Goal: Transaction & Acquisition: Purchase product/service

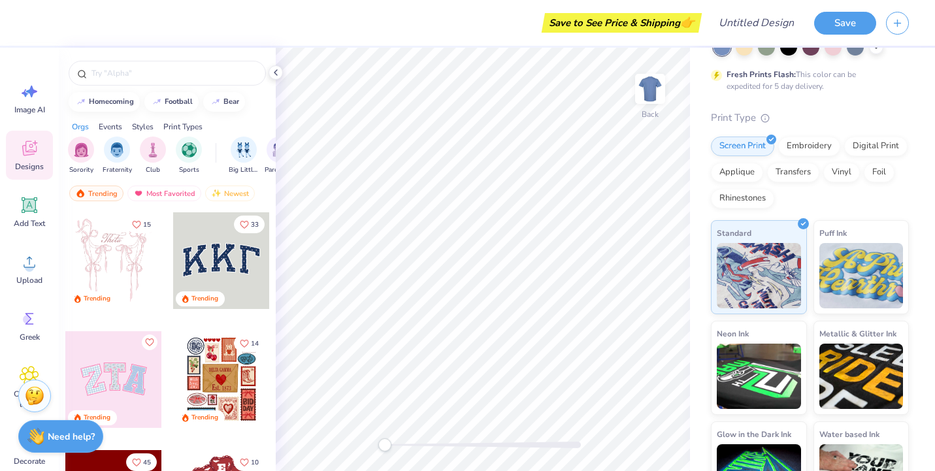
scroll to position [88, 0]
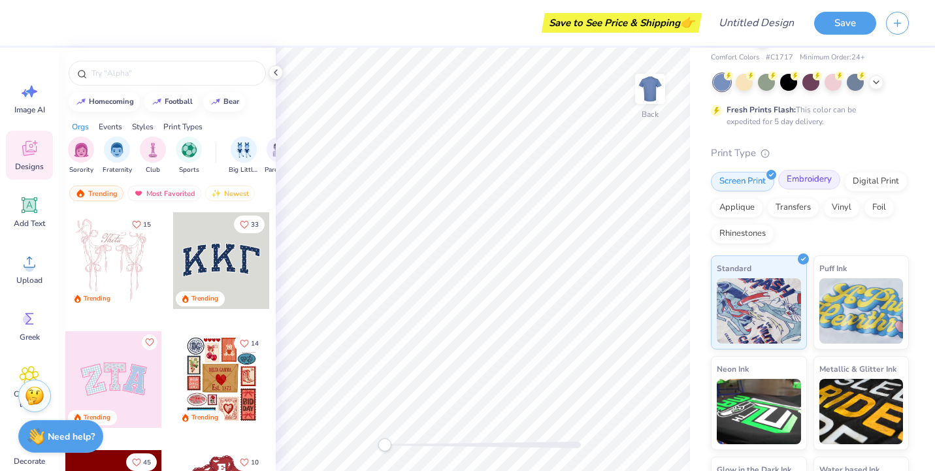
click at [824, 184] on div "Embroidery" at bounding box center [809, 180] width 62 height 20
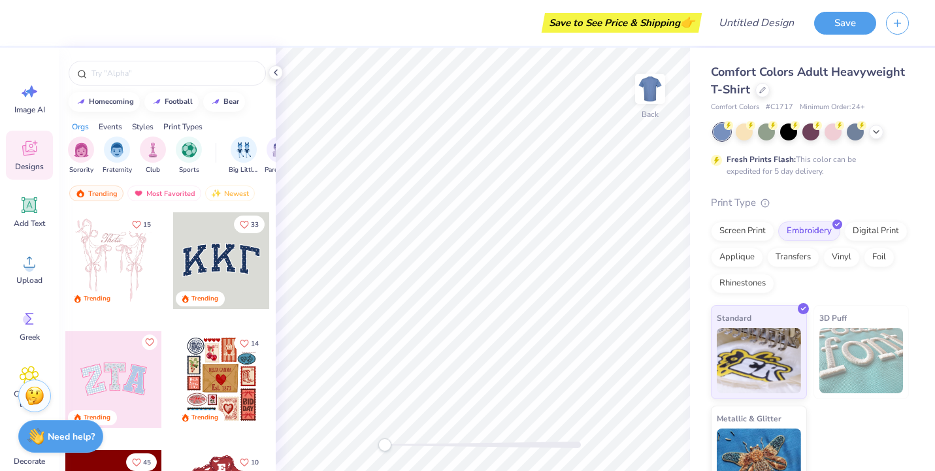
scroll to position [0, 0]
click at [761, 88] on icon at bounding box center [762, 88] width 5 height 5
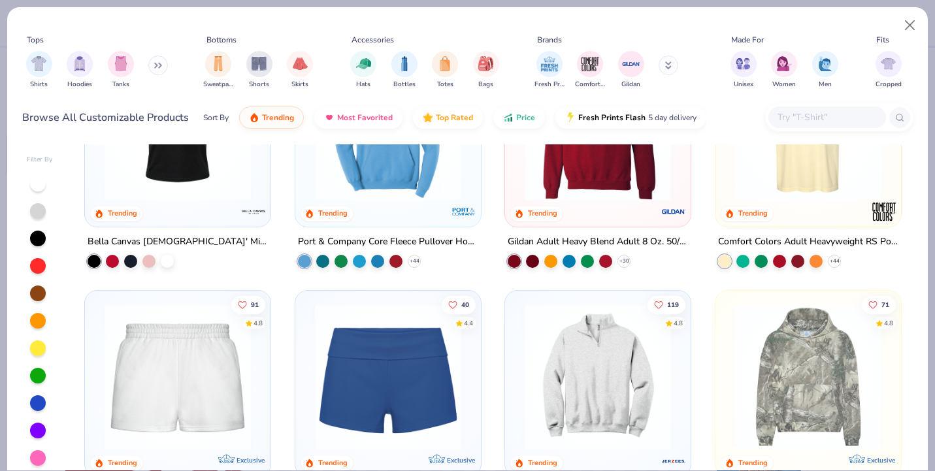
scroll to position [961, 0]
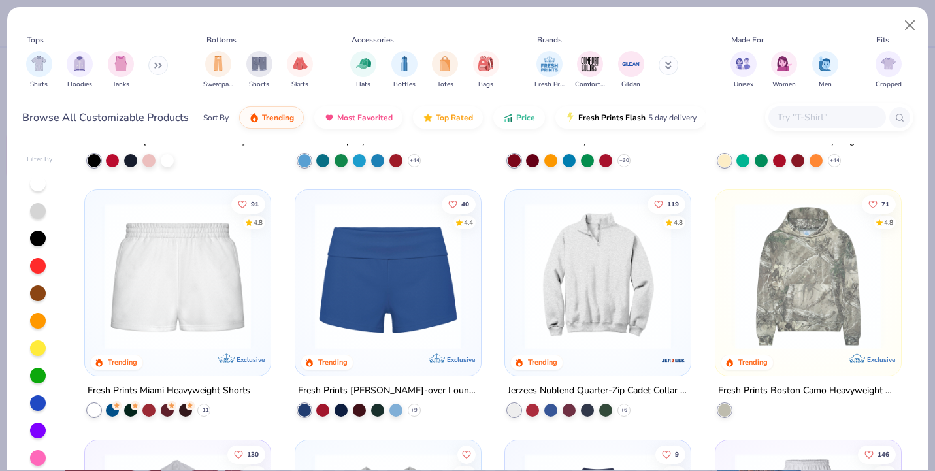
click at [600, 247] on img at bounding box center [597, 276] width 159 height 146
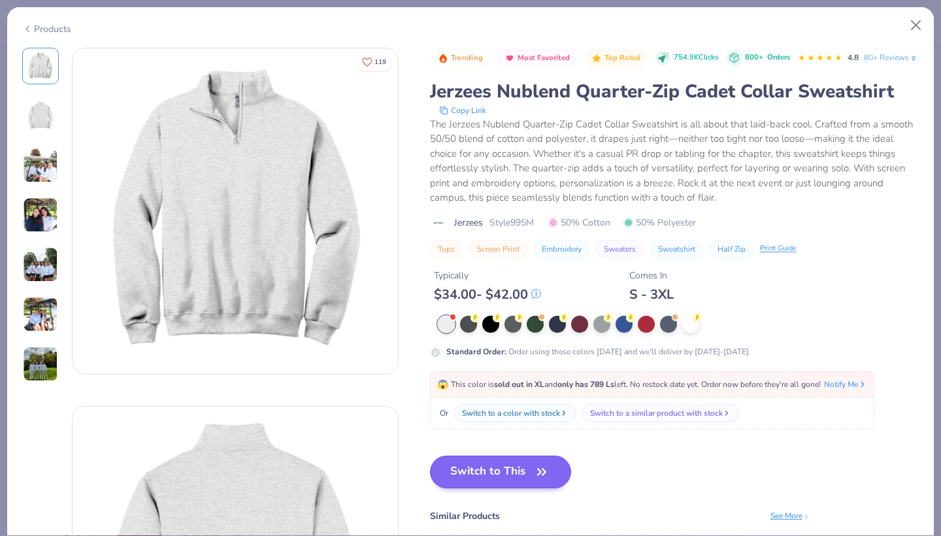
click at [456, 471] on button "Switch to This" at bounding box center [501, 472] width 142 height 33
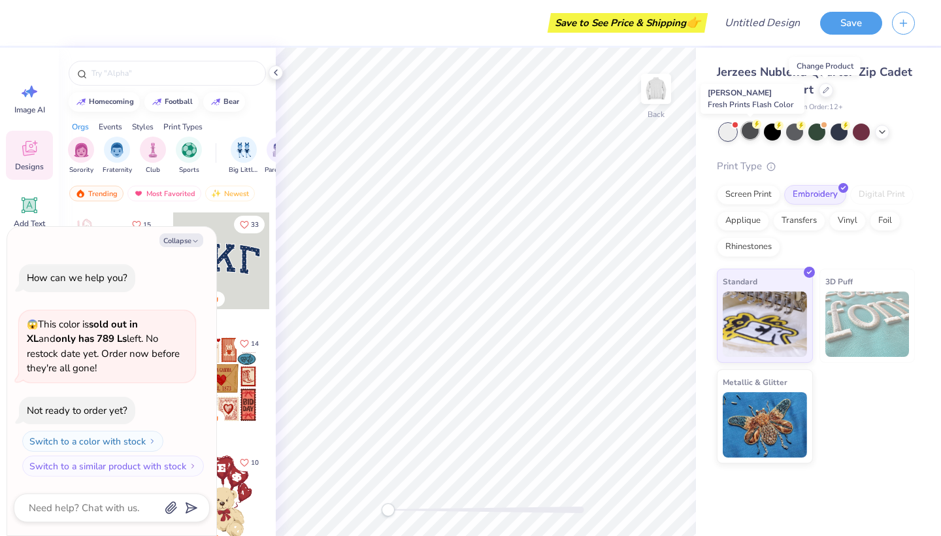
click at [750, 131] on div at bounding box center [750, 130] width 17 height 17
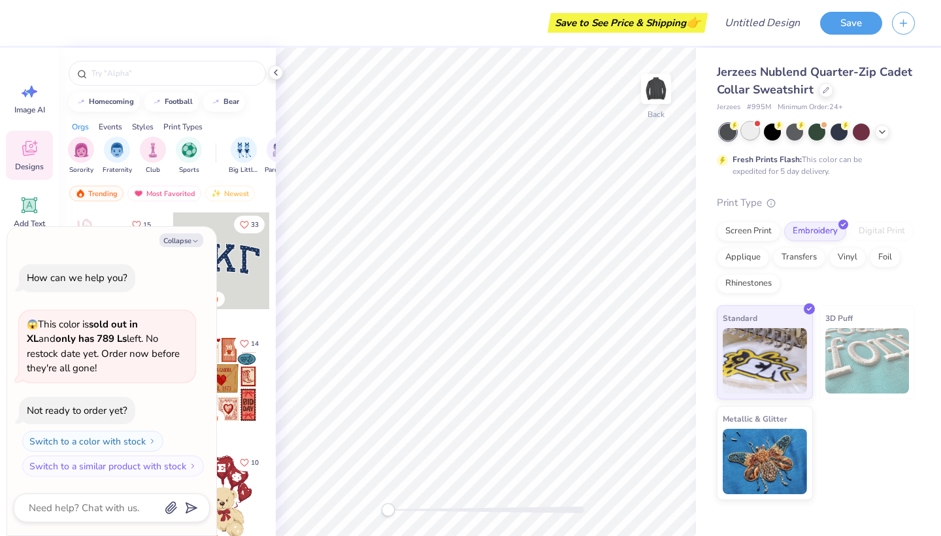
click at [747, 131] on div at bounding box center [750, 130] width 17 height 17
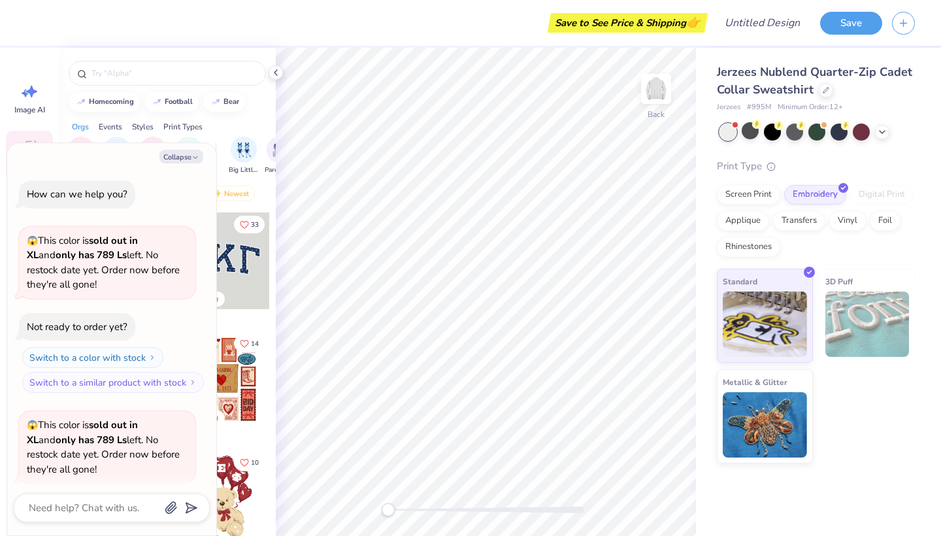
scroll to position [97, 0]
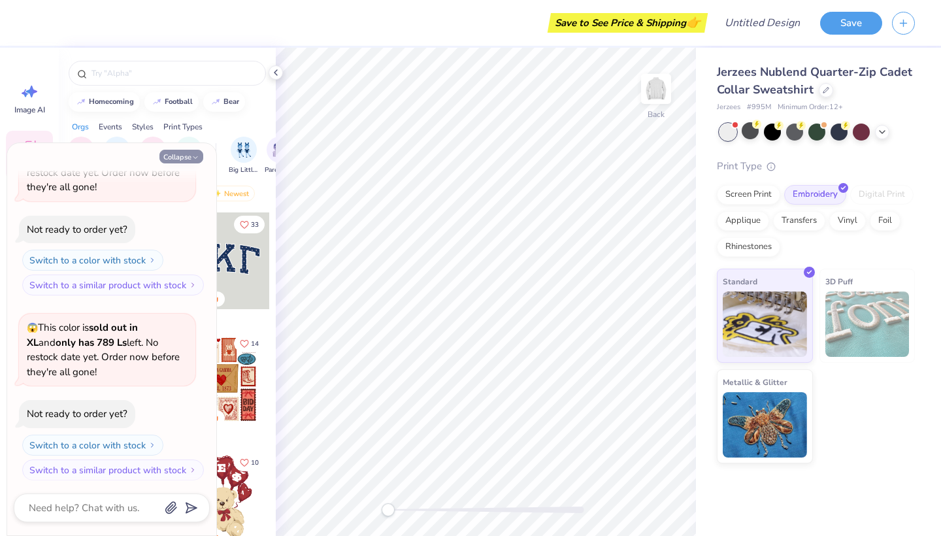
click at [189, 154] on button "Collapse" at bounding box center [181, 157] width 44 height 14
type textarea "x"
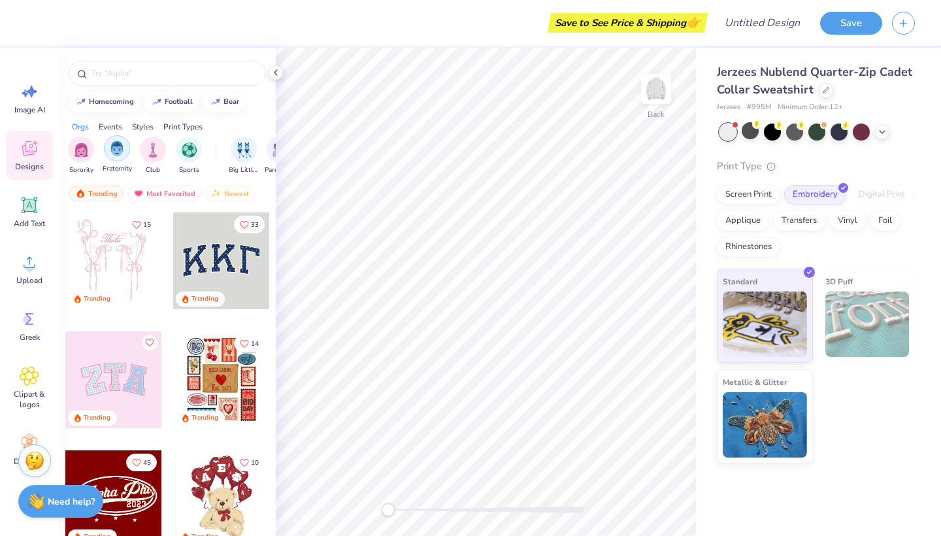
click at [106, 148] on div "filter for Fraternity" at bounding box center [117, 148] width 26 height 26
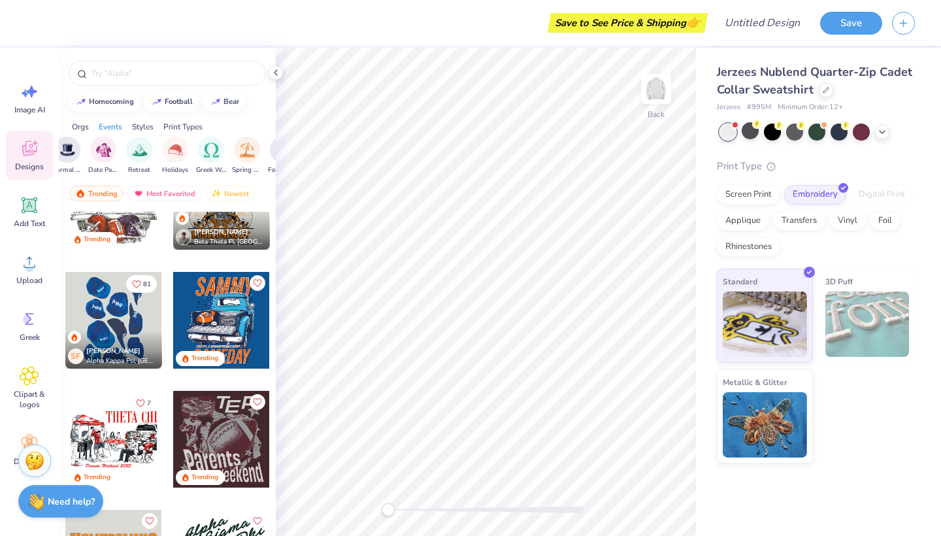
scroll to position [690, 0]
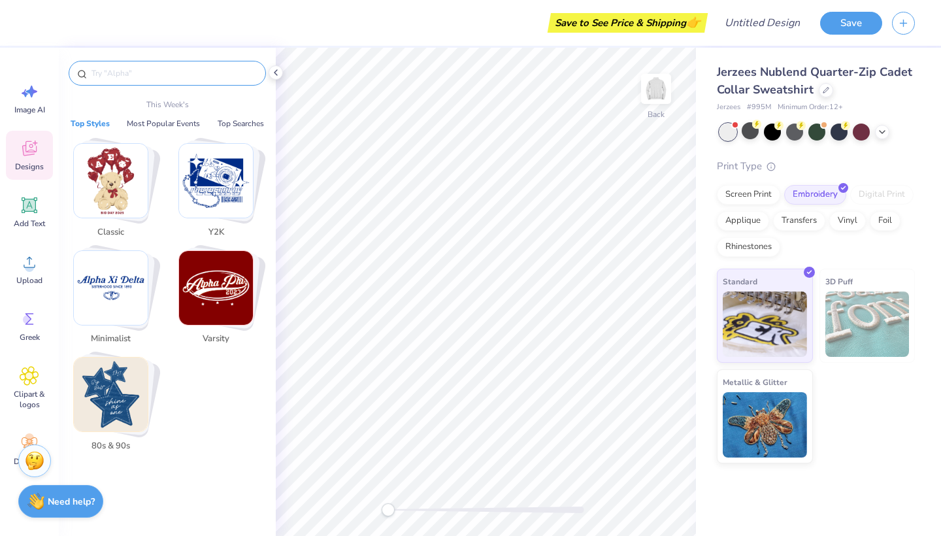
click at [140, 76] on input "text" at bounding box center [173, 73] width 167 height 13
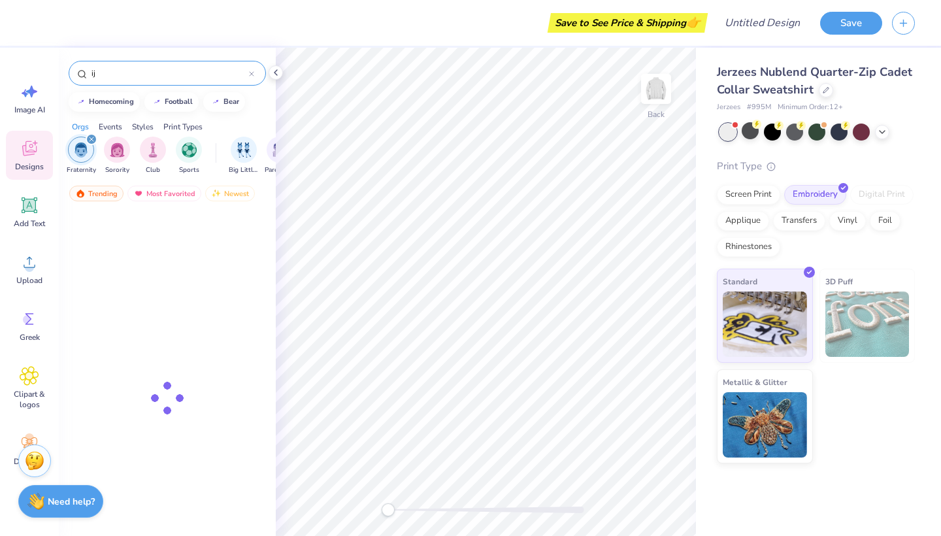
type input "i"
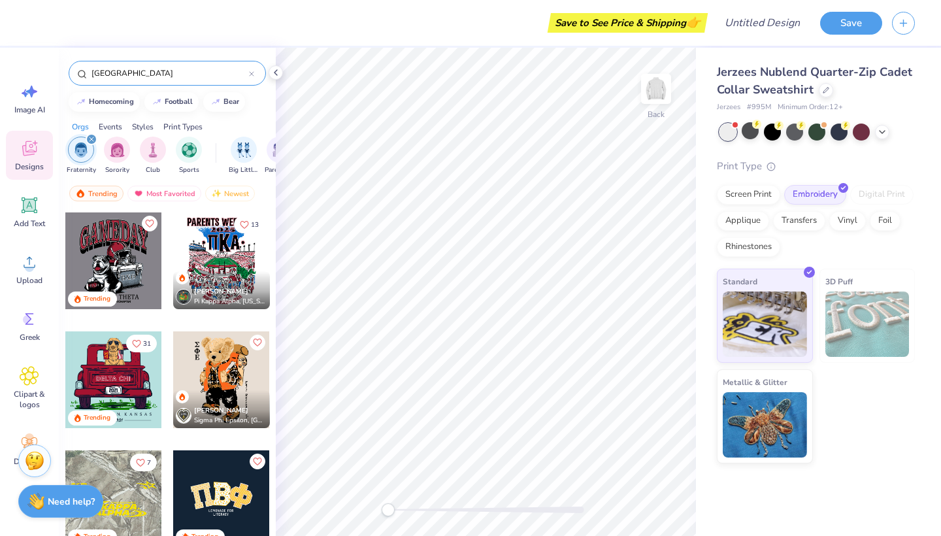
type input "[GEOGRAPHIC_DATA]"
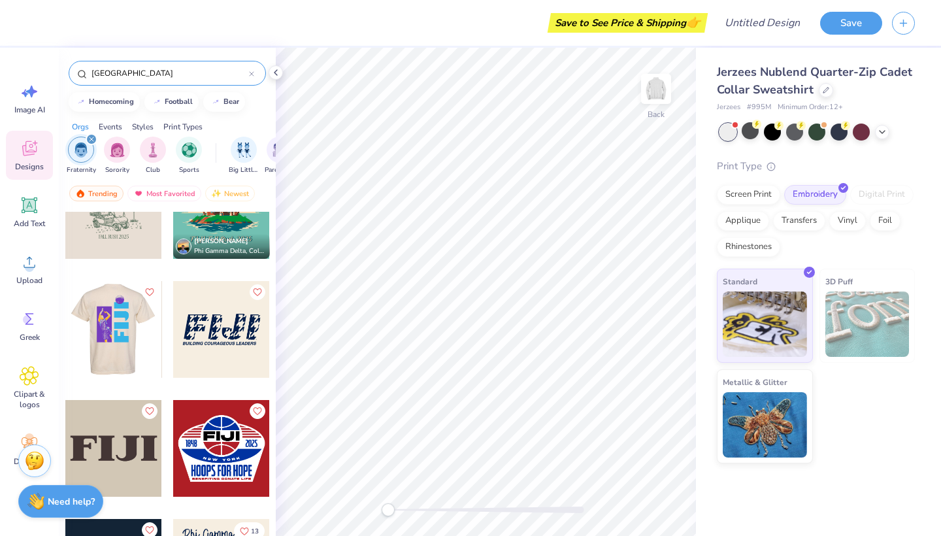
scroll to position [90, 0]
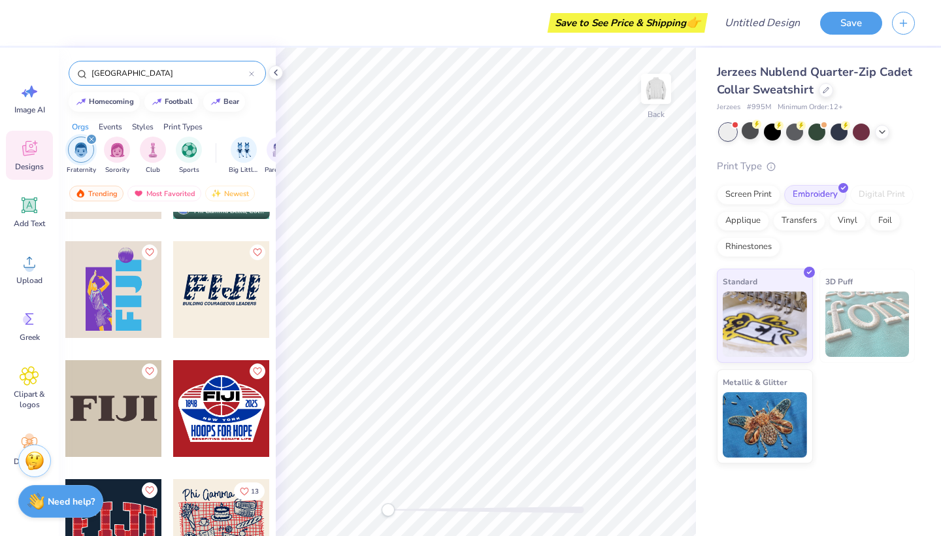
click at [122, 429] on div at bounding box center [113, 408] width 97 height 97
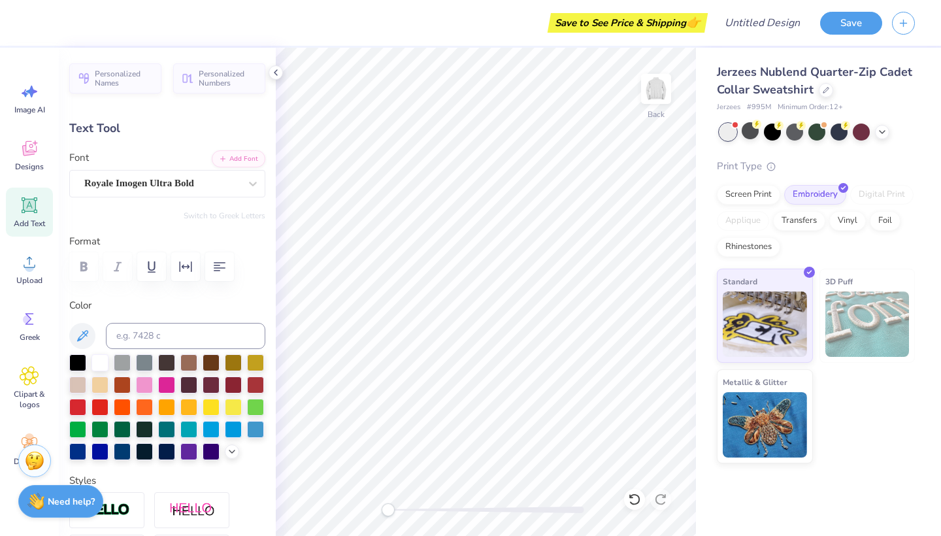
type input "4.13"
type input "1.21"
type input "3.96"
click at [184, 453] on div at bounding box center [188, 450] width 17 height 17
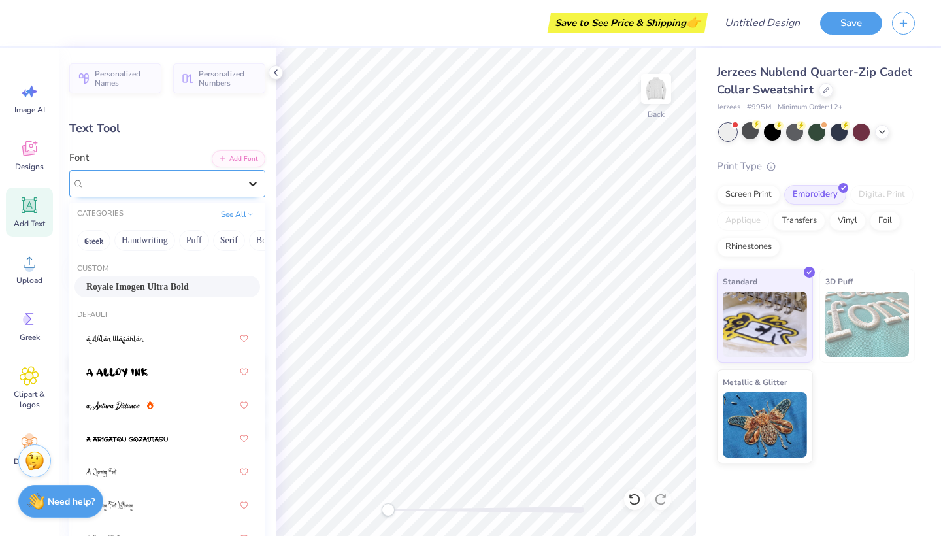
click at [243, 184] on div at bounding box center [253, 184] width 24 height 24
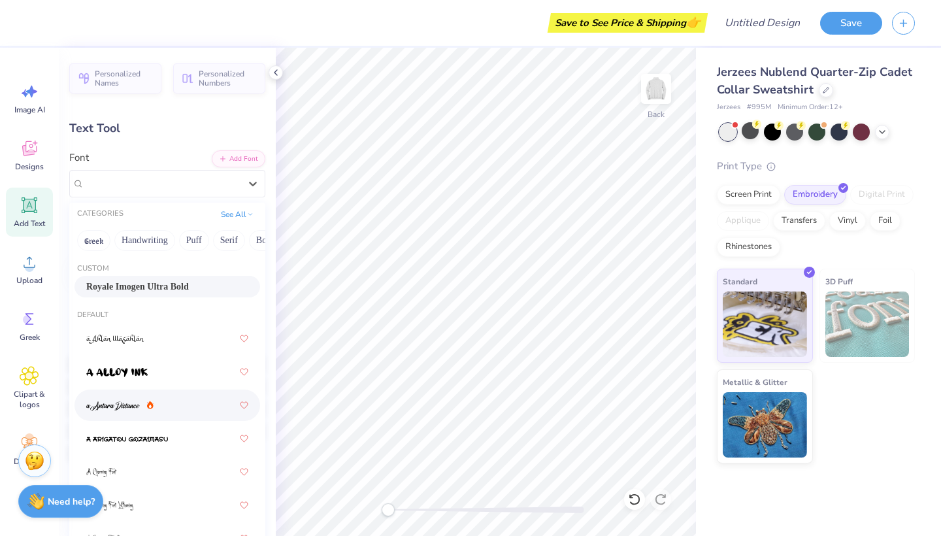
click at [142, 409] on div at bounding box center [119, 406] width 67 height 14
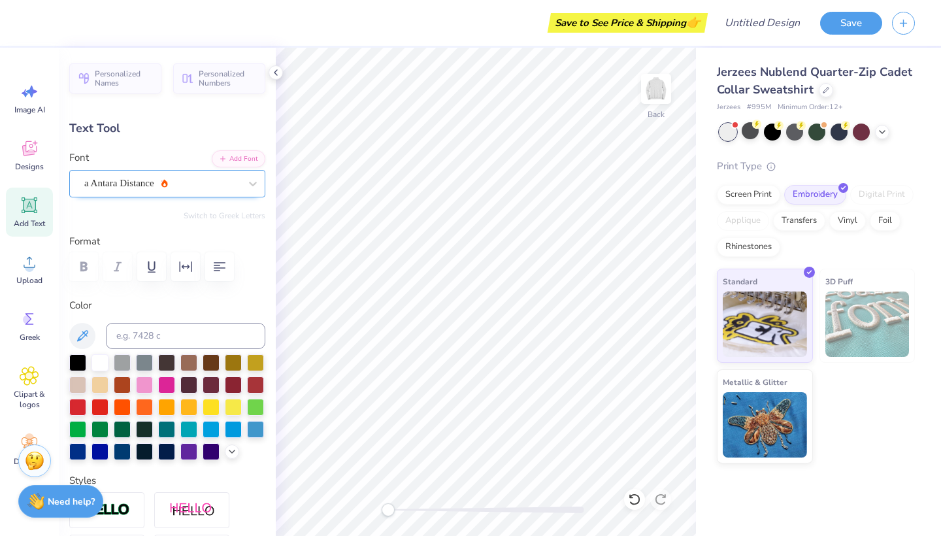
click at [200, 189] on div "a Antara Distance" at bounding box center [162, 183] width 158 height 20
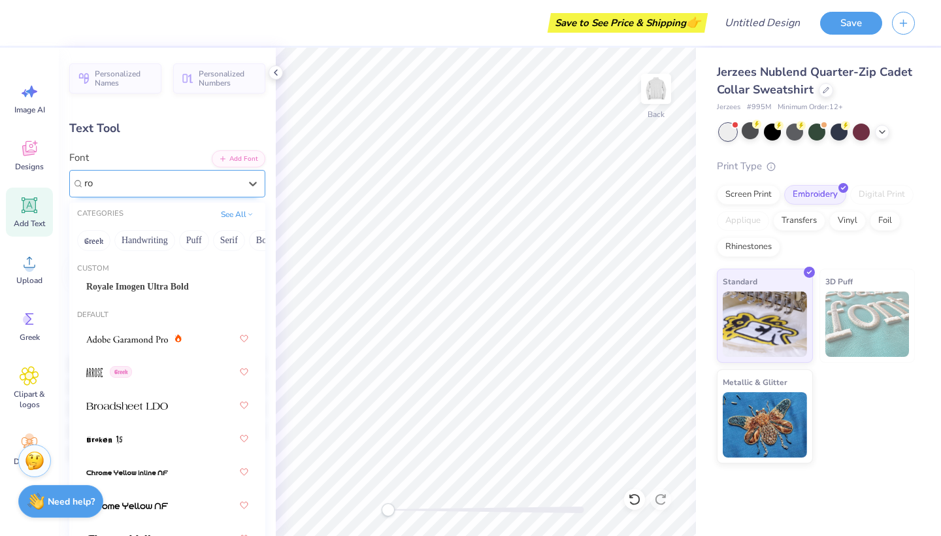
type input "r"
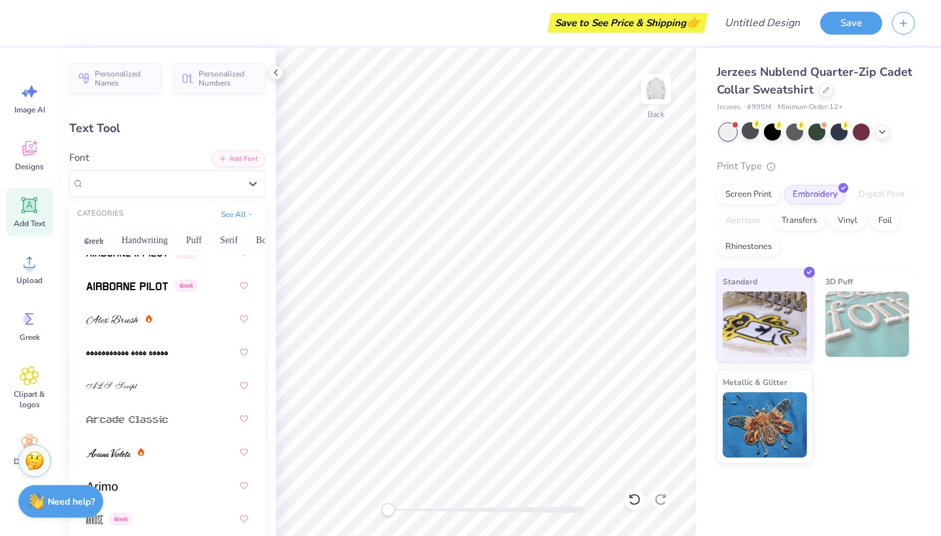
scroll to position [548, 0]
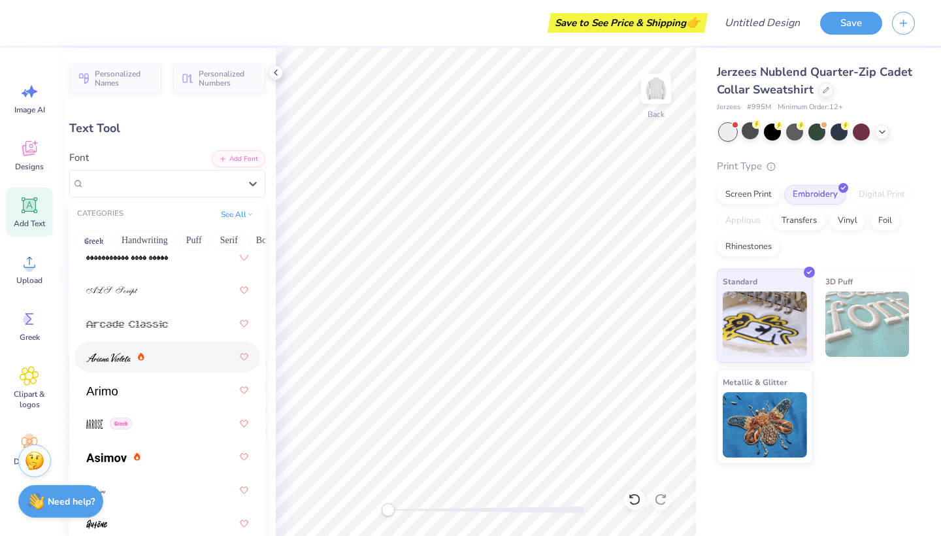
click at [172, 358] on div at bounding box center [167, 357] width 162 height 24
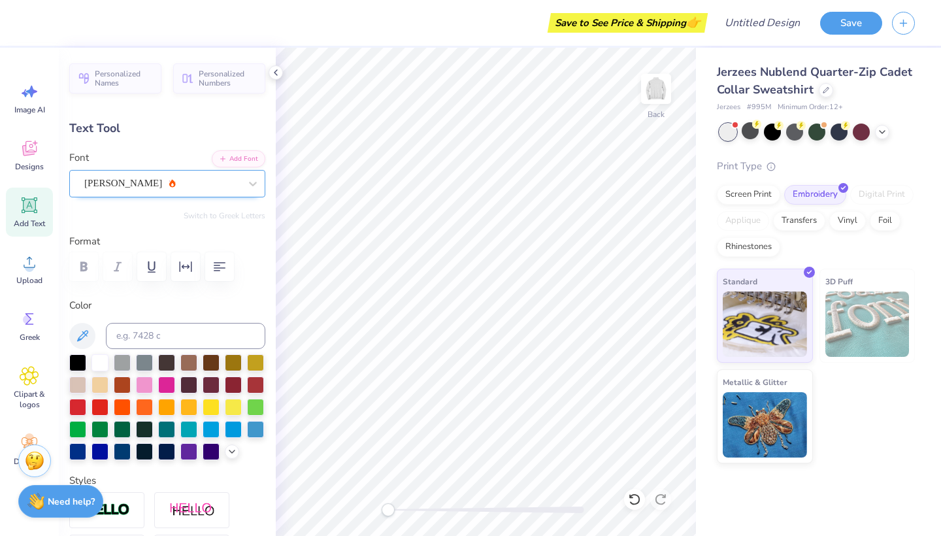
click at [160, 180] on div "[PERSON_NAME]" at bounding box center [162, 183] width 158 height 20
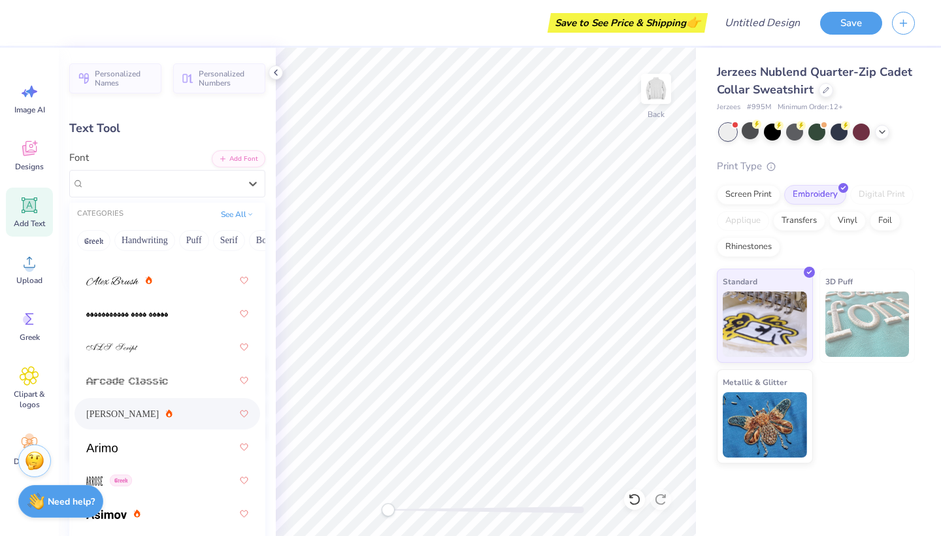
scroll to position [610, 0]
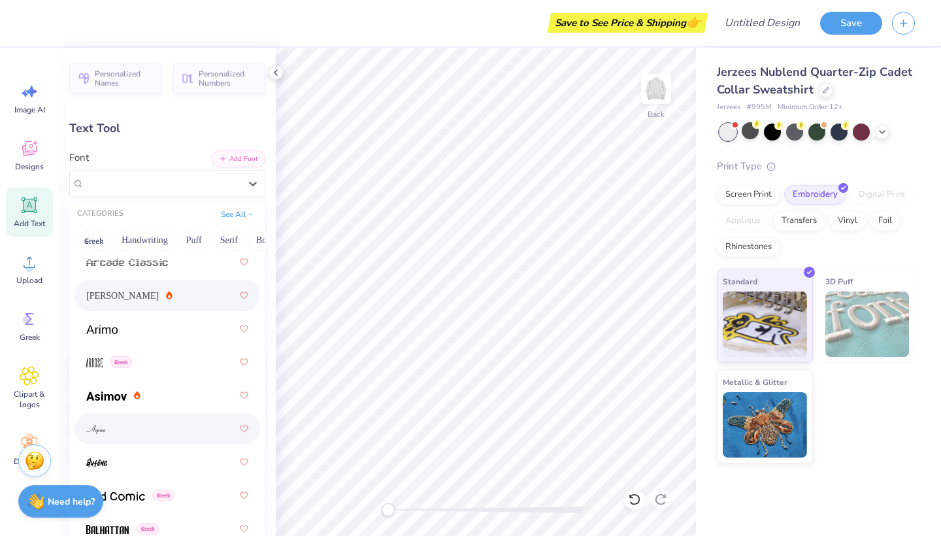
click at [156, 424] on div at bounding box center [167, 429] width 162 height 24
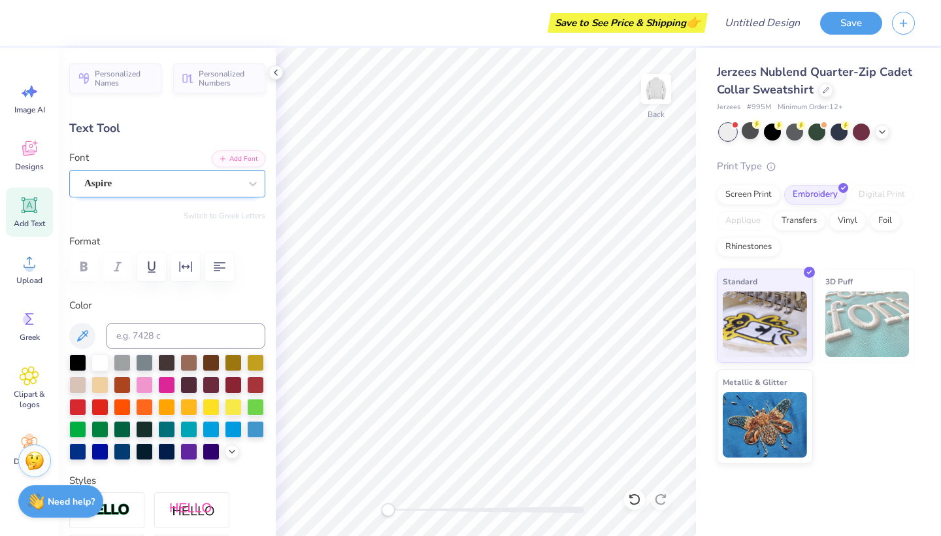
click at [176, 186] on div "Aspire" at bounding box center [162, 183] width 158 height 20
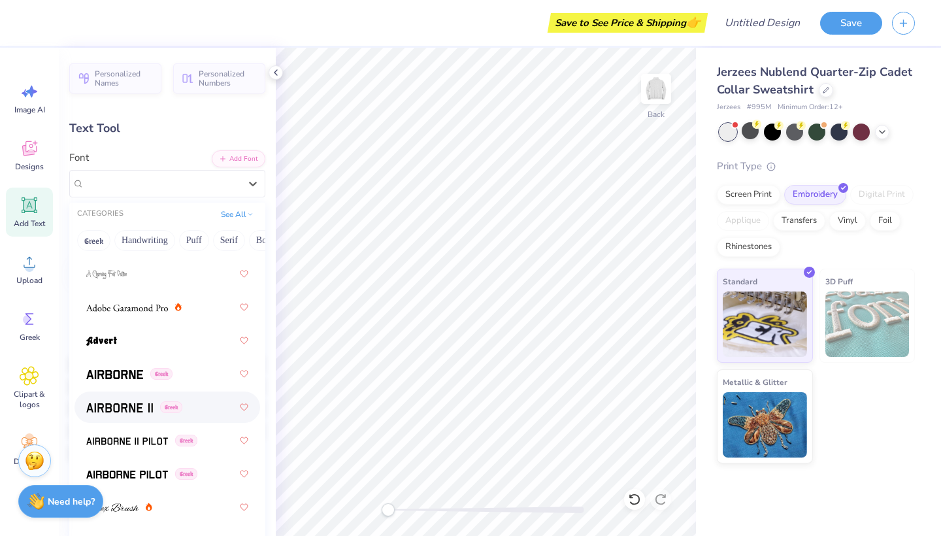
scroll to position [262, 0]
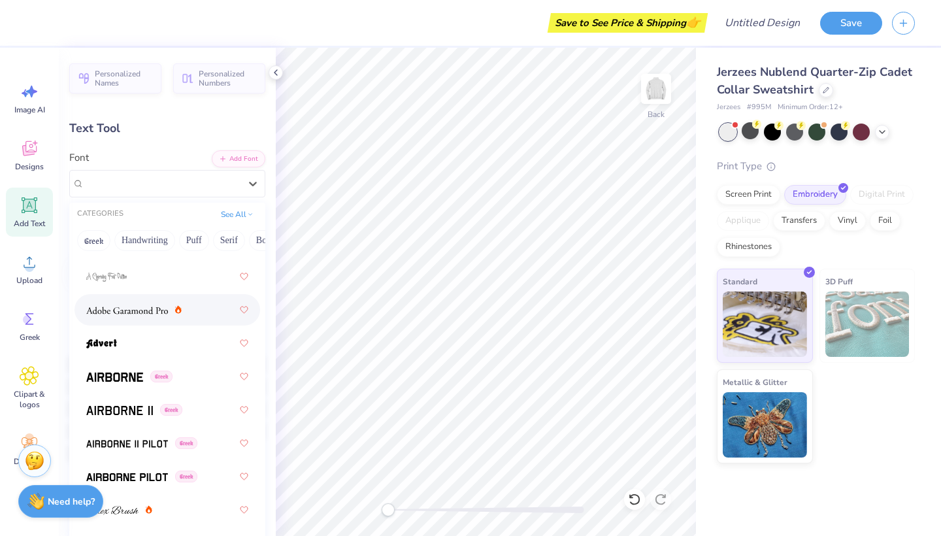
click at [137, 307] on img at bounding box center [127, 310] width 82 height 9
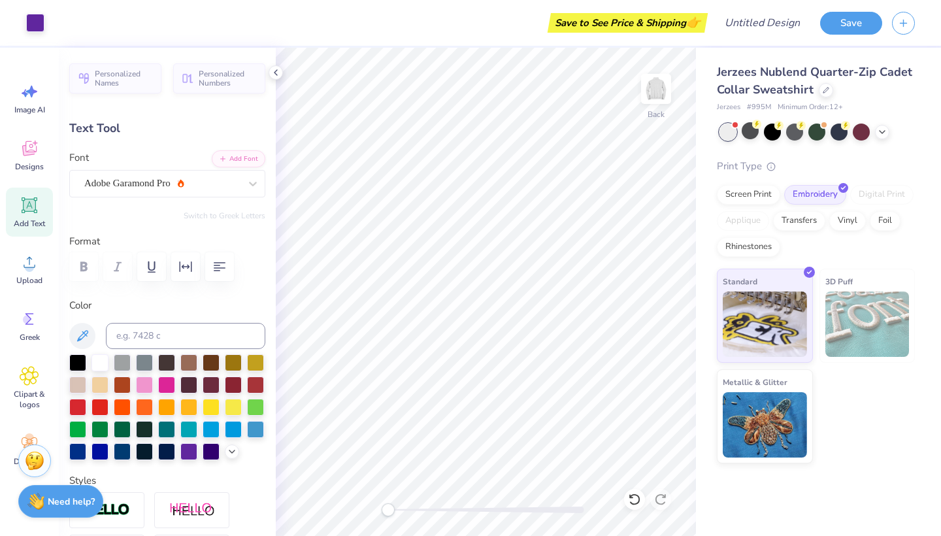
type input "2.74"
type input "1.60"
type input "2.81"
click at [653, 101] on img at bounding box center [656, 89] width 52 height 52
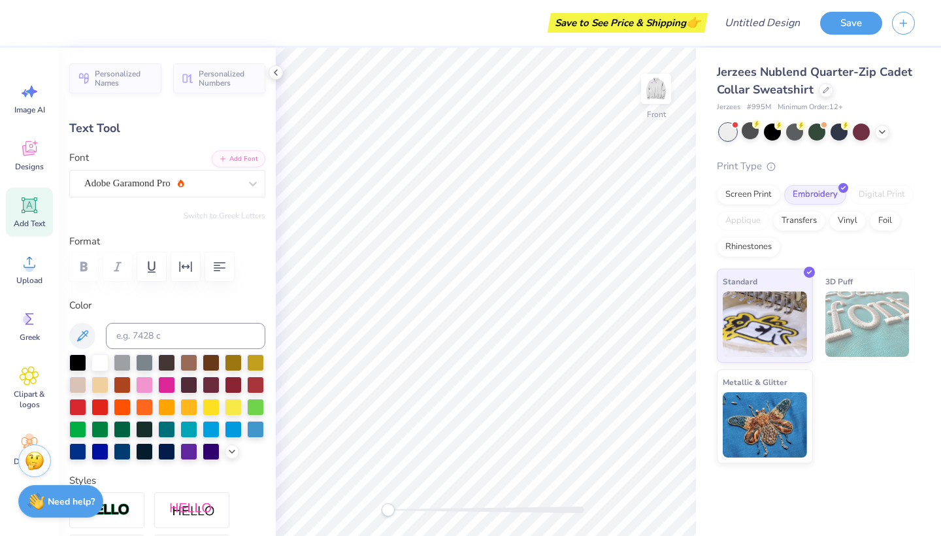
click at [26, 206] on icon at bounding box center [30, 205] width 12 height 12
type input "6.73"
type input "1.95"
type input "11.53"
type textarea "R"
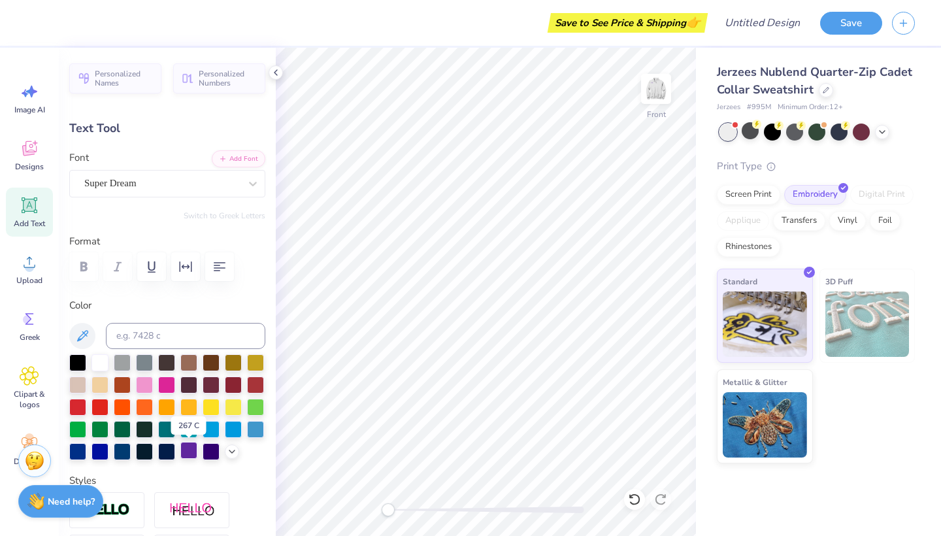
click at [184, 452] on div at bounding box center [188, 450] width 17 height 17
click at [226, 190] on div "Super Dream" at bounding box center [162, 183] width 158 height 20
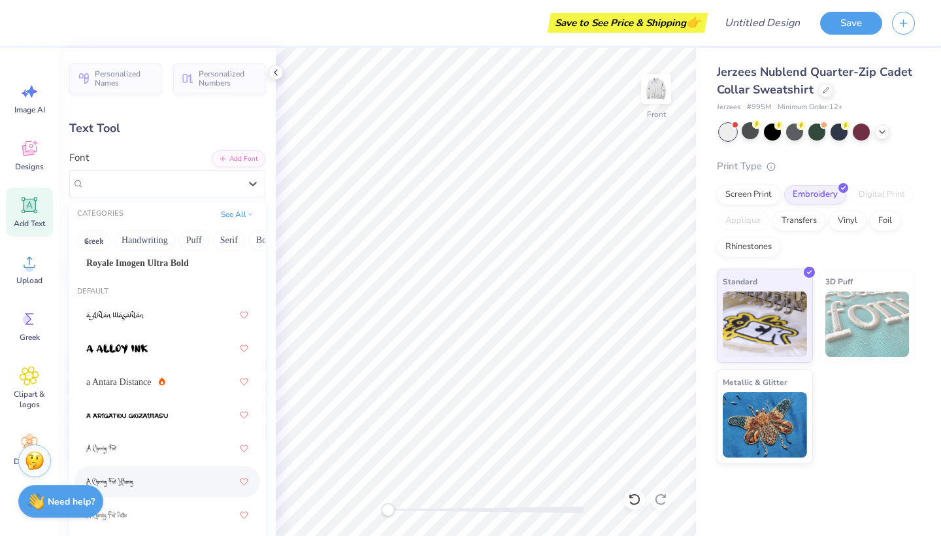
scroll to position [24, 0]
click at [142, 375] on div "a Antara Distance" at bounding box center [167, 382] width 162 height 24
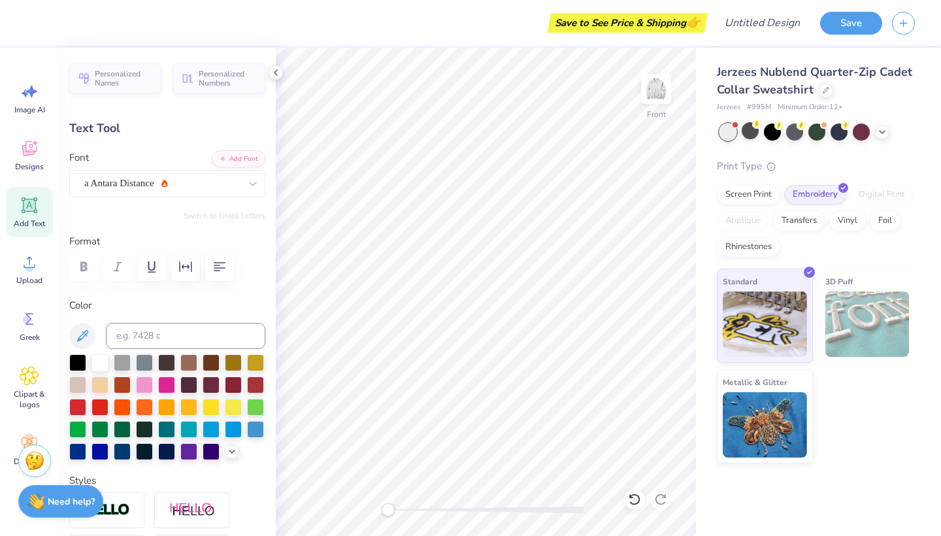
type textarea "h"
click at [169, 175] on div at bounding box center [162, 184] width 156 height 18
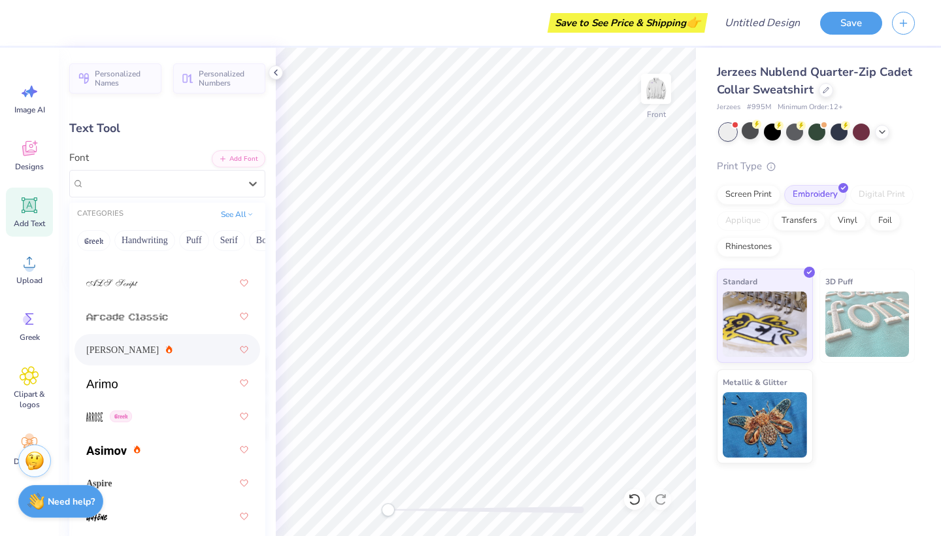
scroll to position [549, 0]
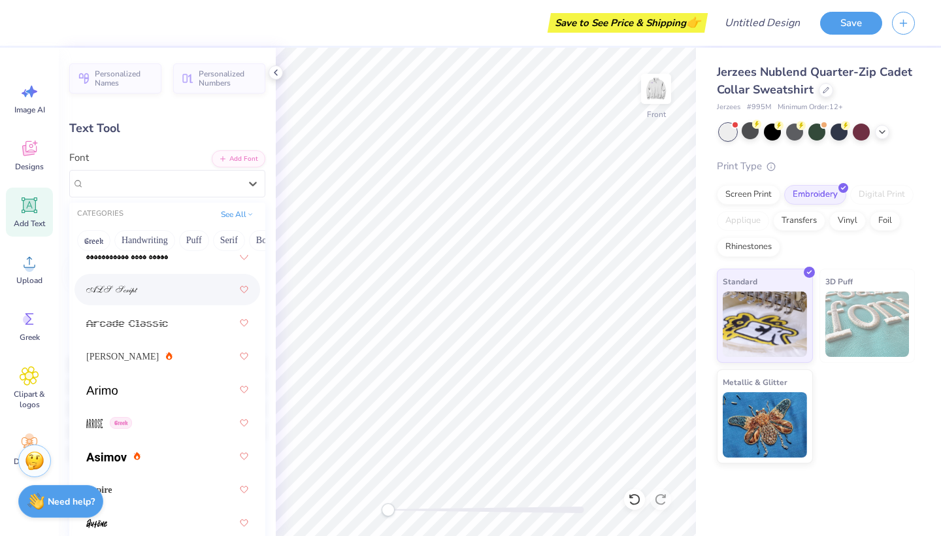
click at [161, 299] on div at bounding box center [167, 290] width 162 height 24
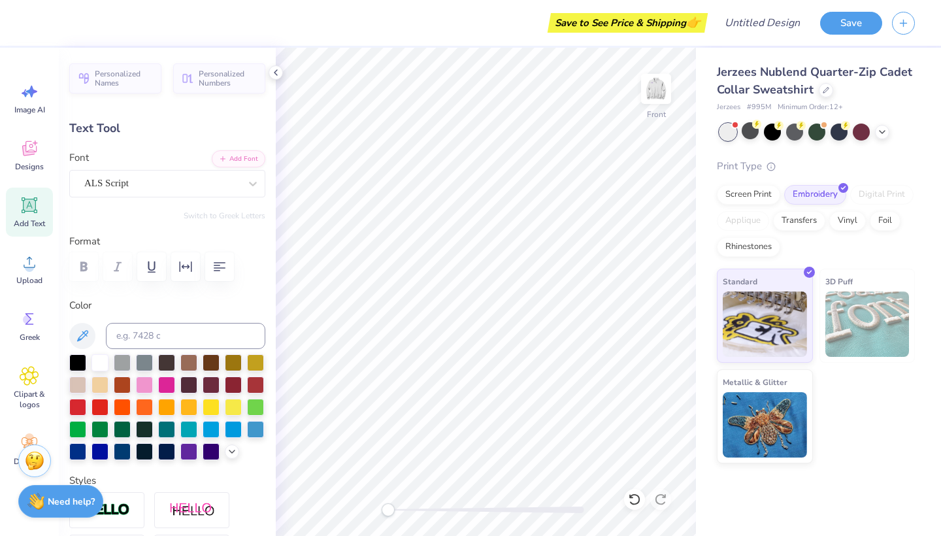
type textarea "h"
type textarea "[PERSON_NAME]'s Little Artist"
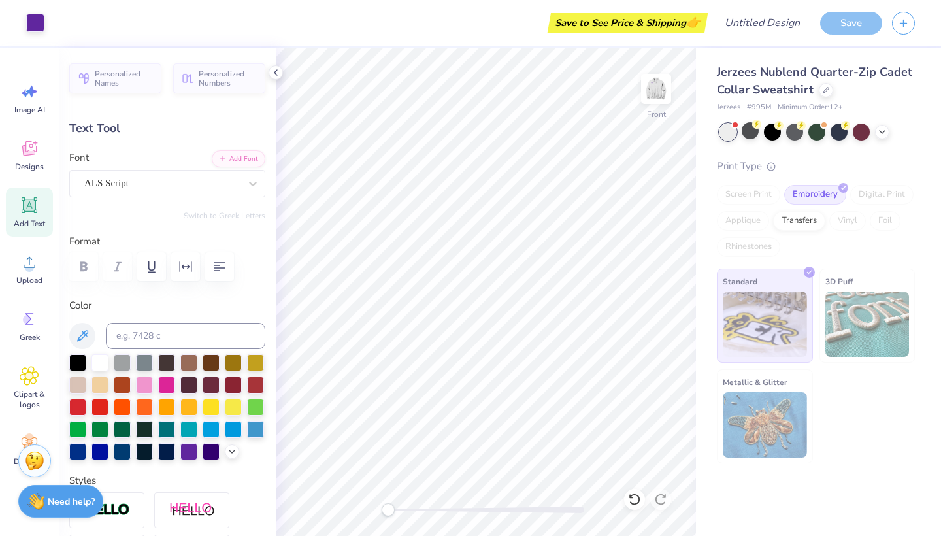
type input "16.83"
type input "2.33"
type input "11.34"
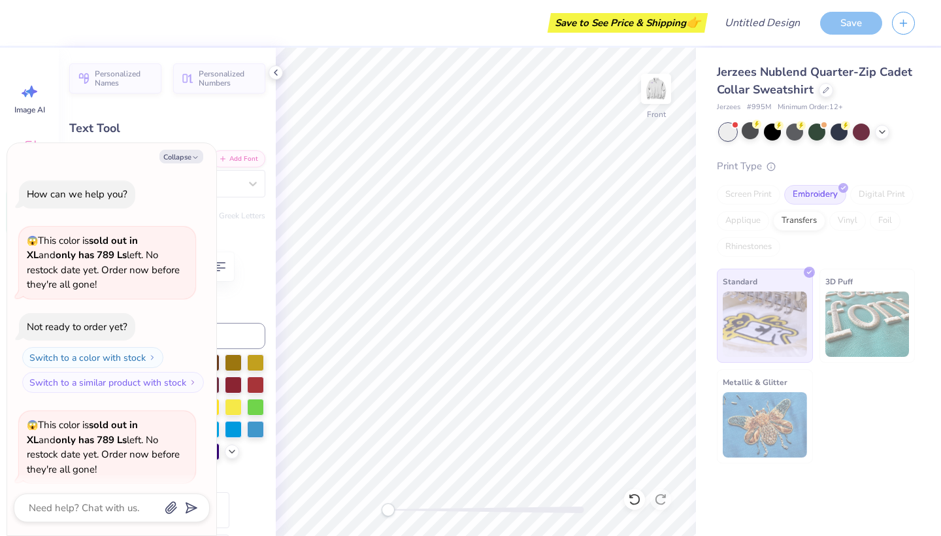
scroll to position [205, 0]
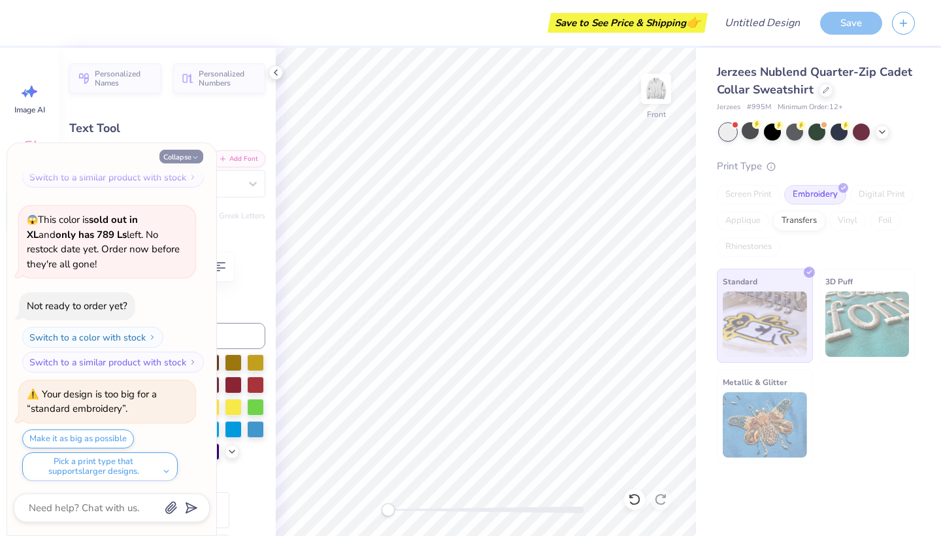
click at [193, 158] on icon "button" at bounding box center [196, 158] width 8 height 8
type textarea "x"
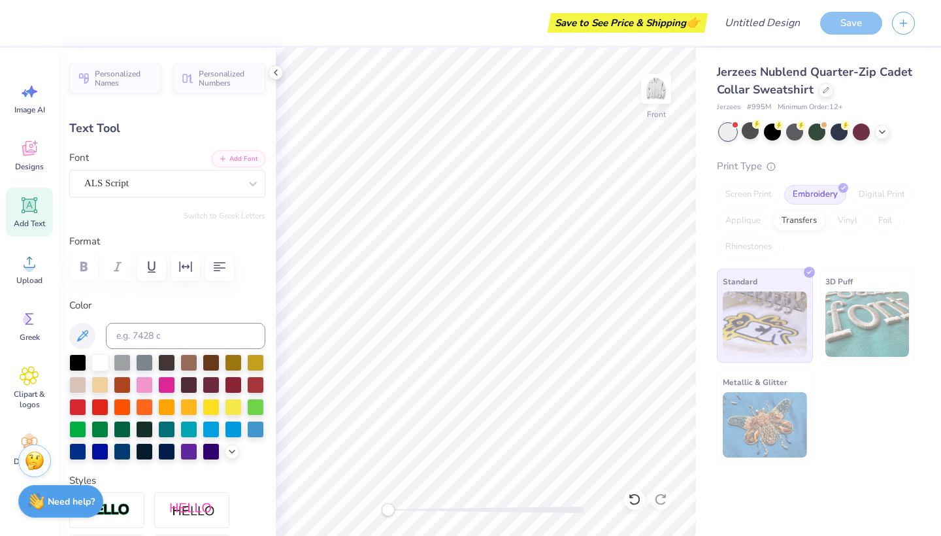
scroll to position [0, 3]
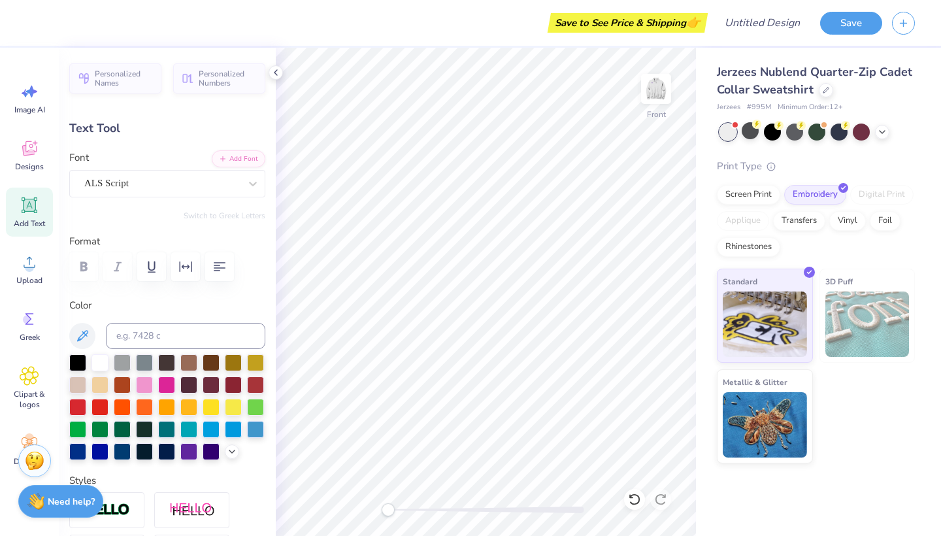
click at [29, 212] on icon at bounding box center [30, 205] width 16 height 16
type input "6.73"
type input "1.95"
type input "11.53"
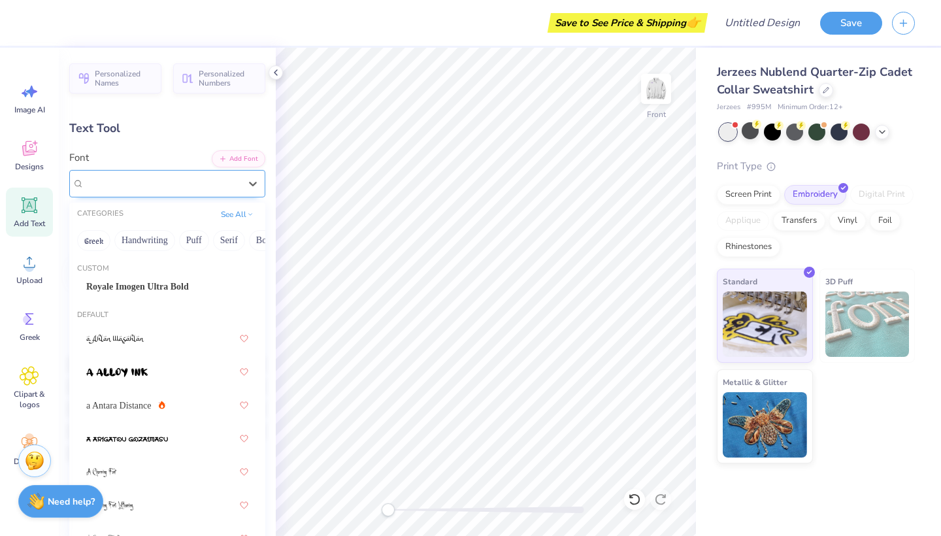
click at [161, 181] on div "Super Dream" at bounding box center [162, 183] width 158 height 20
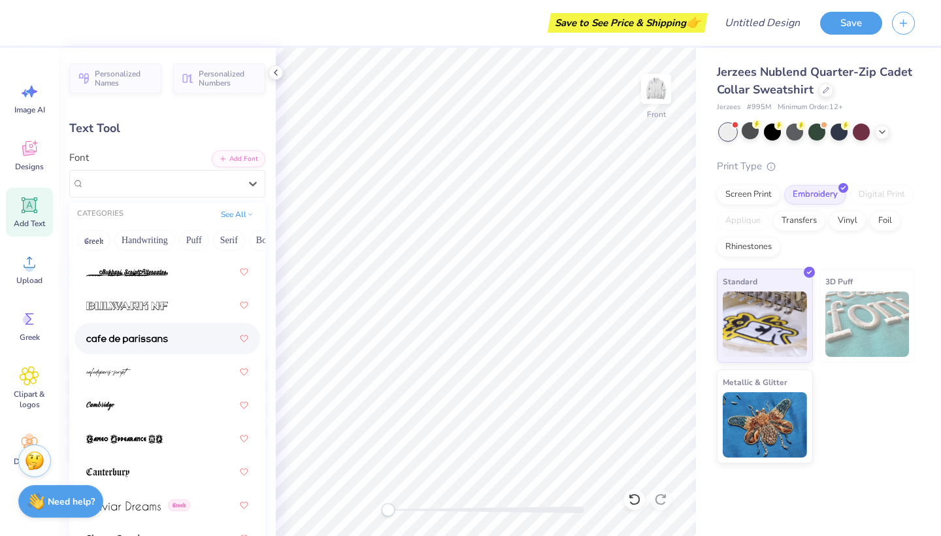
scroll to position [1857, 0]
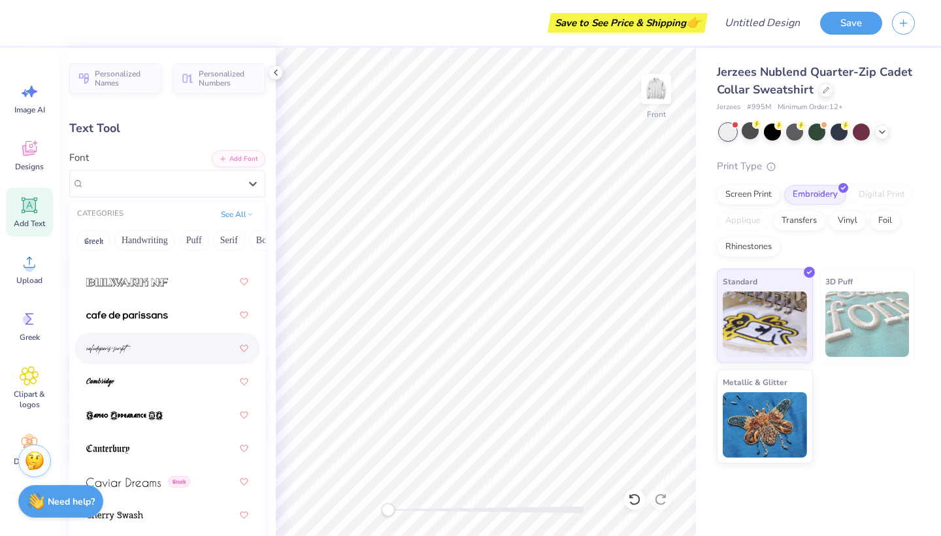
click at [139, 344] on div at bounding box center [167, 349] width 162 height 24
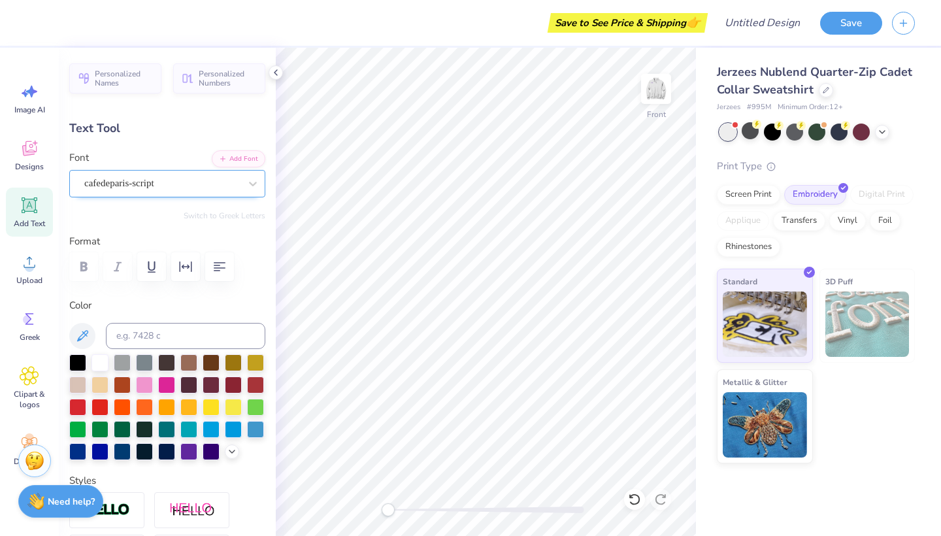
click at [227, 180] on div "cafedeparis-script" at bounding box center [162, 183] width 158 height 20
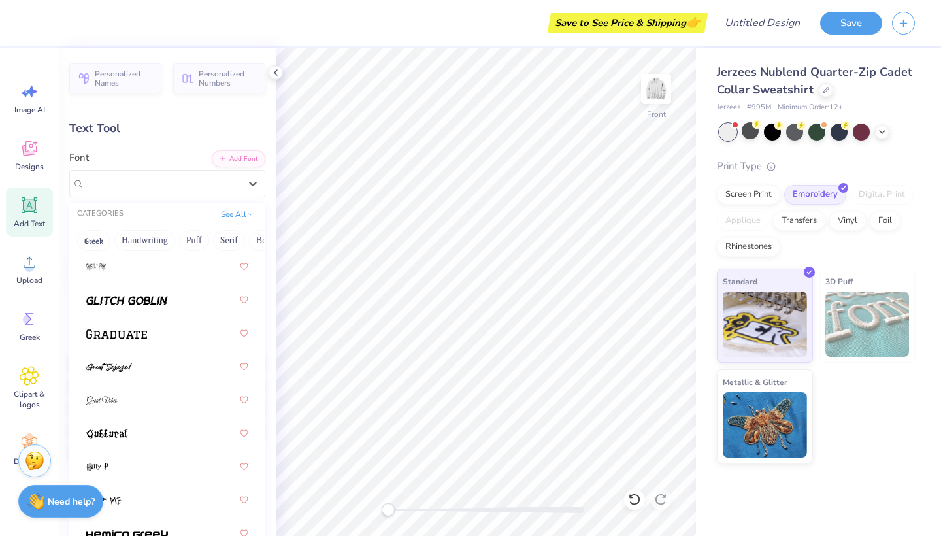
scroll to position [4514, 0]
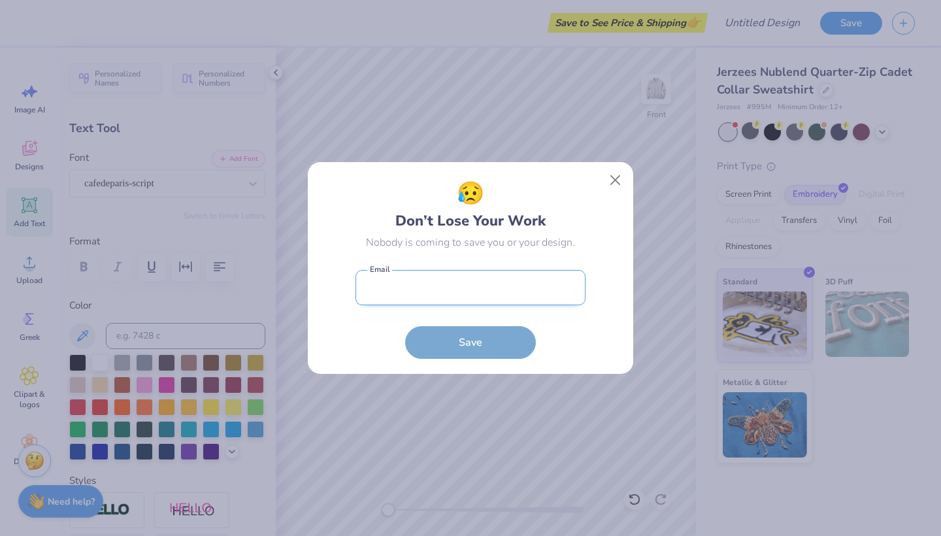
click at [405, 288] on input "email" at bounding box center [471, 288] width 230 height 36
type input "[EMAIL_ADDRESS][DOMAIN_NAME]"
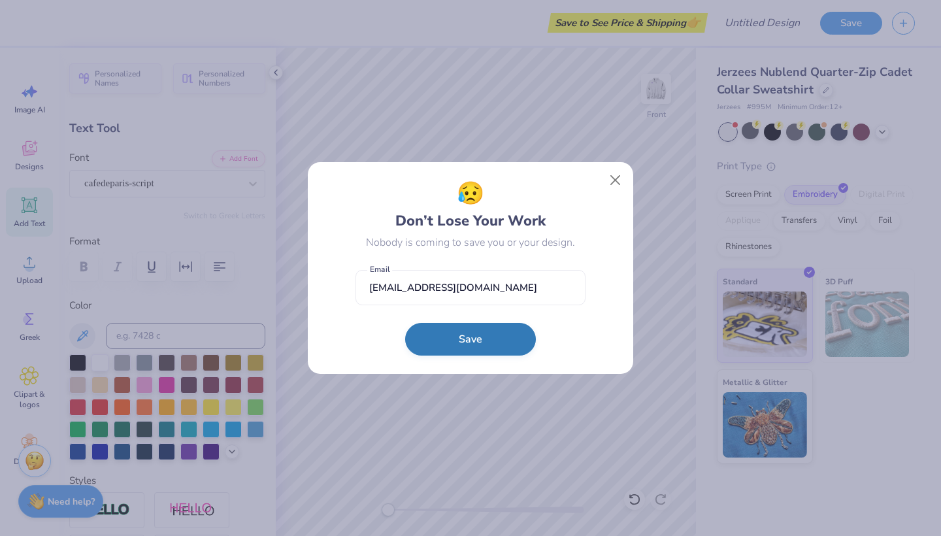
click at [456, 339] on button "Save" at bounding box center [470, 339] width 131 height 33
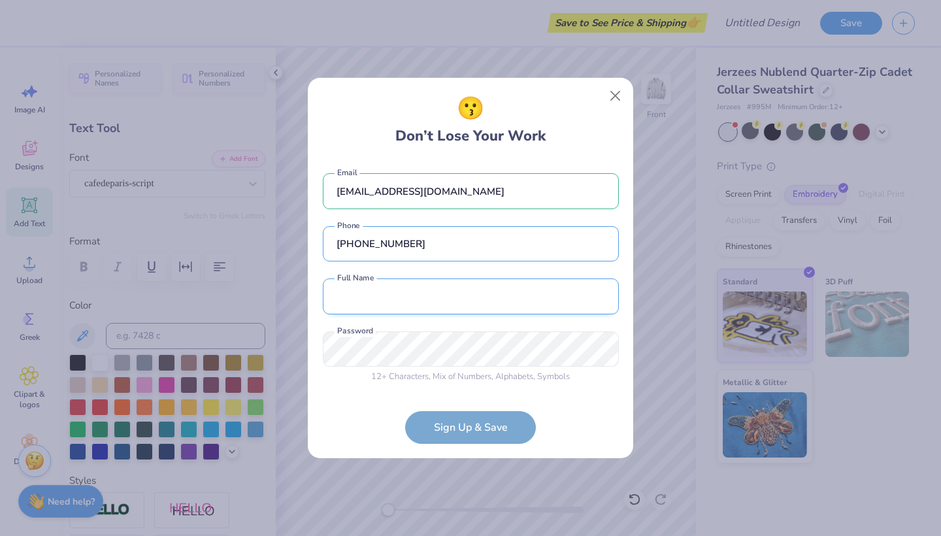
type input "[PHONE_NUMBER]"
type input "[PERSON_NAME]"
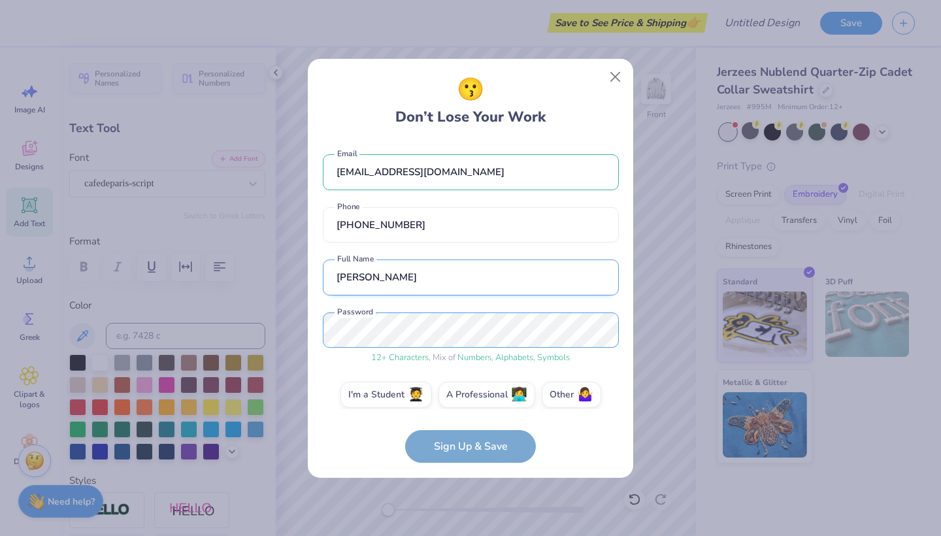
scroll to position [11, 0]
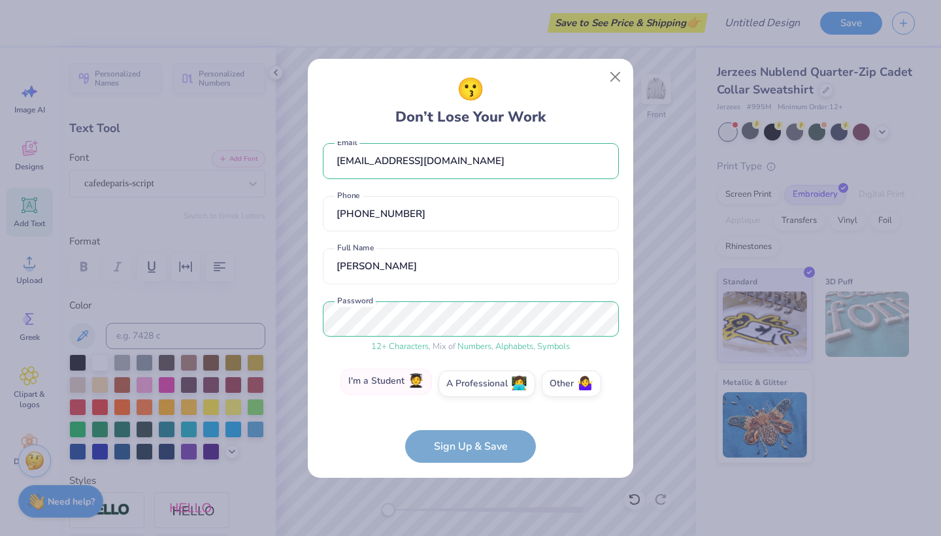
click at [367, 381] on label "I'm a Student 🧑‍🎓" at bounding box center [387, 382] width 92 height 26
click at [467, 393] on input "I'm a Student 🧑‍🎓" at bounding box center [471, 397] width 8 height 8
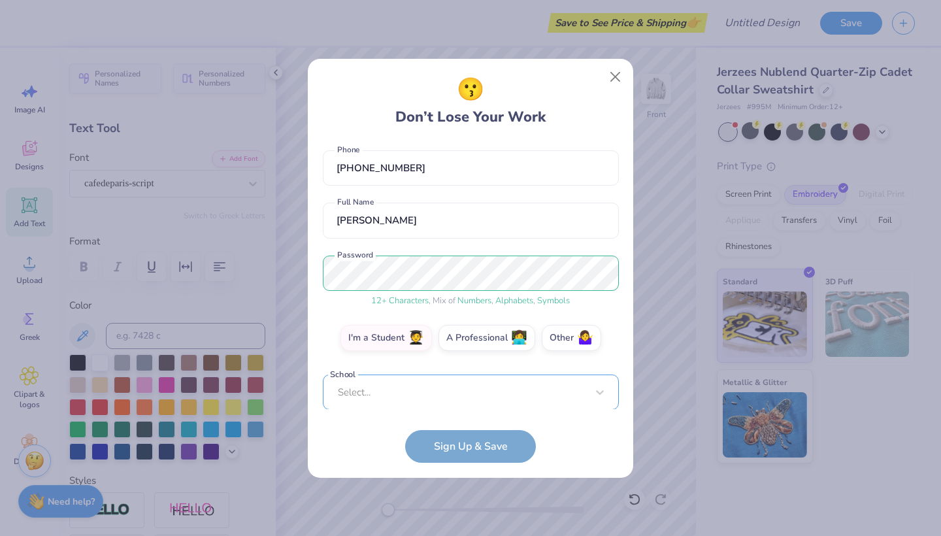
click at [362, 393] on div "Select..." at bounding box center [471, 393] width 296 height 36
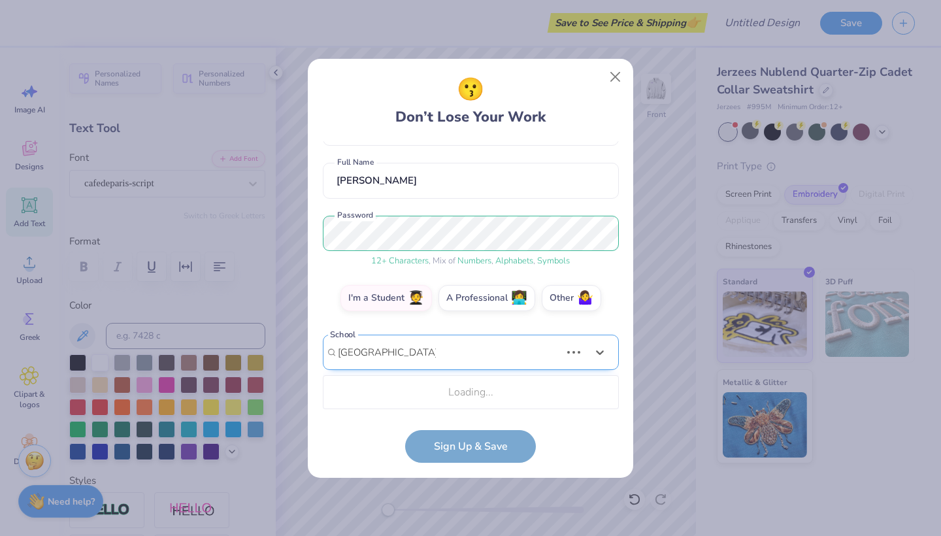
scroll to position [260, 0]
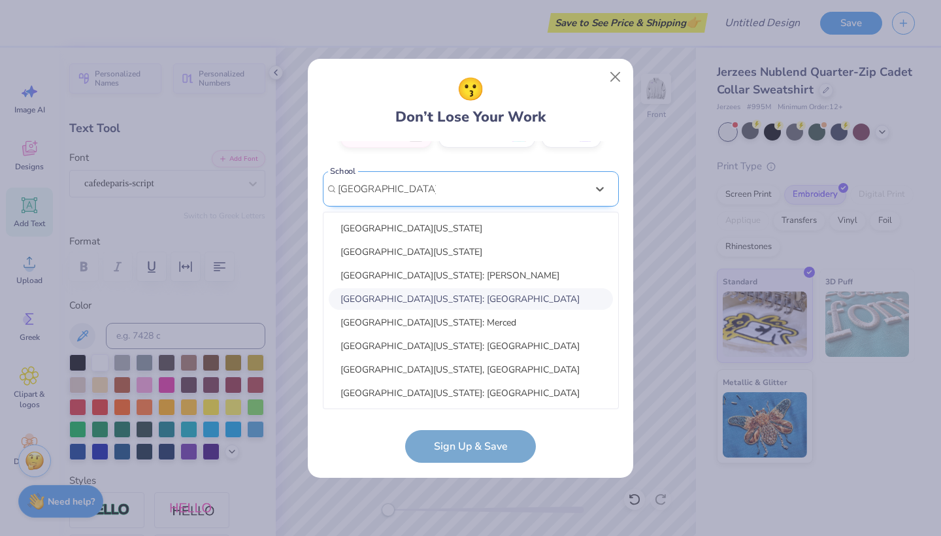
click at [408, 308] on div "[GEOGRAPHIC_DATA][US_STATE]: [GEOGRAPHIC_DATA]" at bounding box center [471, 299] width 284 height 22
type input "[GEOGRAPHIC_DATA][US_STATE]"
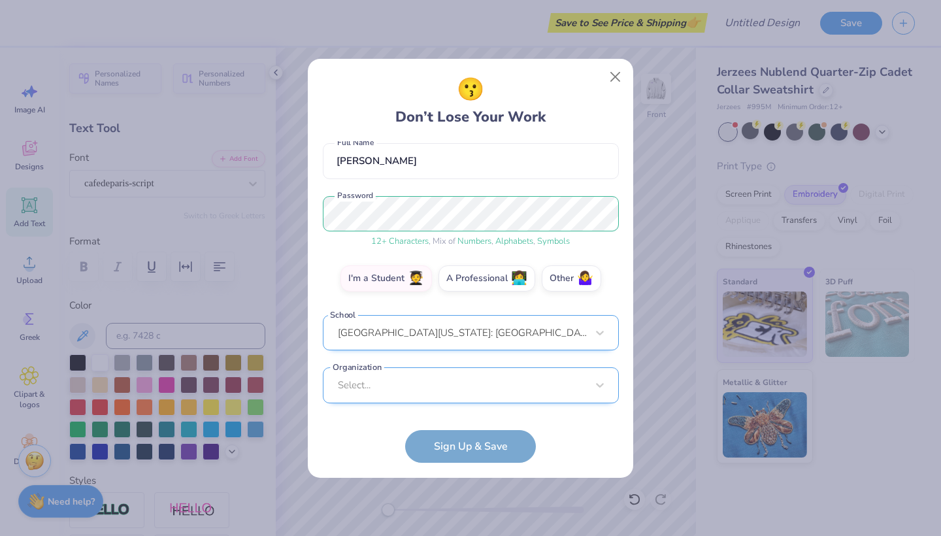
click at [380, 388] on div "Select..." at bounding box center [471, 385] width 296 height 36
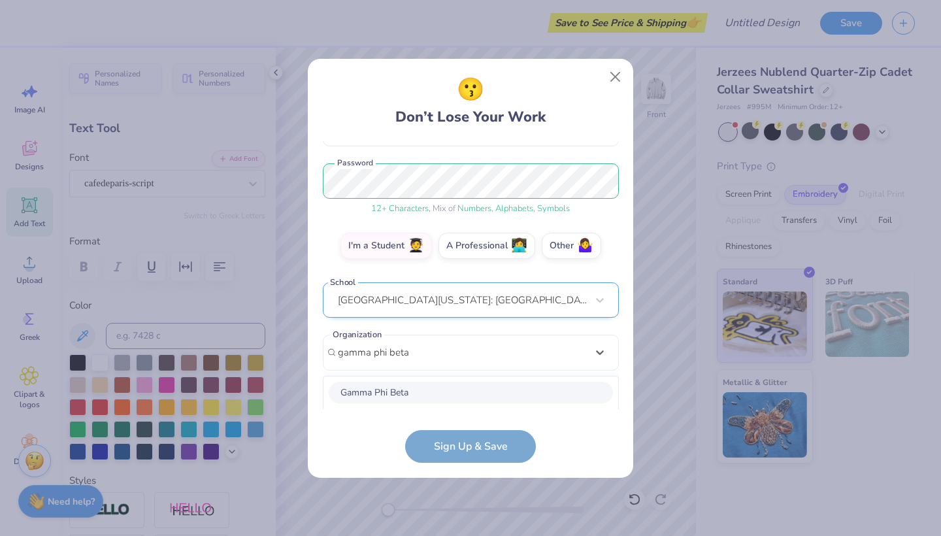
scroll to position [312, 0]
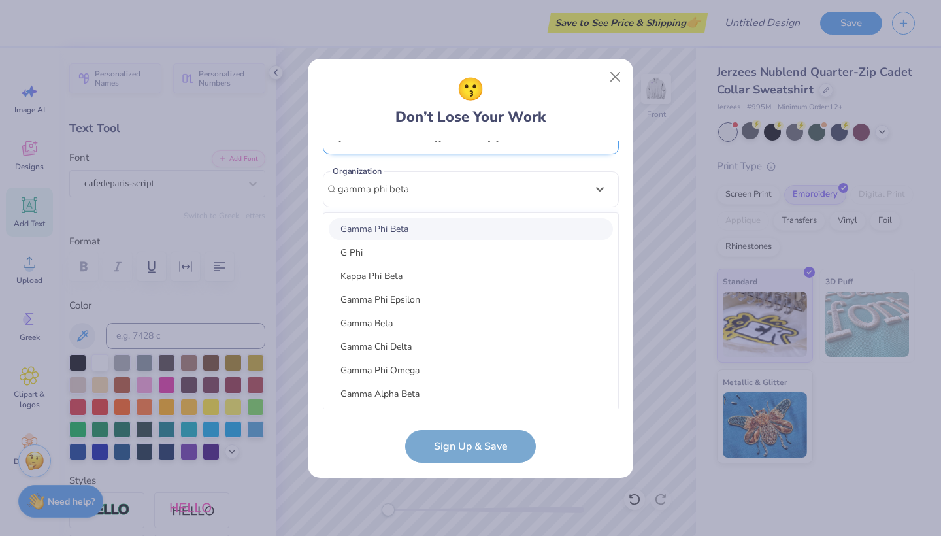
click at [429, 230] on div "Gamma Phi Beta" at bounding box center [471, 229] width 284 height 22
type input "gamma phi beta"
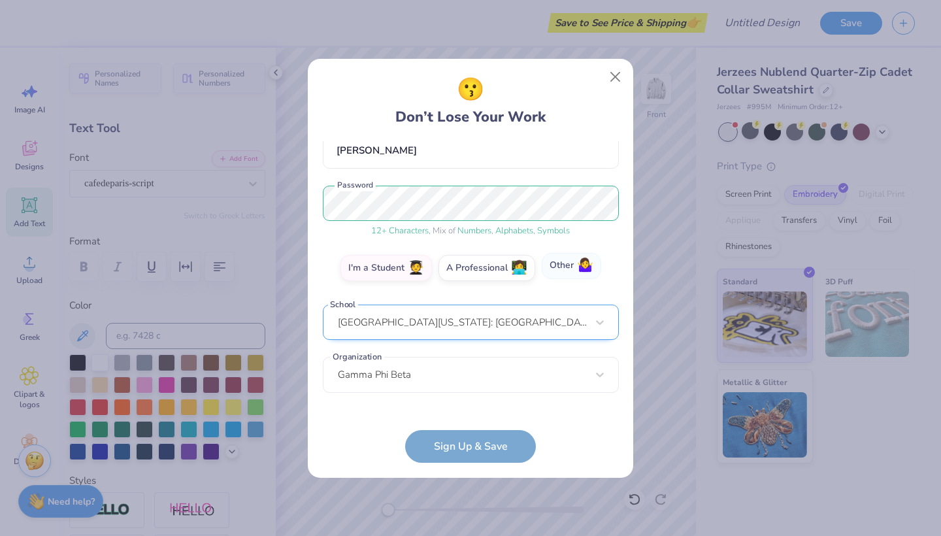
click at [561, 267] on label "Other 🤷‍♀️" at bounding box center [571, 266] width 59 height 26
click at [475, 393] on input "Other 🤷‍♀️" at bounding box center [471, 397] width 8 height 8
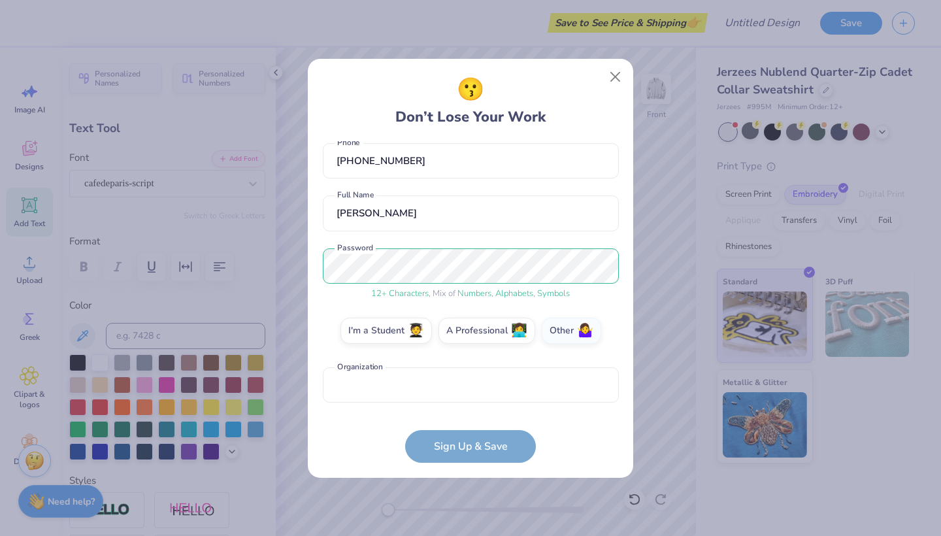
click at [444, 448] on form "[EMAIL_ADDRESS][DOMAIN_NAME] Email [PHONE_NUMBER] Phone [PERSON_NAME] Full Name…" at bounding box center [471, 302] width 296 height 322
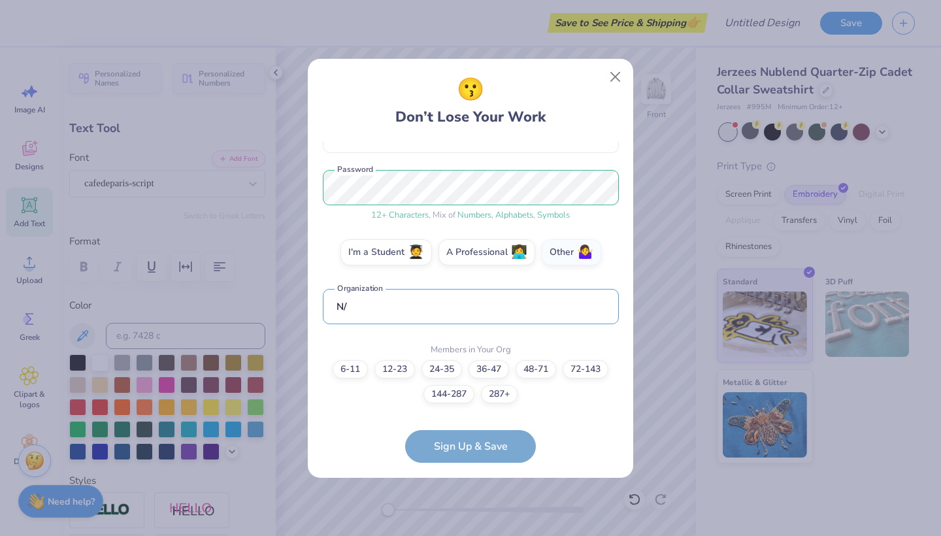
type input "N"
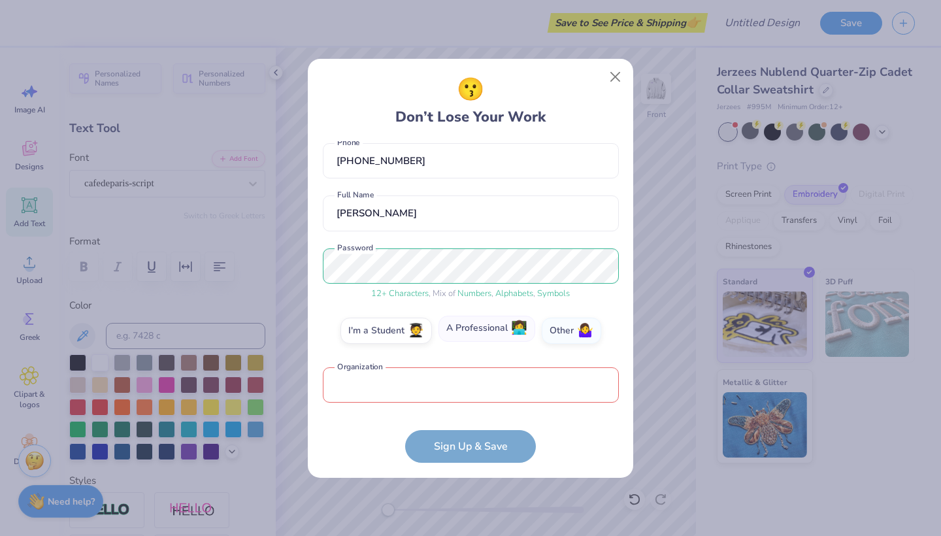
click at [490, 332] on label "A Professional 👩‍💻" at bounding box center [487, 329] width 97 height 26
click at [475, 393] on input "A Professional 👩‍💻" at bounding box center [471, 397] width 8 height 8
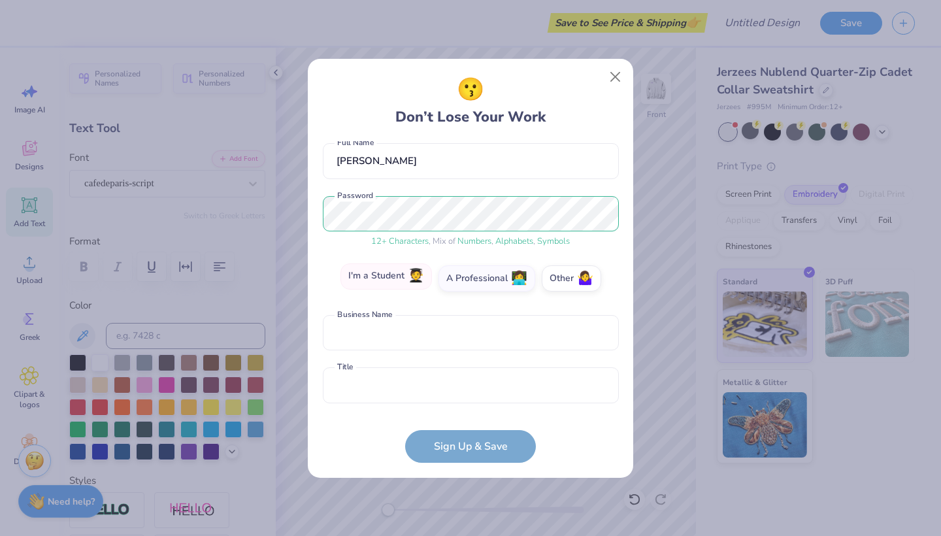
click at [387, 280] on label "I'm a Student 🧑‍🎓" at bounding box center [387, 276] width 92 height 26
click at [467, 393] on input "I'm a Student 🧑‍🎓" at bounding box center [471, 397] width 8 height 8
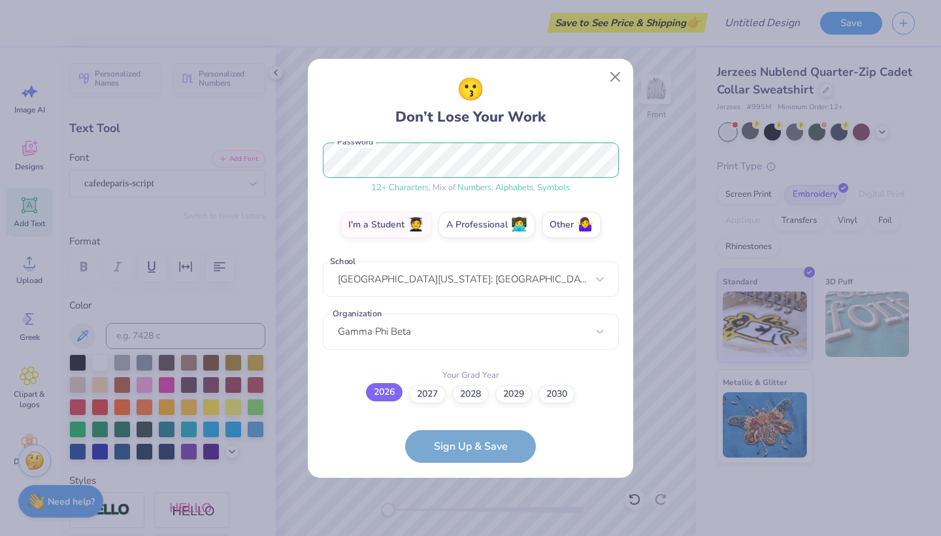
click at [384, 393] on label "2026" at bounding box center [384, 392] width 37 height 18
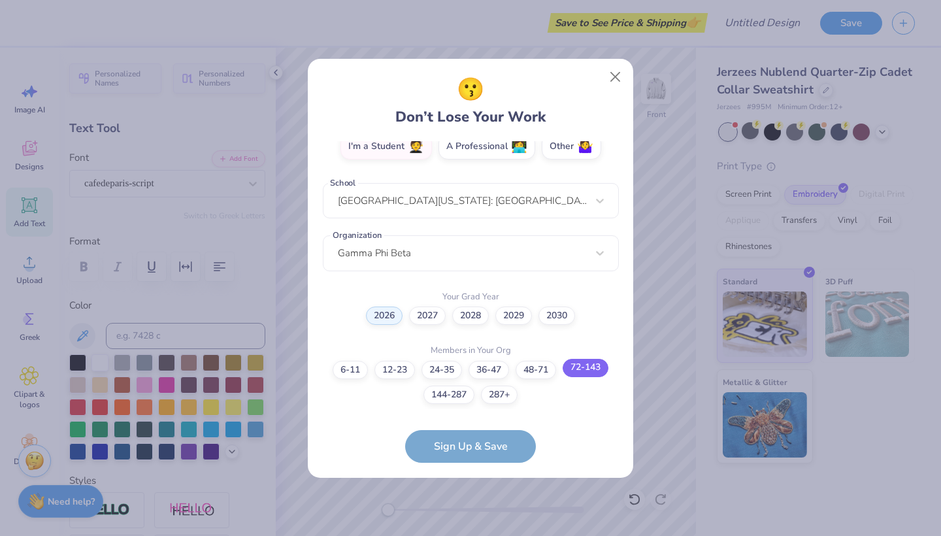
click at [577, 367] on label "72-143" at bounding box center [586, 368] width 46 height 18
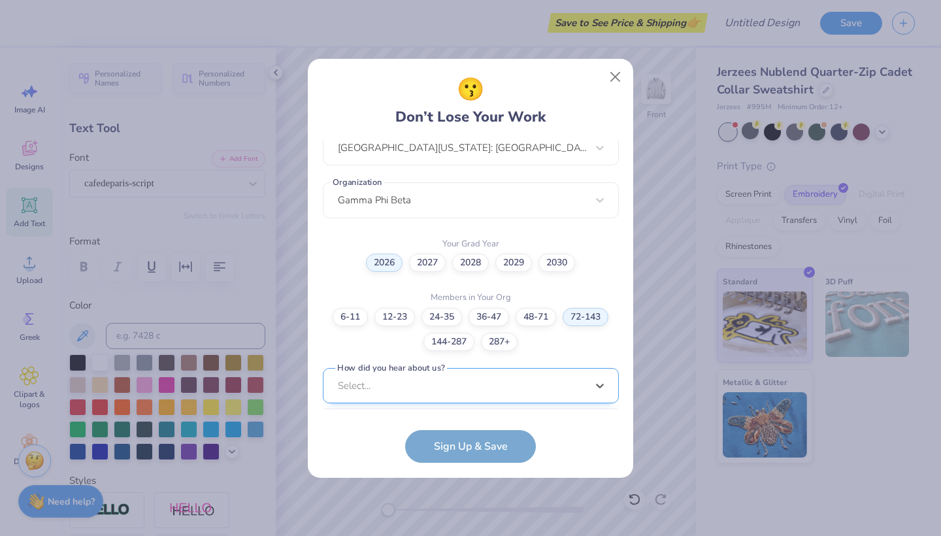
scroll to position [497, 0]
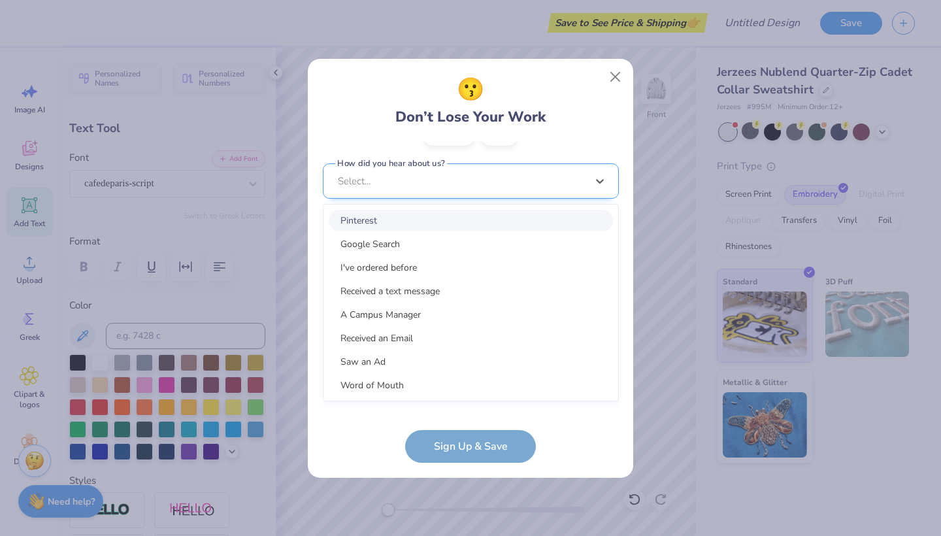
click at [531, 382] on div "option Pinterest focused, 1 of 15. 15 results available. Use Up and Down to cho…" at bounding box center [471, 282] width 296 height 239
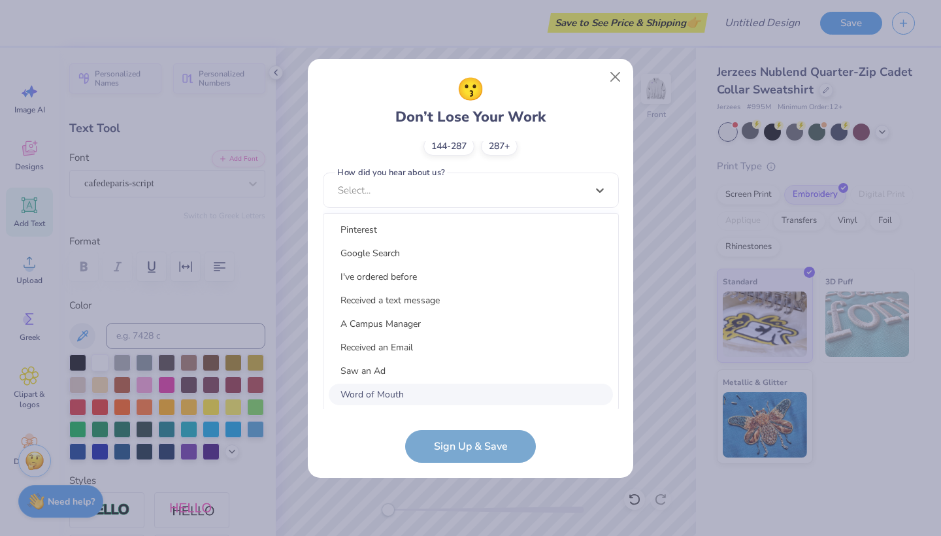
click at [398, 388] on div "Word of Mouth" at bounding box center [471, 395] width 284 height 22
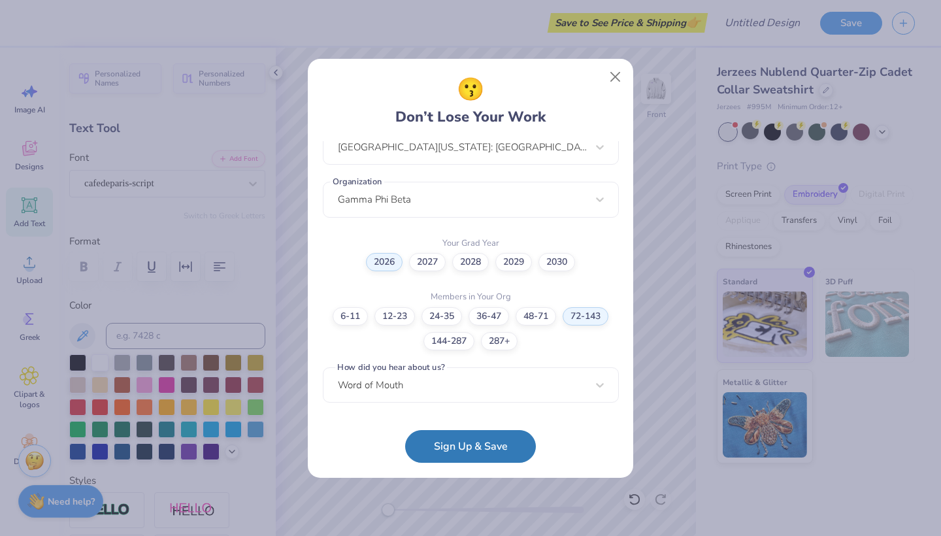
scroll to position [301, 0]
click at [445, 441] on button "Sign Up & Save" at bounding box center [470, 443] width 131 height 33
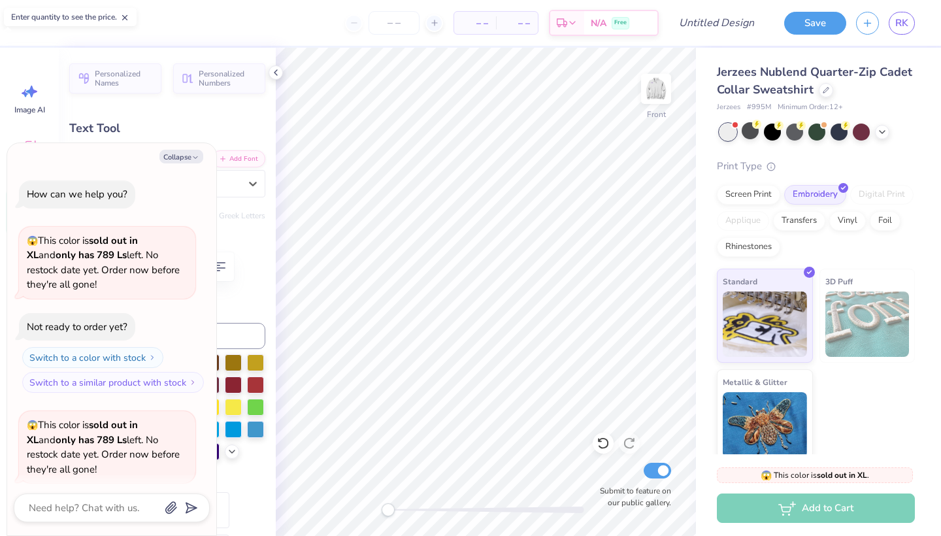
scroll to position [412, 0]
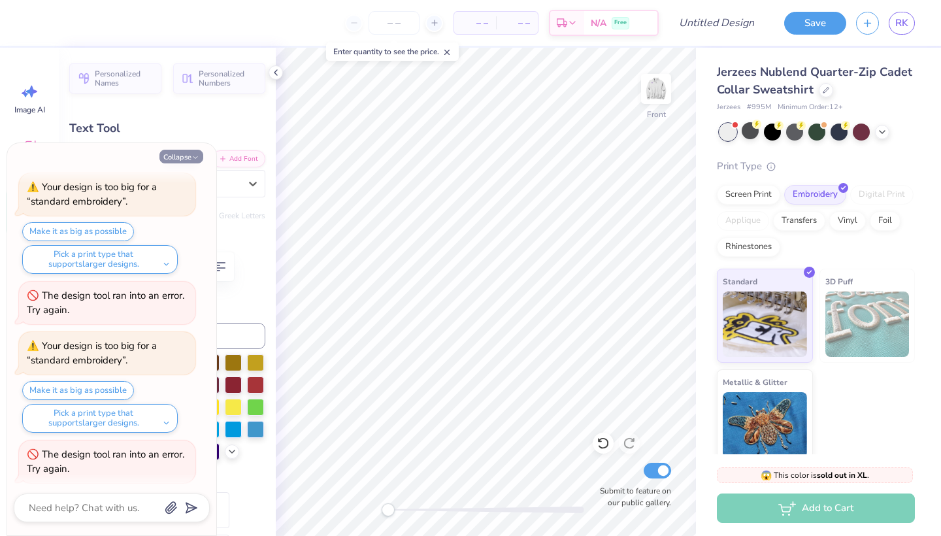
click at [174, 153] on button "Collapse" at bounding box center [181, 157] width 44 height 14
type textarea "x"
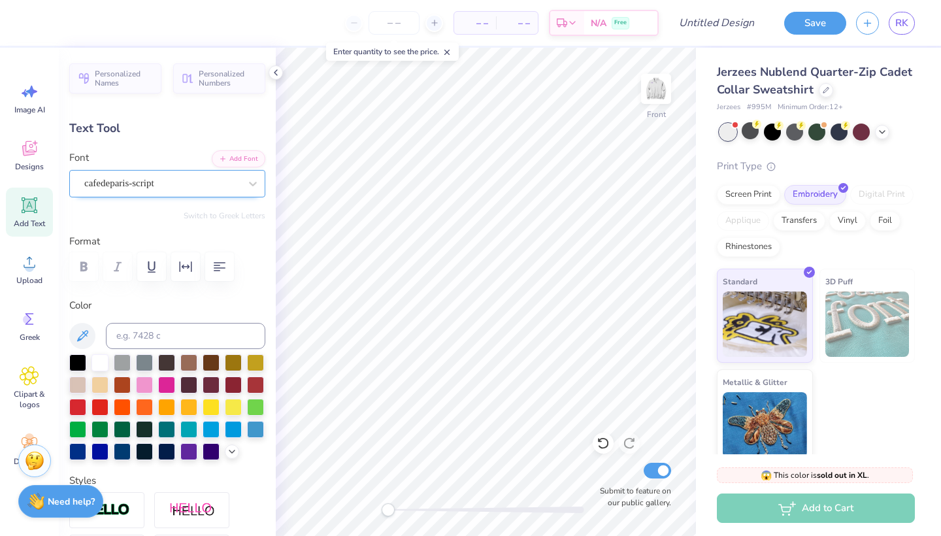
click at [183, 188] on div "cafedeparis-script" at bounding box center [162, 183] width 158 height 20
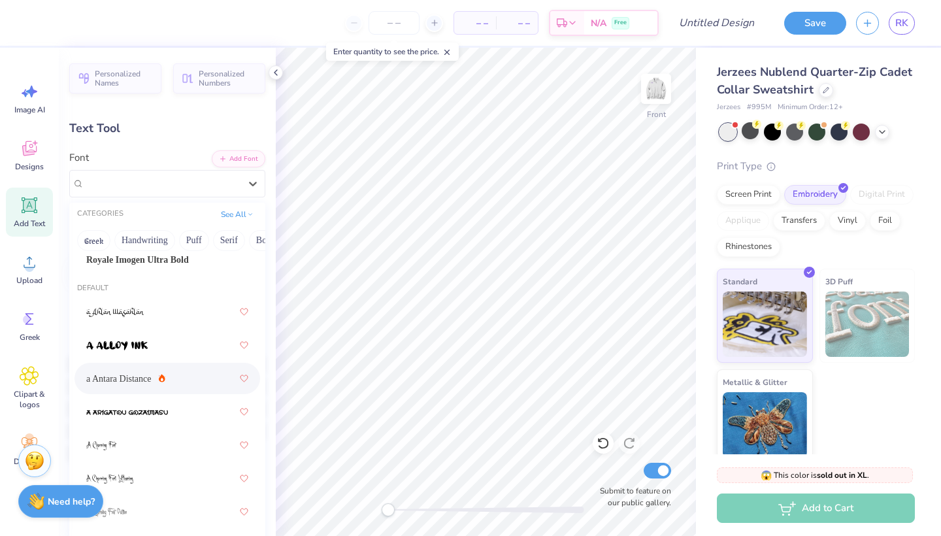
scroll to position [38, 0]
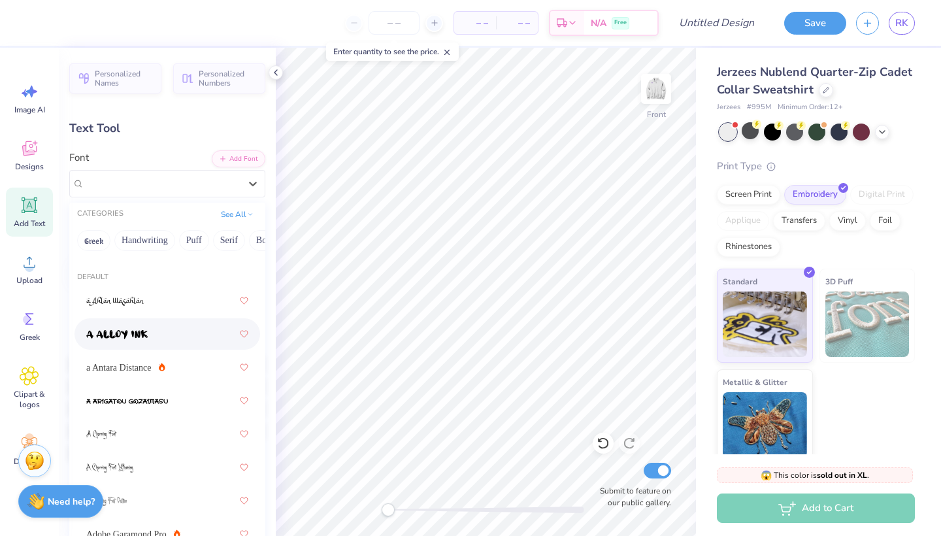
click at [156, 339] on div at bounding box center [167, 334] width 162 height 24
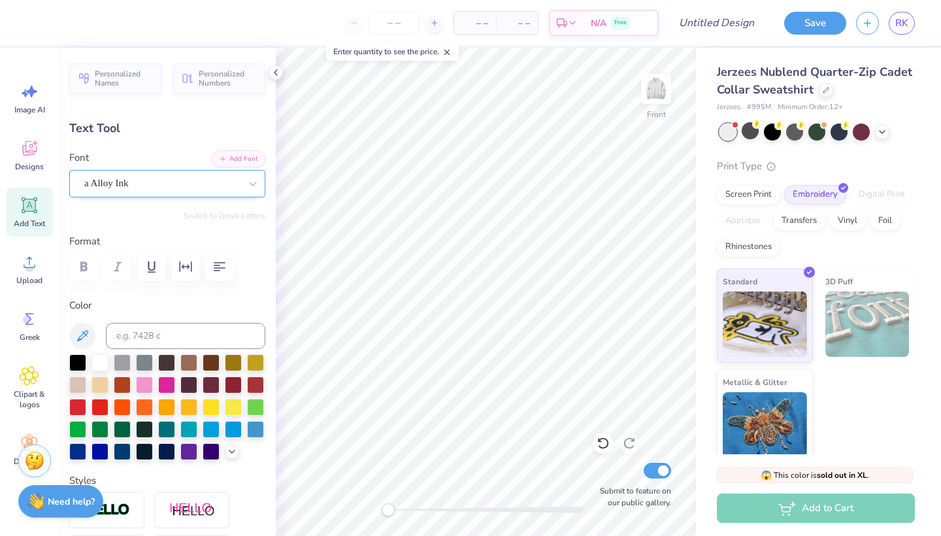
click at [156, 184] on div "a Alloy Ink" at bounding box center [162, 183] width 158 height 20
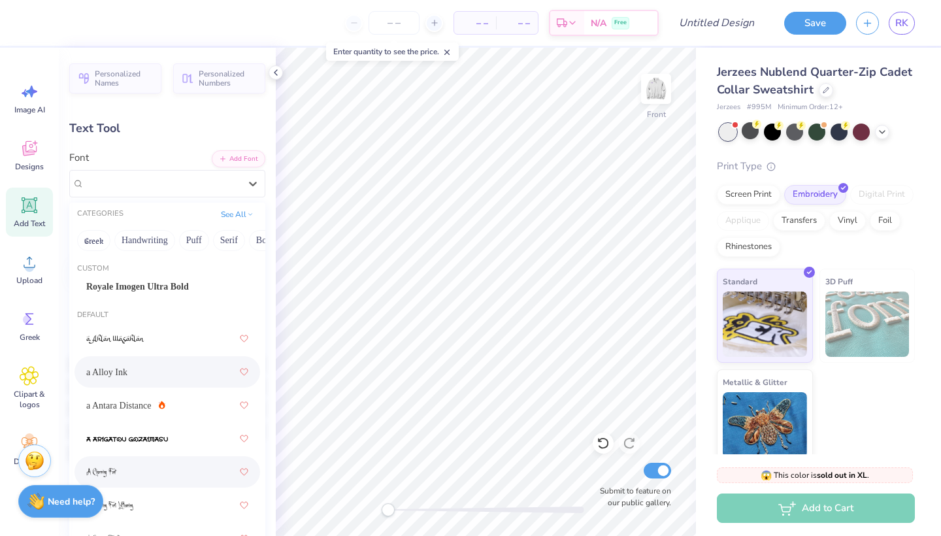
click at [139, 471] on div at bounding box center [167, 472] width 162 height 24
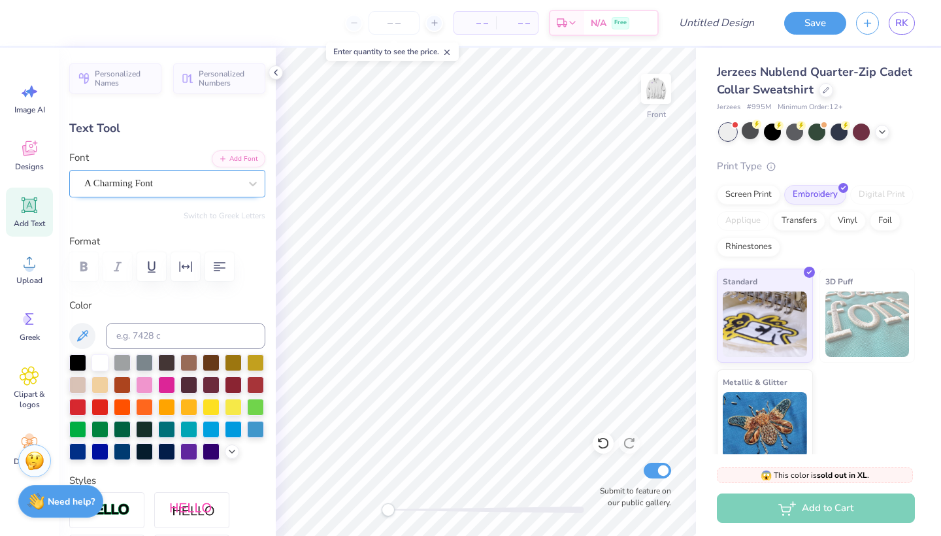
click at [171, 188] on div "A Charming Font" at bounding box center [162, 183] width 158 height 20
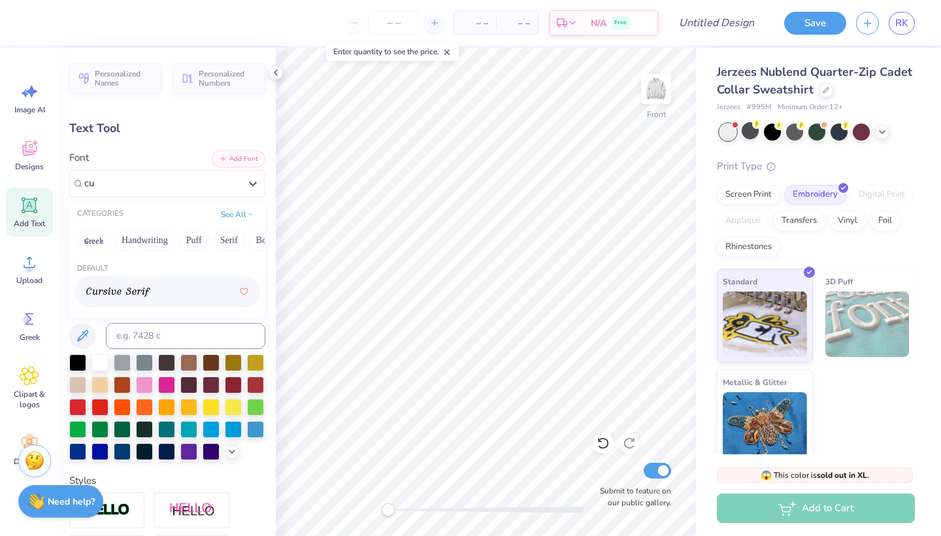
scroll to position [0, 0]
click at [142, 293] on img at bounding box center [118, 292] width 64 height 9
type input "curs"
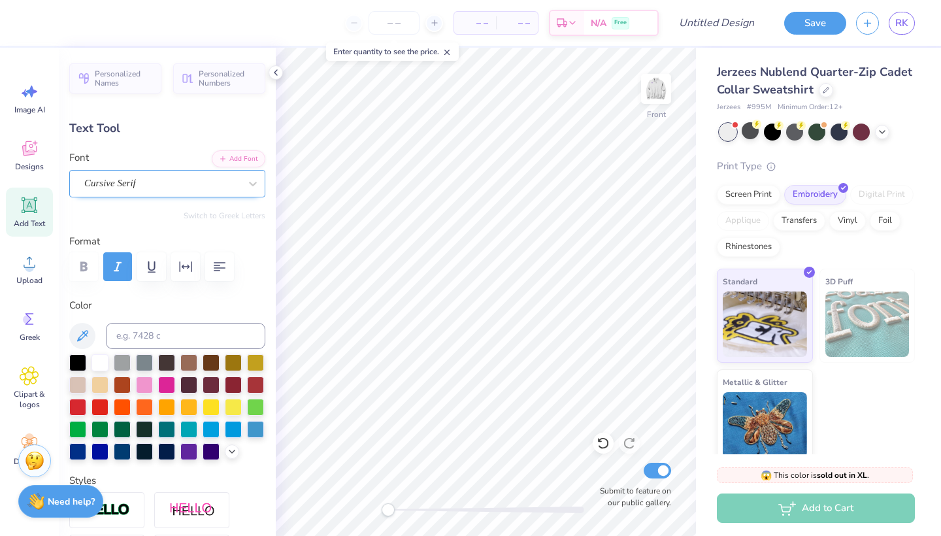
click at [168, 178] on div "Cursive Serif" at bounding box center [162, 183] width 158 height 20
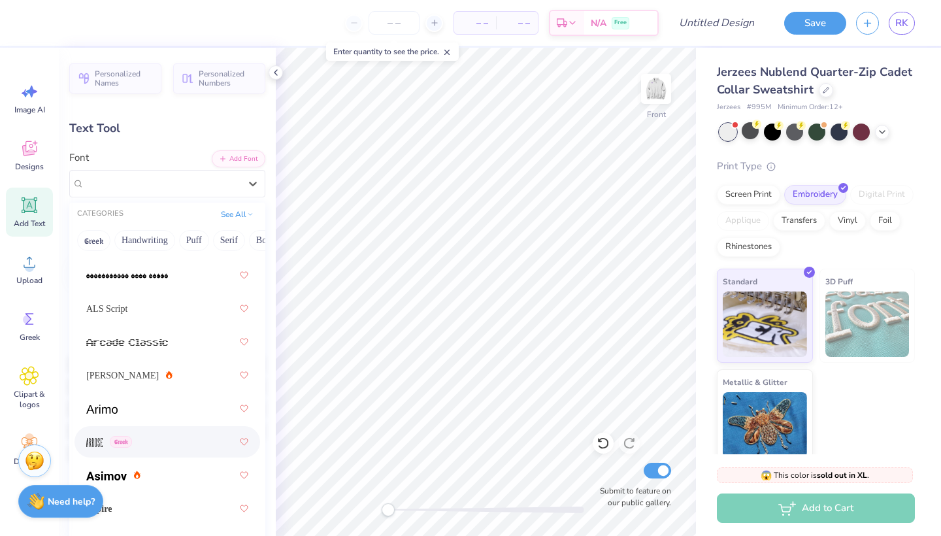
scroll to position [526, 0]
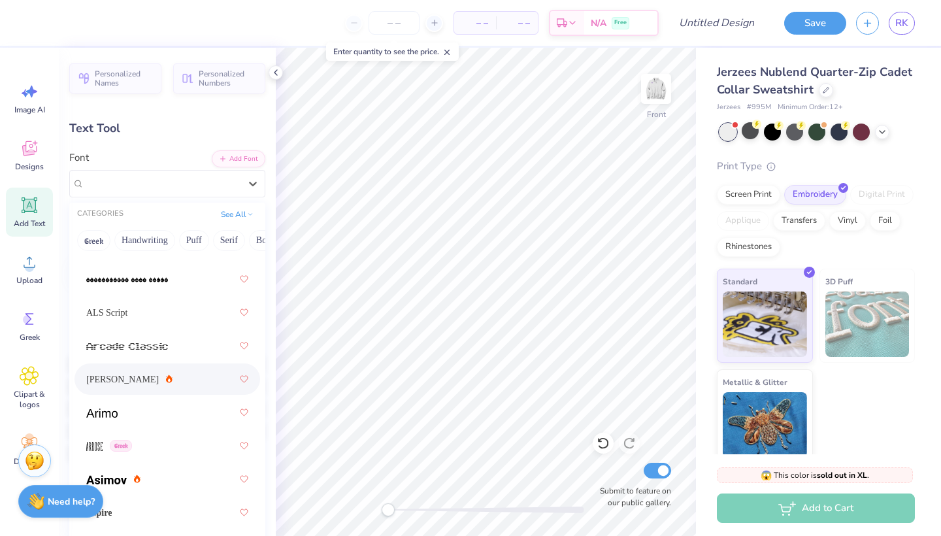
click at [128, 384] on div "[PERSON_NAME]" at bounding box center [129, 380] width 86 height 14
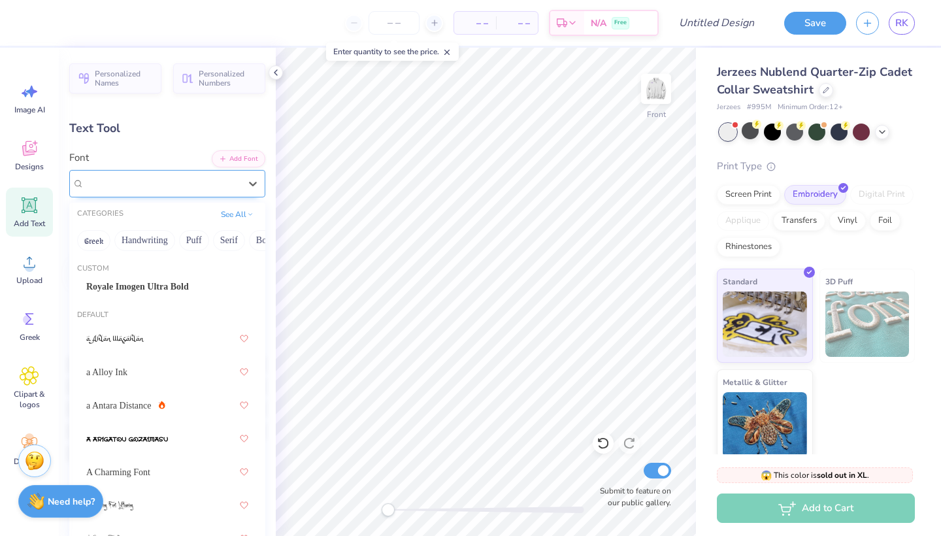
click at [167, 184] on div "[PERSON_NAME]" at bounding box center [162, 183] width 158 height 20
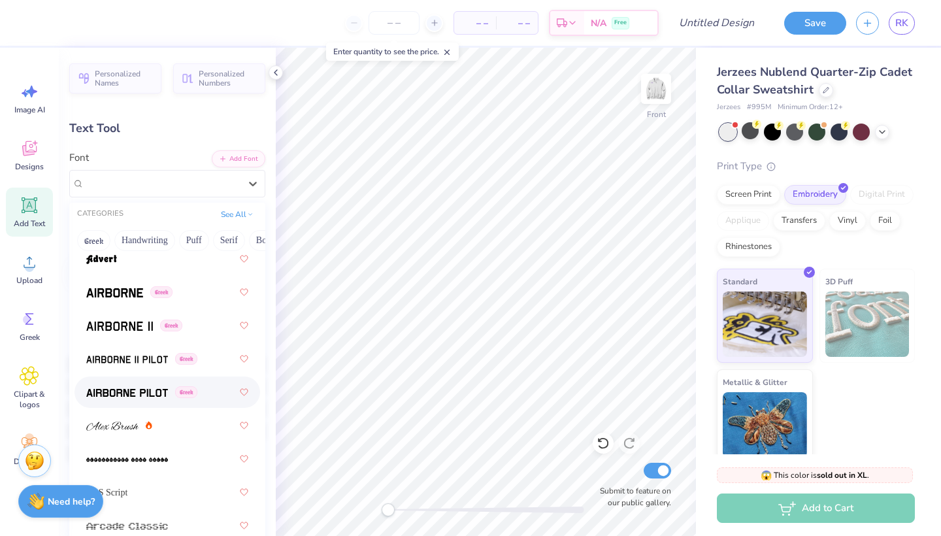
scroll to position [376, 0]
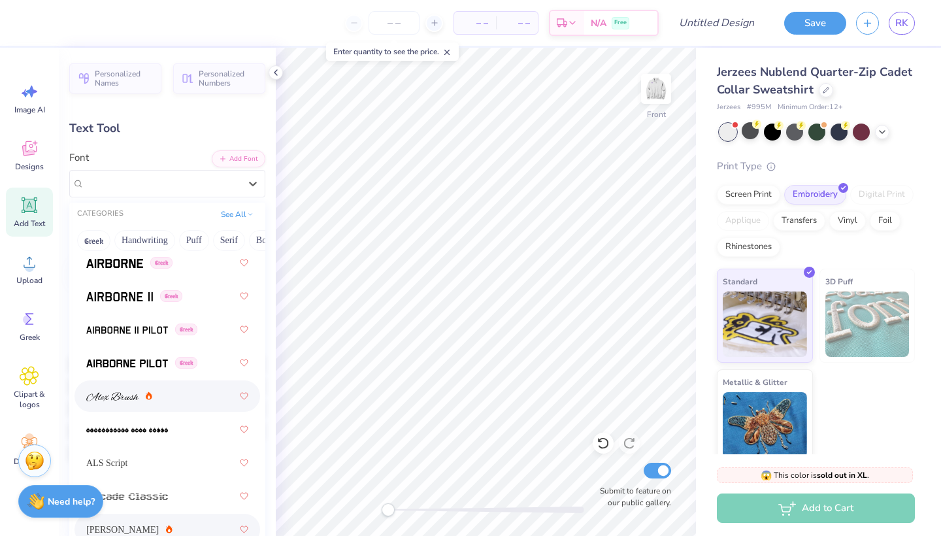
click at [116, 399] on img at bounding box center [112, 396] width 52 height 9
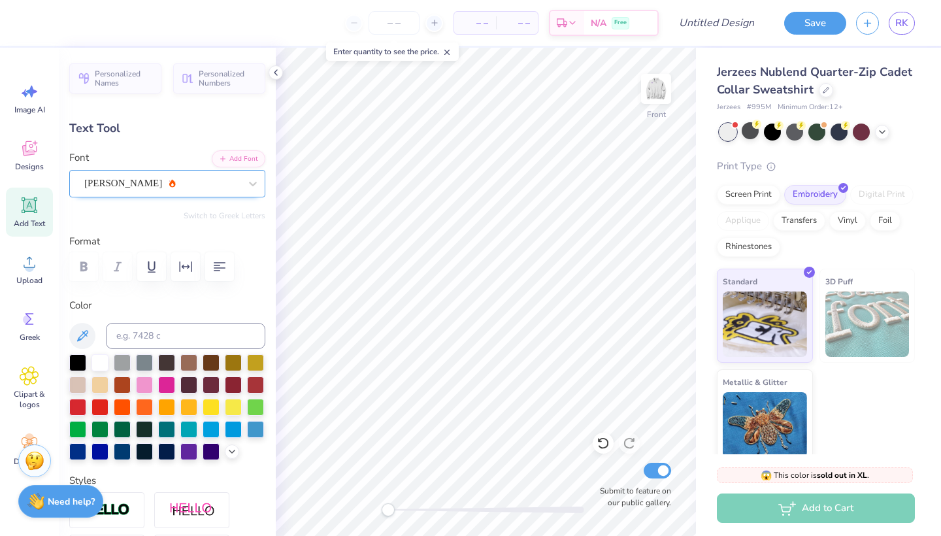
click at [164, 176] on div "[PERSON_NAME]" at bounding box center [162, 183] width 158 height 20
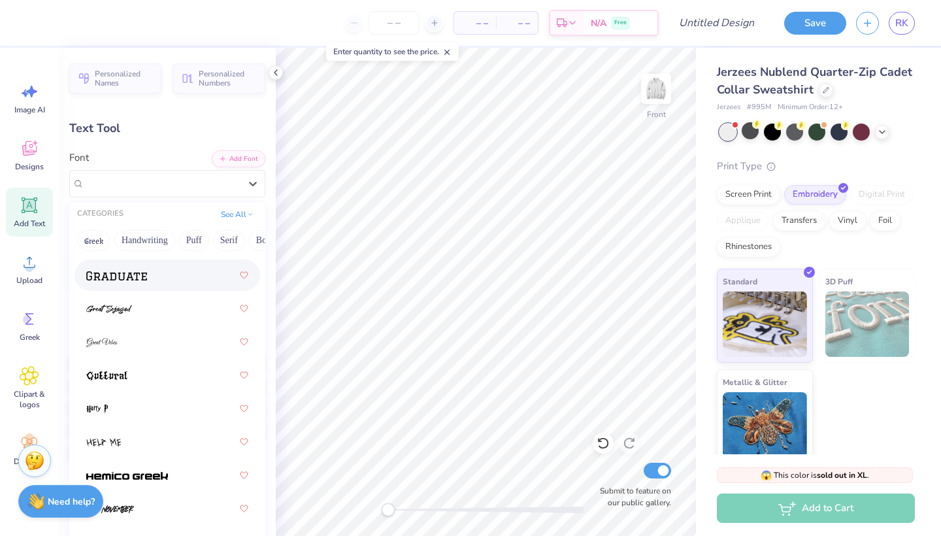
scroll to position [4434, 0]
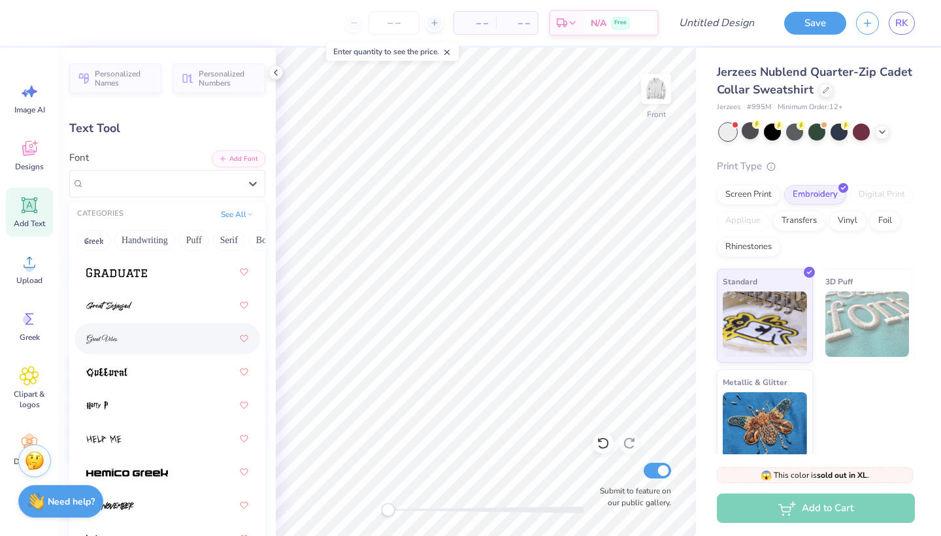
click at [146, 335] on div at bounding box center [167, 339] width 162 height 24
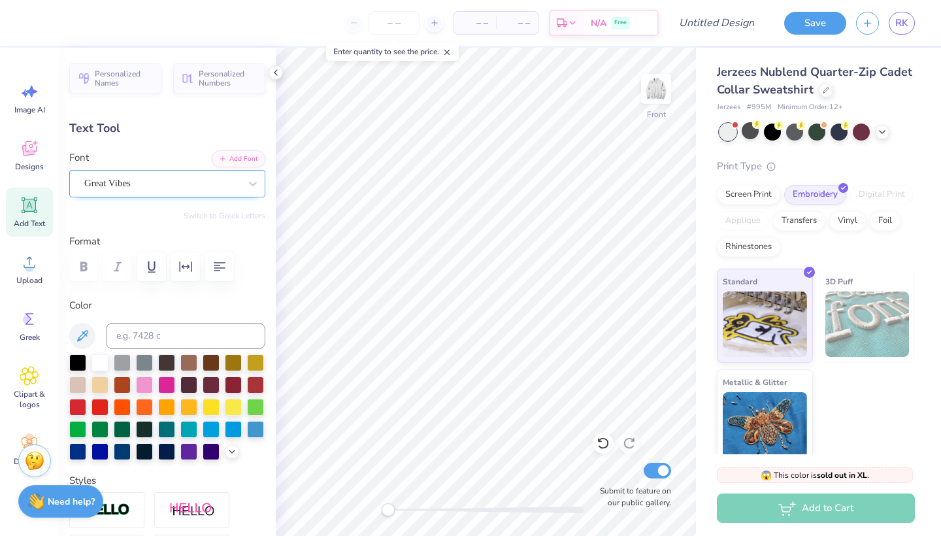
click at [163, 177] on div "Great Vibes" at bounding box center [162, 183] width 158 height 20
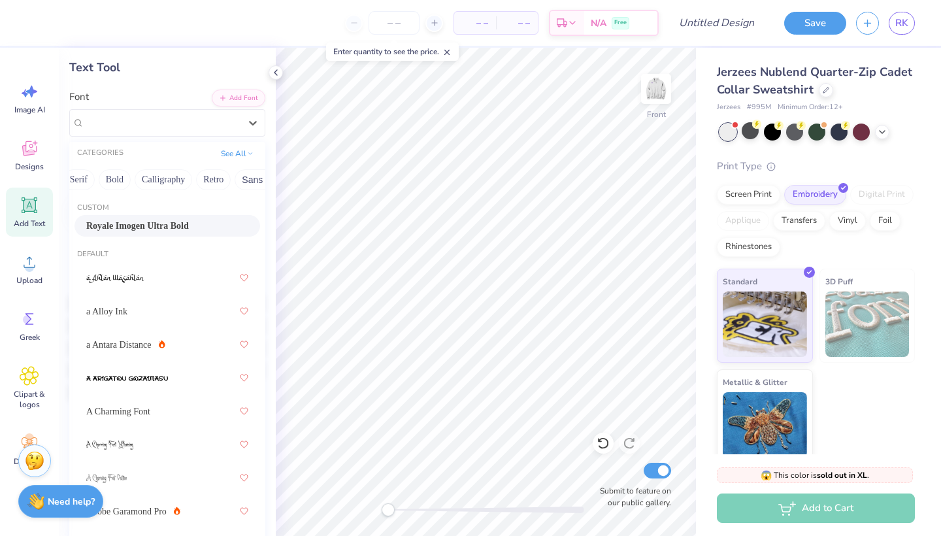
scroll to position [0, 152]
click at [158, 180] on button "Calligraphy" at bounding box center [162, 179] width 58 height 21
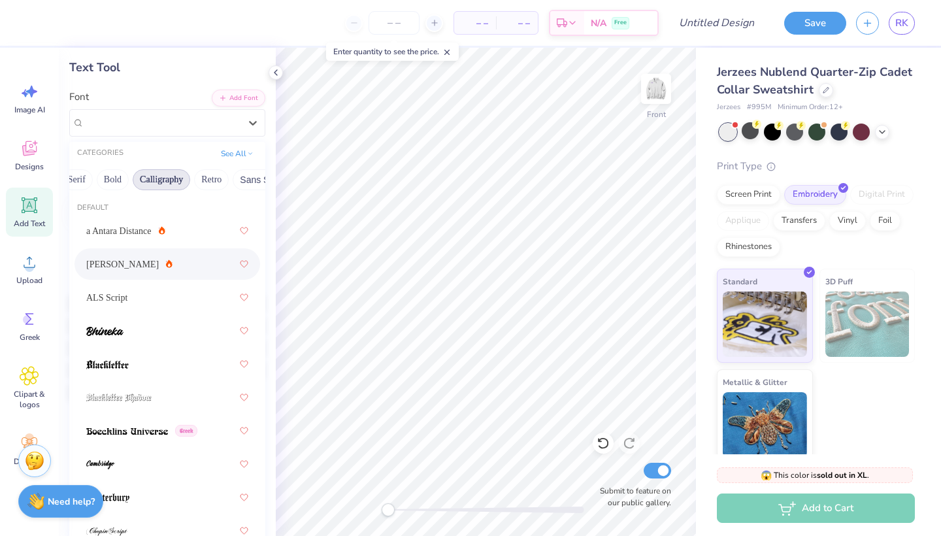
click at [110, 265] on span "[PERSON_NAME]" at bounding box center [122, 265] width 73 height 14
click at [192, 124] on div "[PERSON_NAME]" at bounding box center [162, 122] width 158 height 20
click at [141, 240] on div "a Antara Distance" at bounding box center [167, 231] width 162 height 24
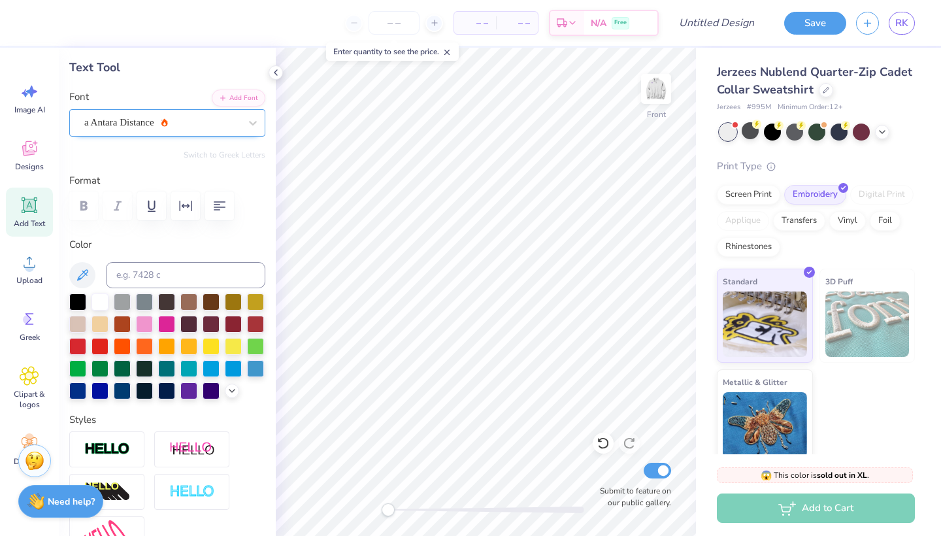
click at [165, 120] on div "a Antara Distance" at bounding box center [162, 122] width 158 height 20
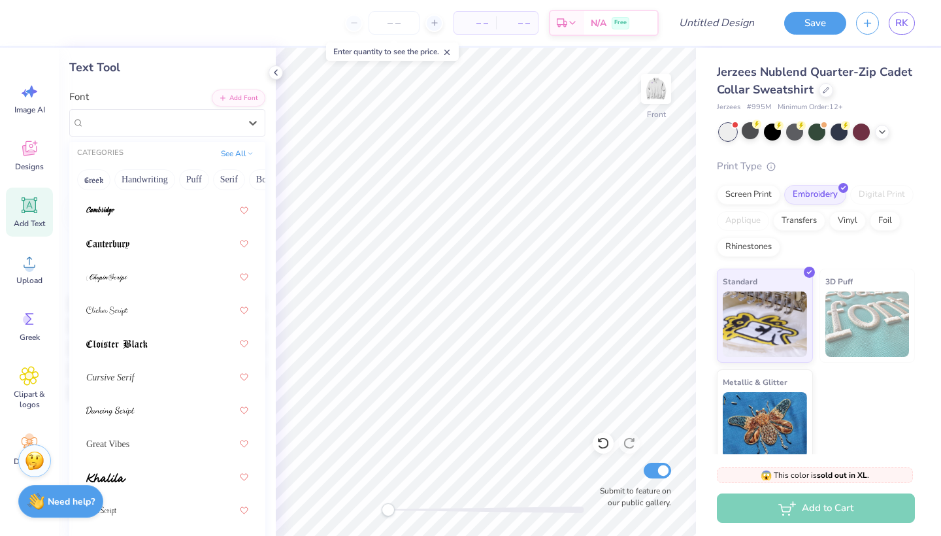
scroll to position [301, 0]
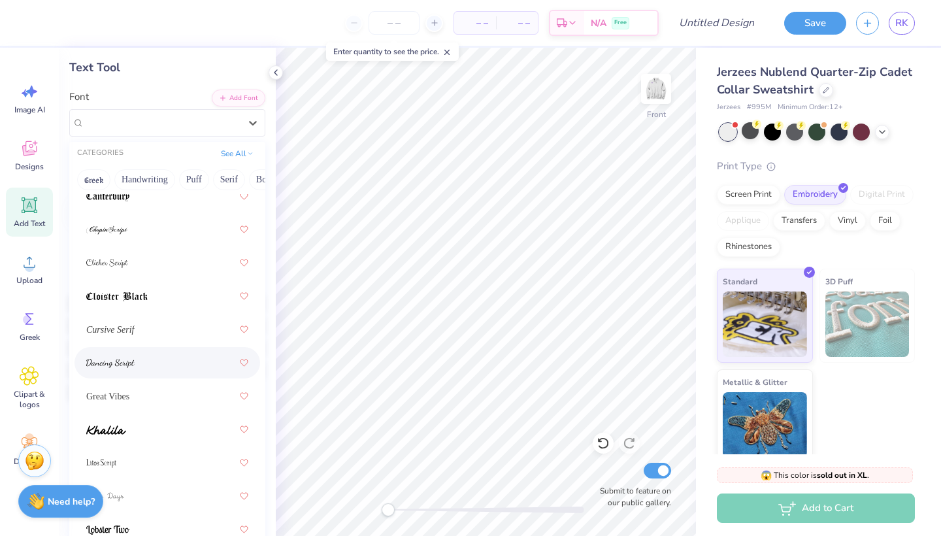
click at [148, 363] on div at bounding box center [167, 363] width 162 height 24
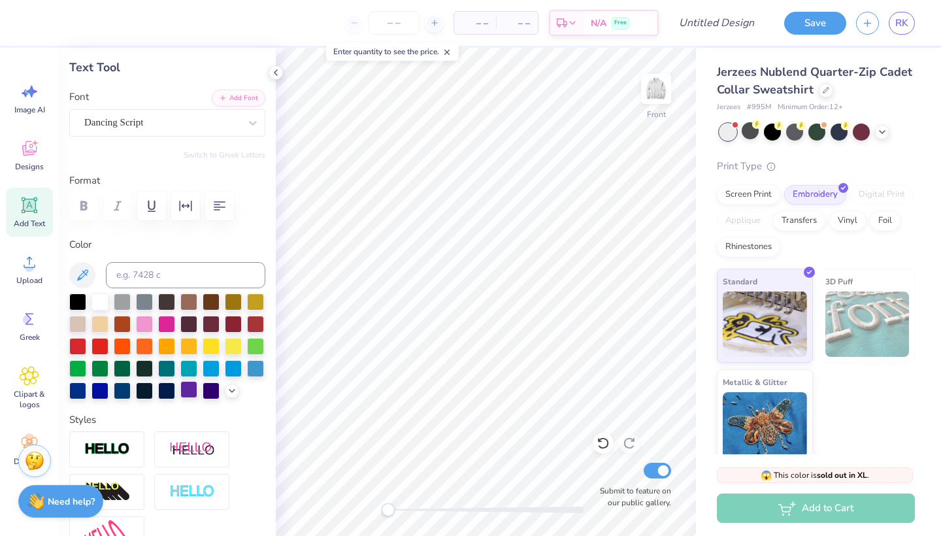
click at [190, 390] on div at bounding box center [188, 389] width 17 height 17
type textarea "[PERSON_NAME]'s little Artist"
click at [208, 205] on button "button" at bounding box center [219, 206] width 29 height 29
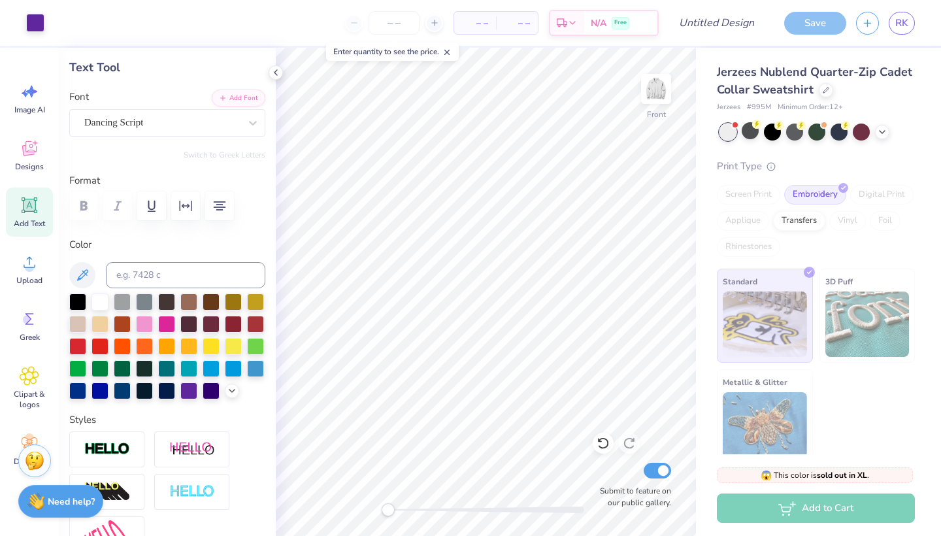
type input "16.80"
type input "2.78"
type input "21.63"
click at [186, 205] on icon "button" at bounding box center [186, 206] width 16 height 16
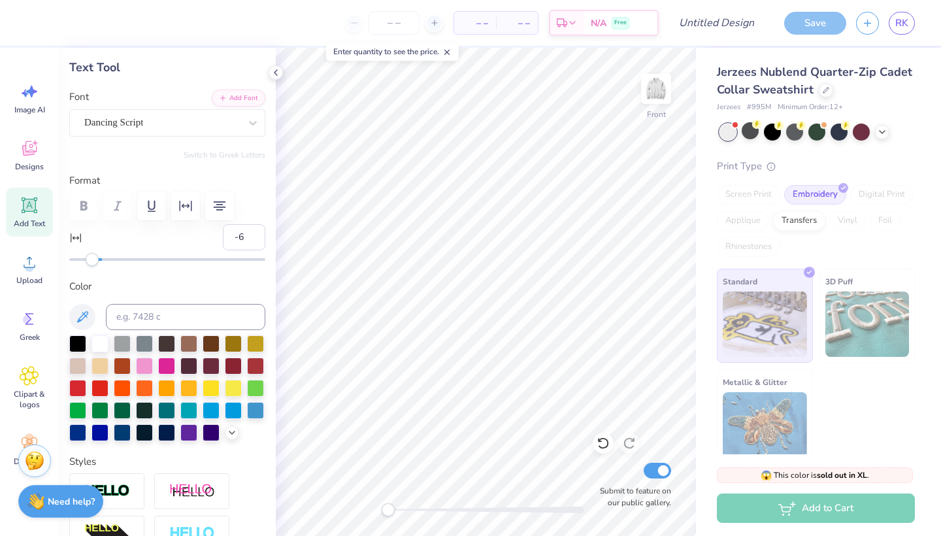
type input "-7"
drag, startPoint x: 105, startPoint y: 264, endPoint x: 91, endPoint y: 265, distance: 14.4
click at [91, 265] on div "Personalized Names Personalized Numbers Text Tool Add Font Font Dancing Script …" at bounding box center [167, 292] width 217 height 488
type input "1"
drag, startPoint x: 93, startPoint y: 261, endPoint x: 104, endPoint y: 262, distance: 11.2
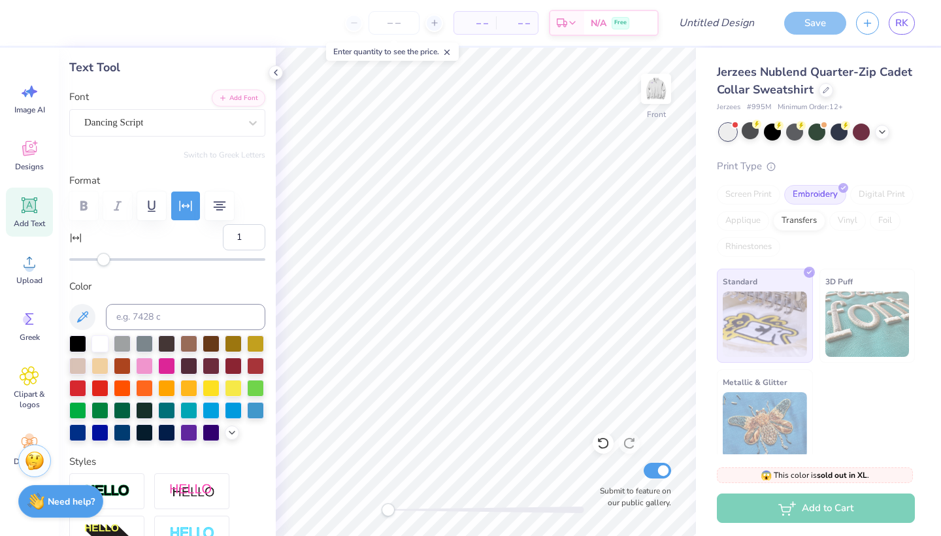
click at [104, 262] on div "Accessibility label" at bounding box center [103, 259] width 13 height 13
type input "-2"
click at [99, 263] on div "Accessibility label" at bounding box center [98, 259] width 13 height 13
type input "15.74"
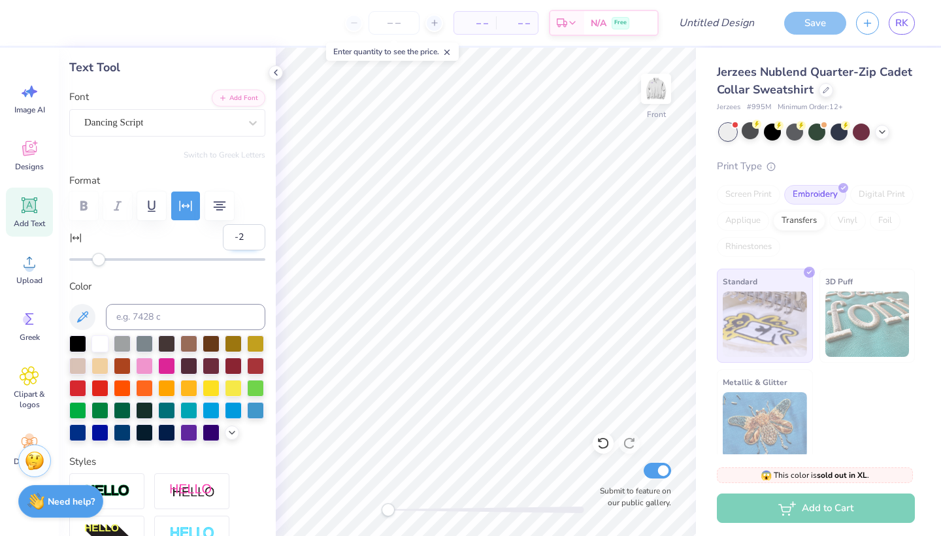
type textarea "[PERSON_NAME]'s Little Artist"
type input "16.62"
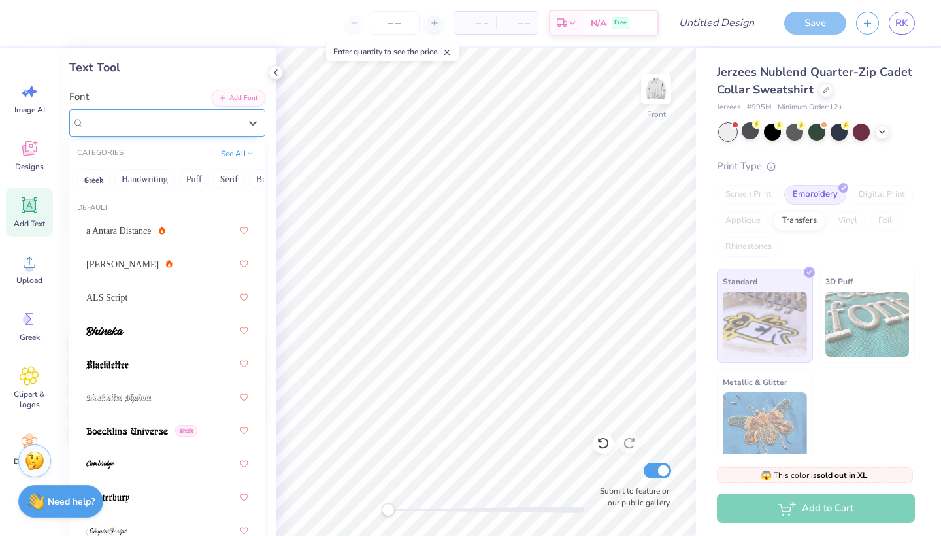
click at [182, 124] on div "Dancing Script" at bounding box center [162, 122] width 158 height 20
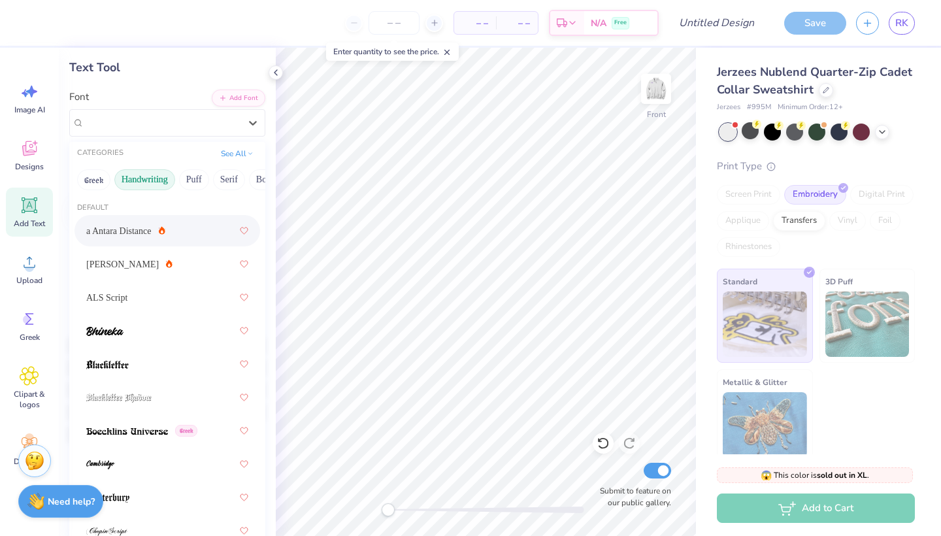
click at [134, 184] on button "Handwriting" at bounding box center [144, 179] width 61 height 21
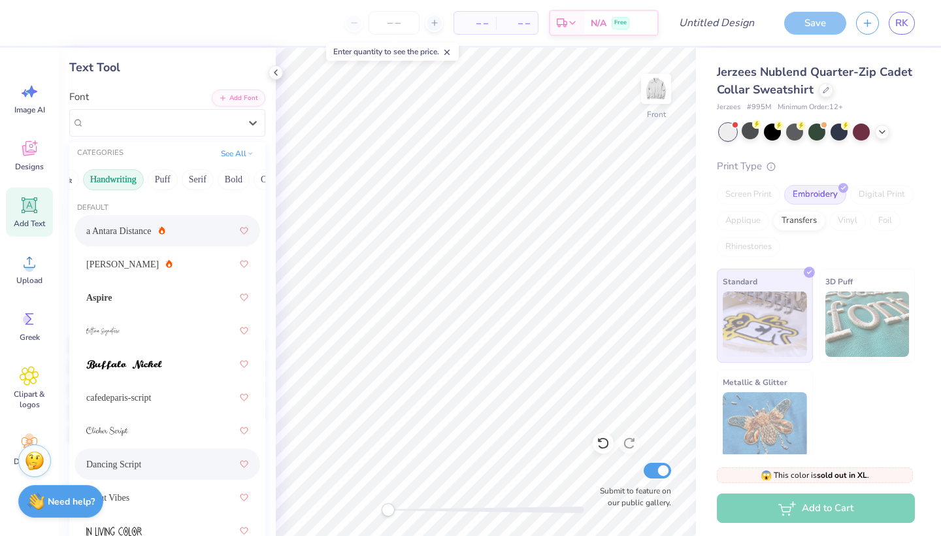
scroll to position [0, 33]
click at [115, 336] on img at bounding box center [103, 331] width 34 height 9
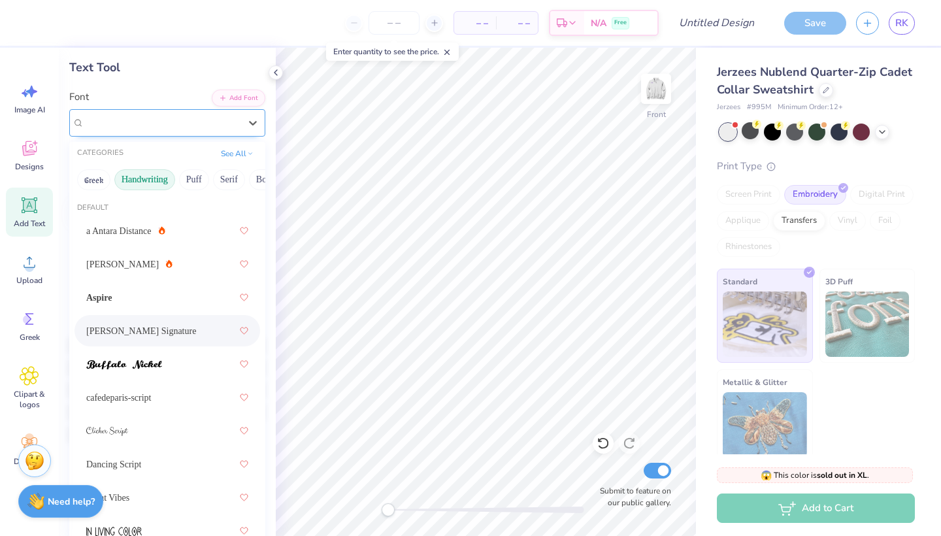
click at [162, 131] on div at bounding box center [162, 123] width 156 height 18
click at [140, 432] on div at bounding box center [167, 431] width 162 height 24
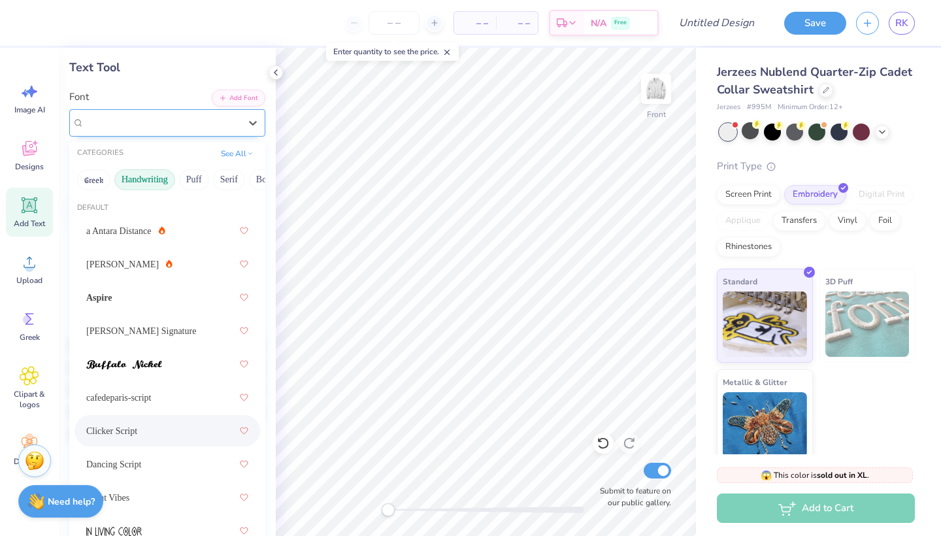
click at [156, 126] on div "Clicker Script" at bounding box center [162, 122] width 158 height 20
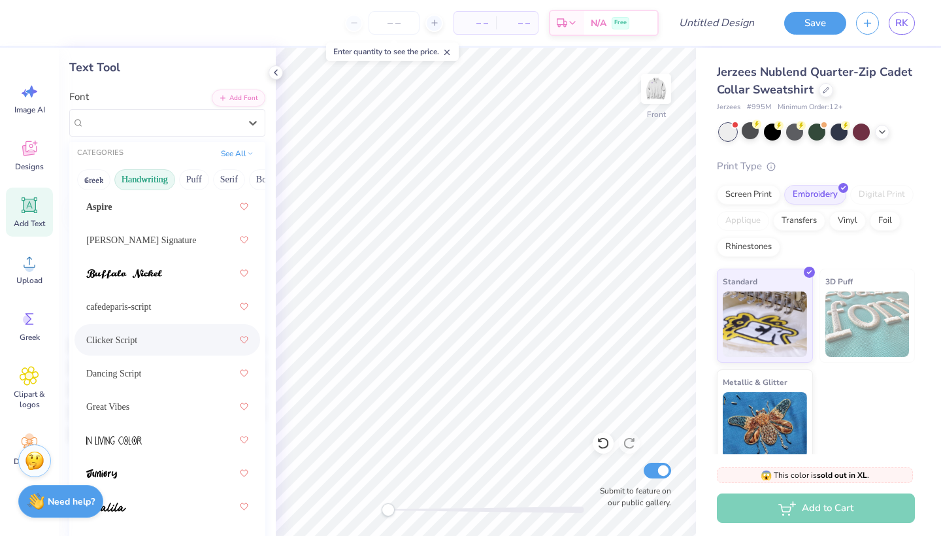
scroll to position [92, 0]
click at [133, 375] on span "Dancing Script" at bounding box center [113, 373] width 55 height 14
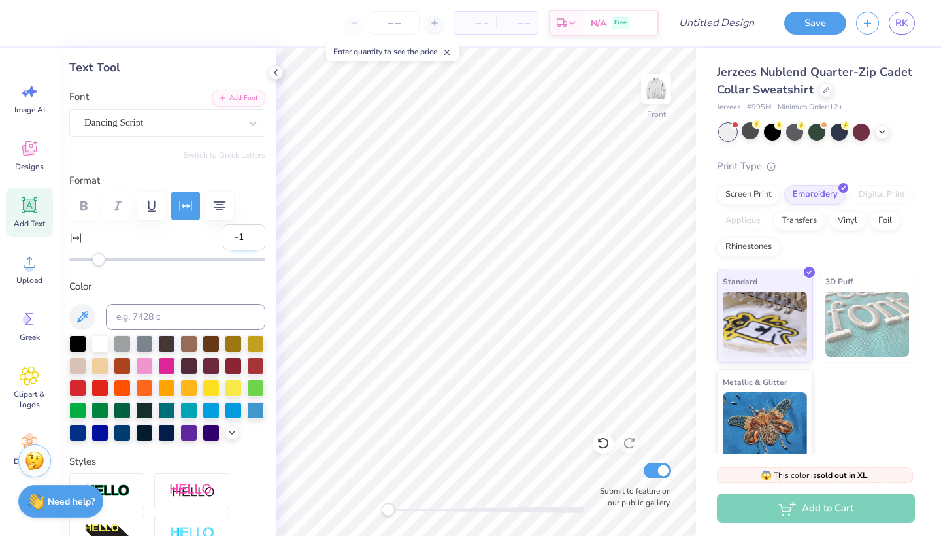
click at [254, 236] on input "-1" at bounding box center [244, 237] width 42 height 26
type input "0"
click at [254, 236] on input "0" at bounding box center [244, 237] width 42 height 26
type input "9.56"
type input "1.50"
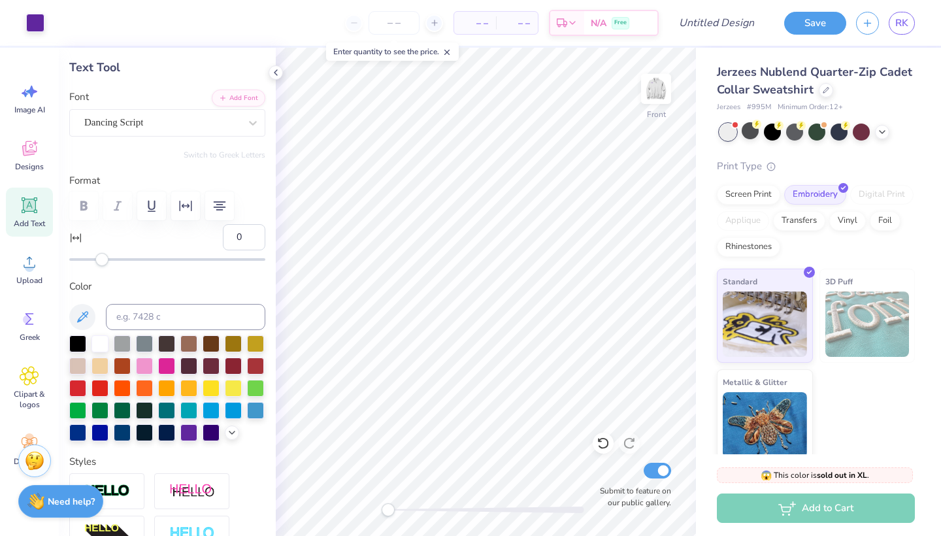
type input "21.62"
type input "-10"
drag, startPoint x: 103, startPoint y: 261, endPoint x: 86, endPoint y: 260, distance: 17.7
click at [86, 260] on div "Accessibility label" at bounding box center [85, 259] width 13 height 13
type input "10"
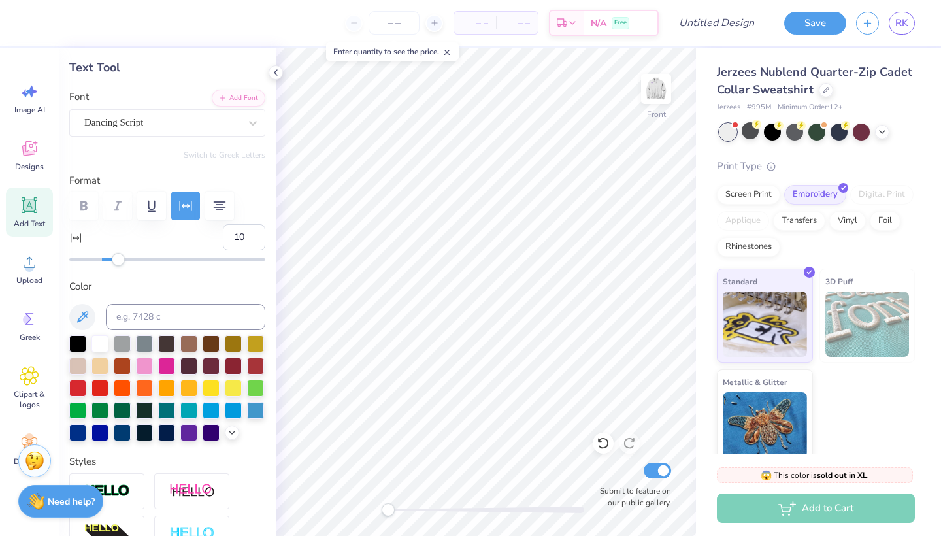
drag, startPoint x: 89, startPoint y: 259, endPoint x: 118, endPoint y: 259, distance: 28.8
click at [118, 259] on div "Accessibility label" at bounding box center [118, 259] width 13 height 13
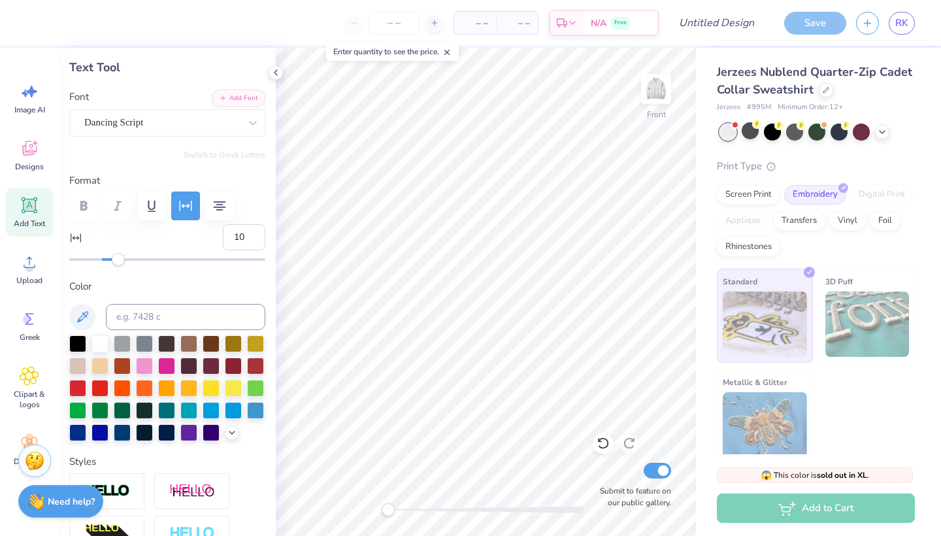
type input "9"
click at [117, 263] on div "Accessibility label" at bounding box center [116, 259] width 13 height 13
click at [133, 127] on span "Dancing Script" at bounding box center [113, 122] width 59 height 15
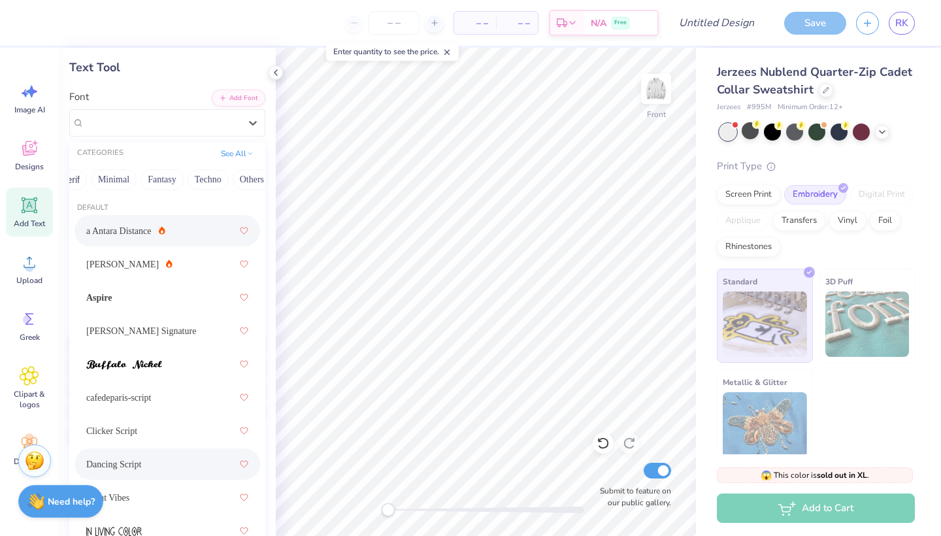
scroll to position [0, 354]
click at [158, 188] on button "Fantasy" at bounding box center [162, 179] width 43 height 21
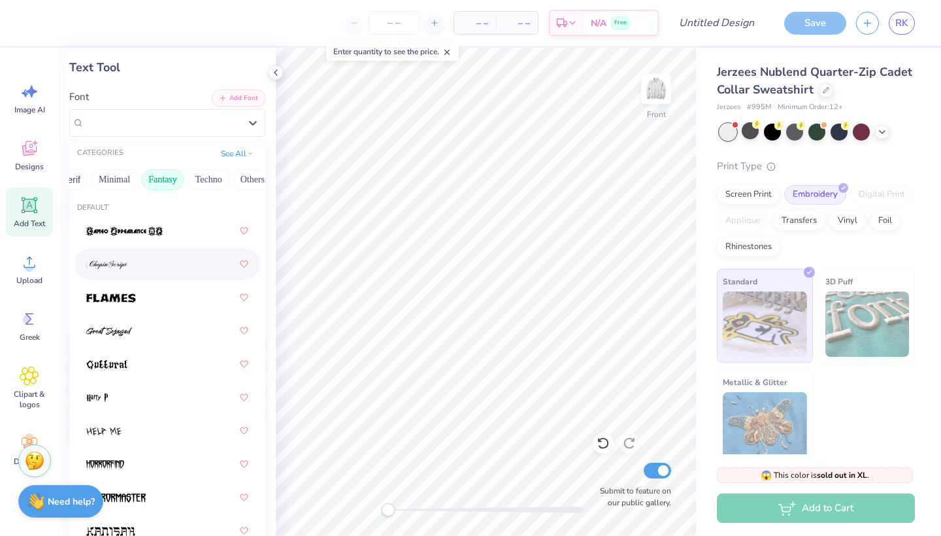
click at [142, 259] on div at bounding box center [167, 264] width 162 height 24
click at [162, 122] on div "ChopinScript" at bounding box center [162, 122] width 158 height 20
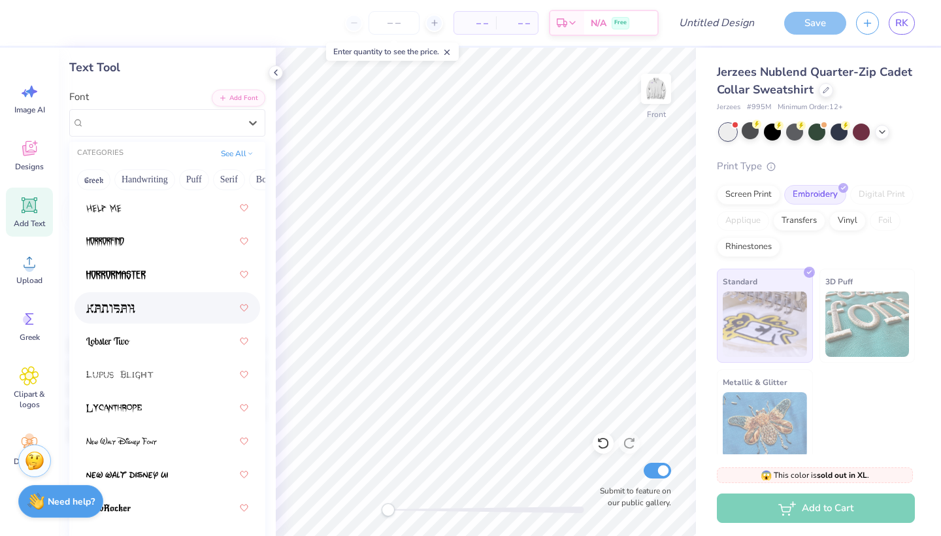
scroll to position [240, 0]
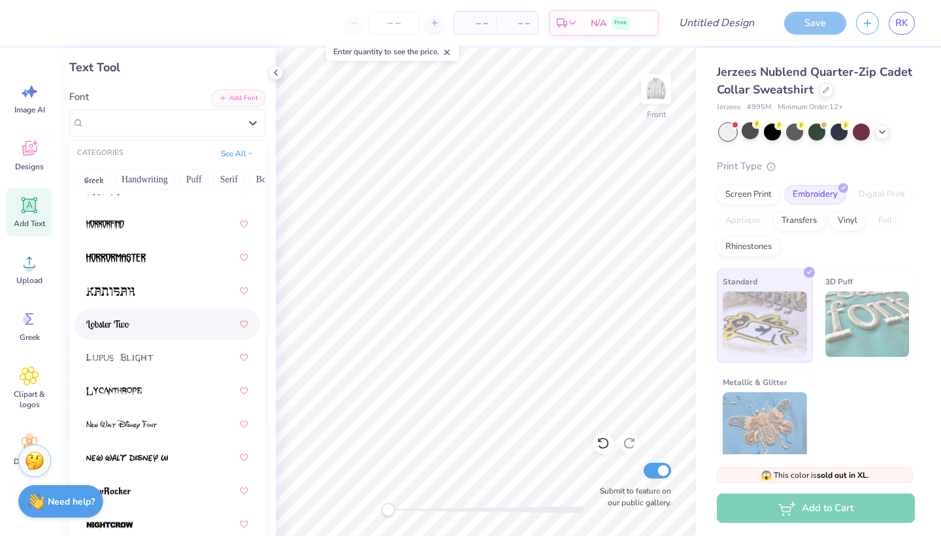
click at [141, 319] on div at bounding box center [167, 324] width 162 height 24
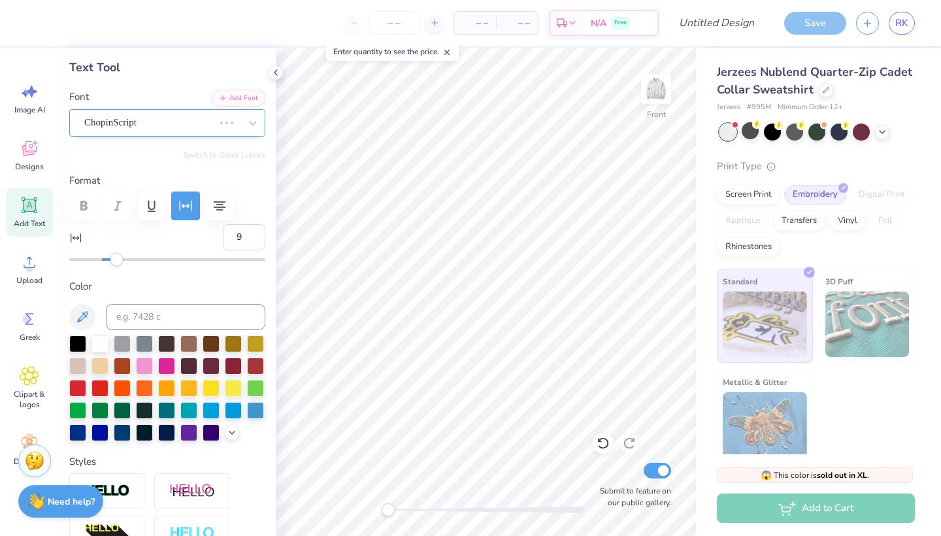
click at [158, 126] on div "ChopinScript" at bounding box center [149, 122] width 132 height 20
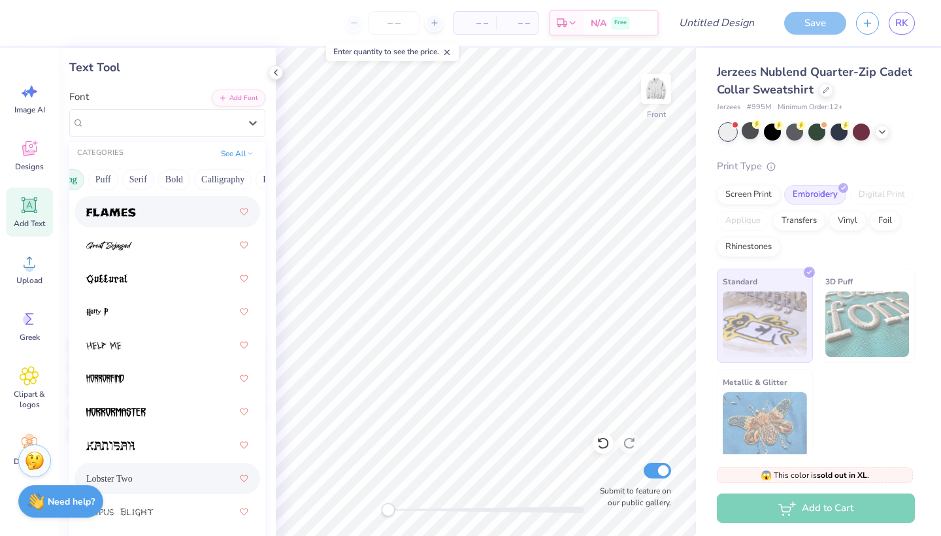
scroll to position [0, 134]
click at [174, 181] on button "Calligraphy" at bounding box center [180, 179] width 58 height 21
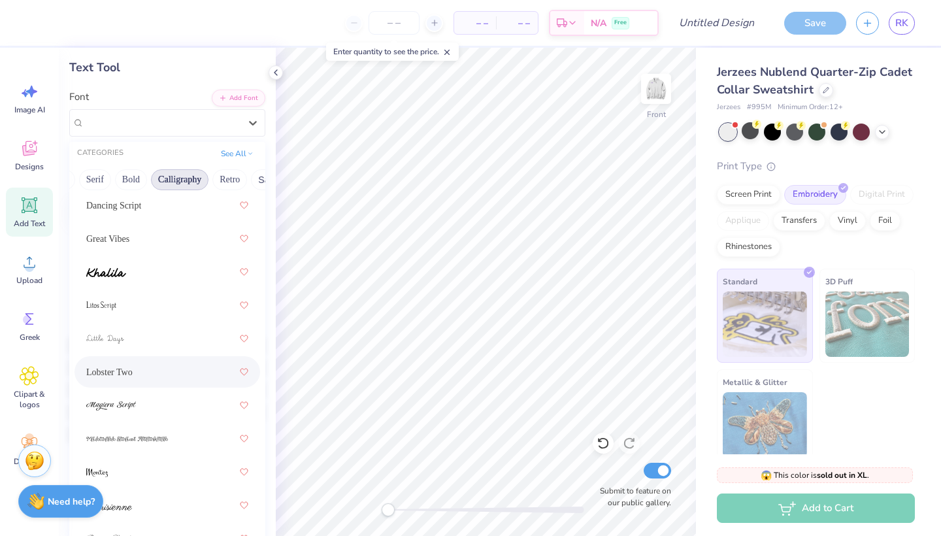
scroll to position [604, 0]
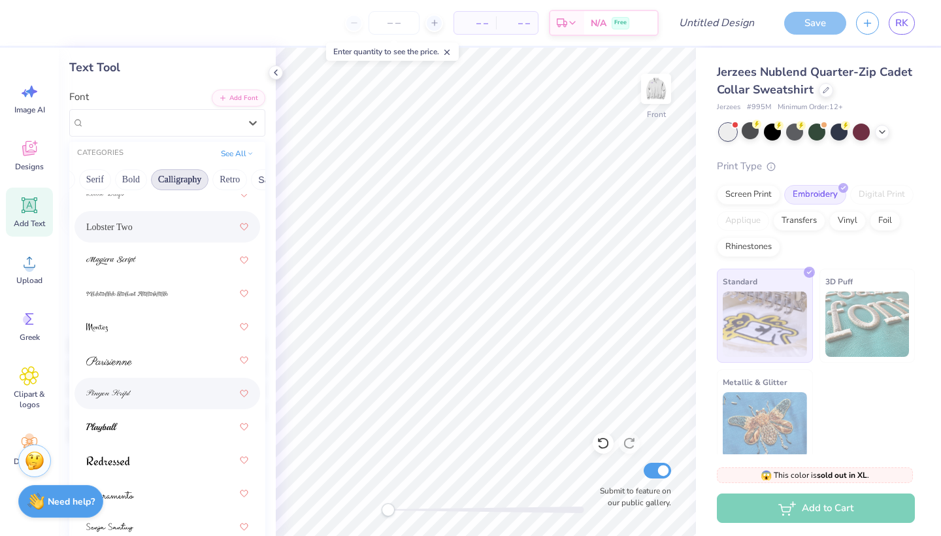
click at [161, 379] on div at bounding box center [168, 393] width 186 height 31
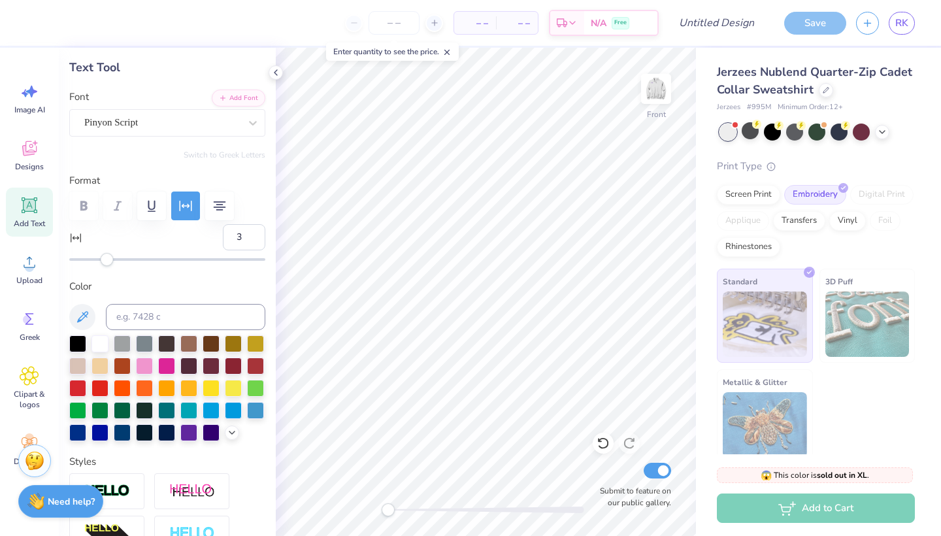
type input "2"
drag, startPoint x: 115, startPoint y: 261, endPoint x: 105, endPoint y: 261, distance: 9.8
click at [105, 261] on div "Accessibility label" at bounding box center [105, 259] width 13 height 13
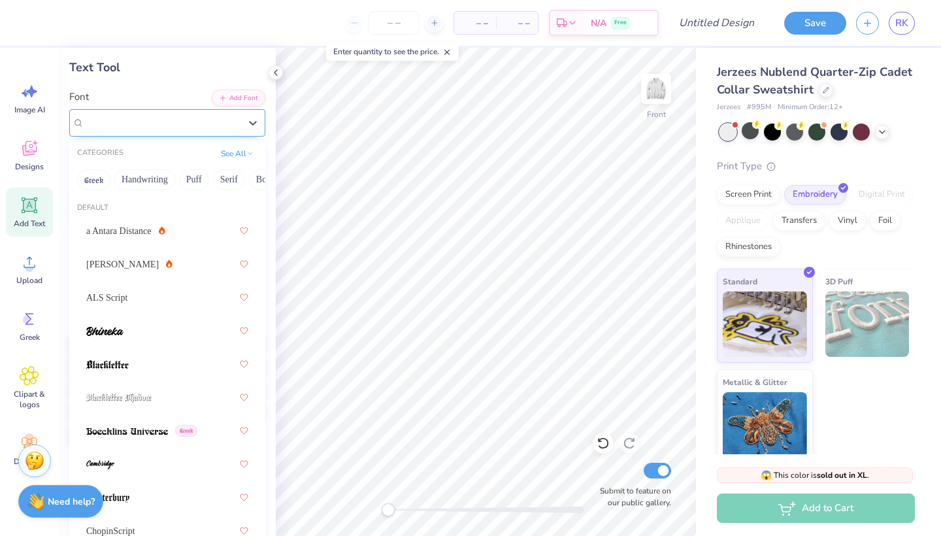
click at [175, 114] on div at bounding box center [162, 123] width 156 height 18
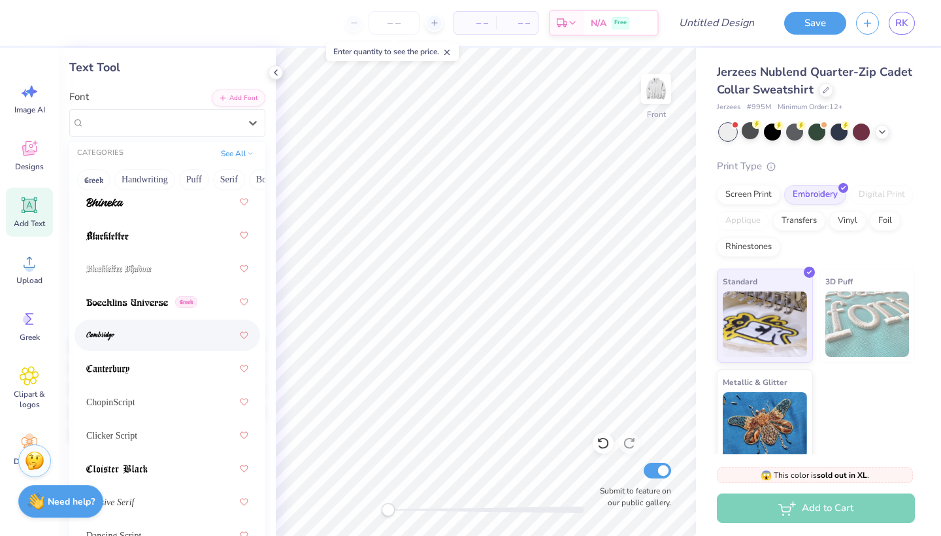
scroll to position [131, 0]
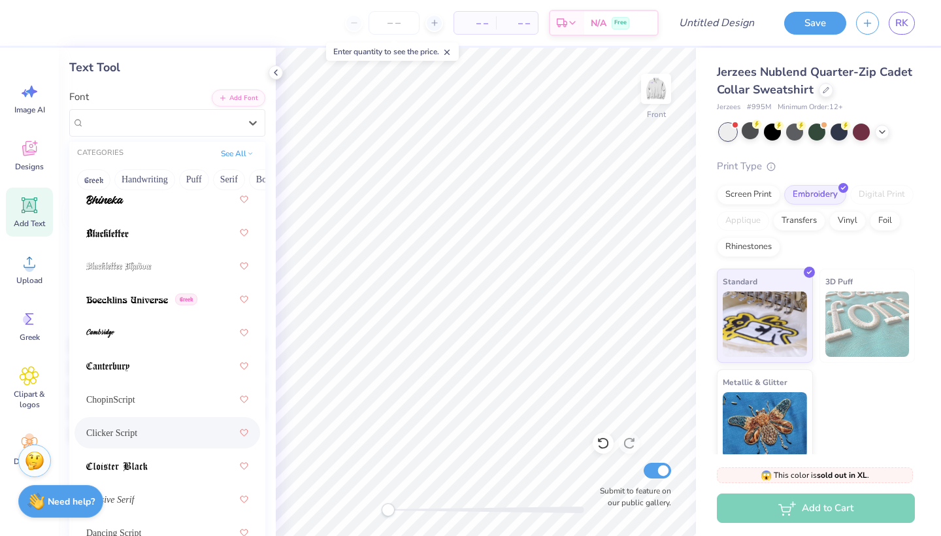
click at [131, 441] on div "Clicker Script" at bounding box center [167, 433] width 162 height 24
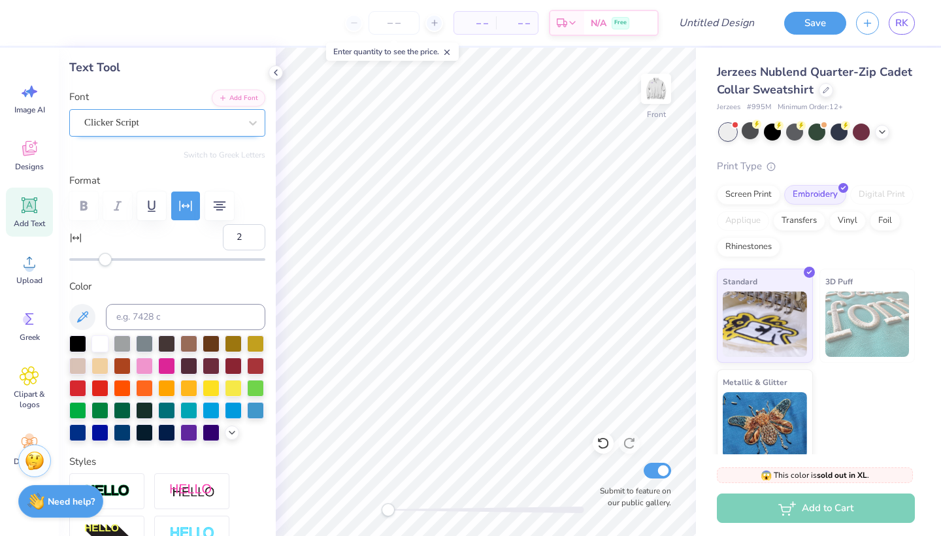
click at [138, 125] on div "Clicker Script" at bounding box center [162, 122] width 158 height 20
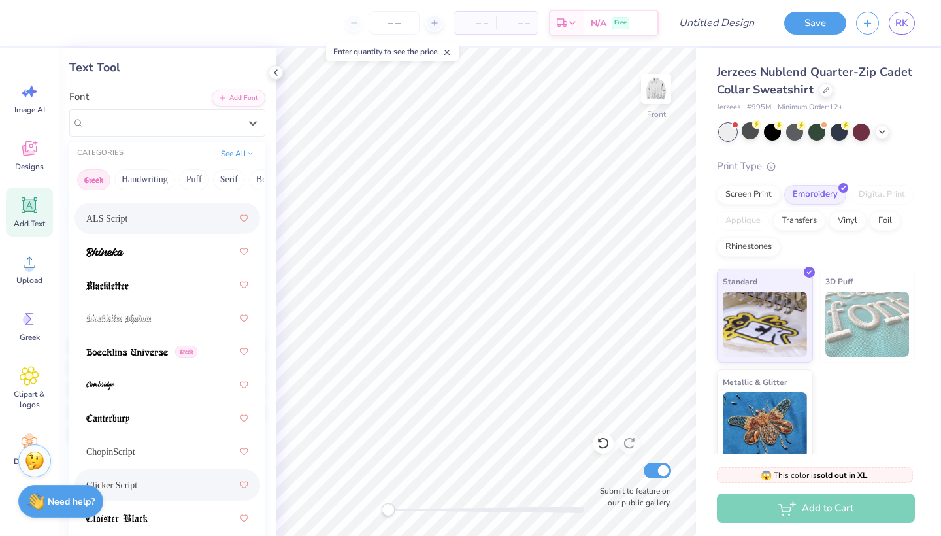
scroll to position [0, -1]
click at [104, 176] on button "Greek" at bounding box center [93, 179] width 33 height 21
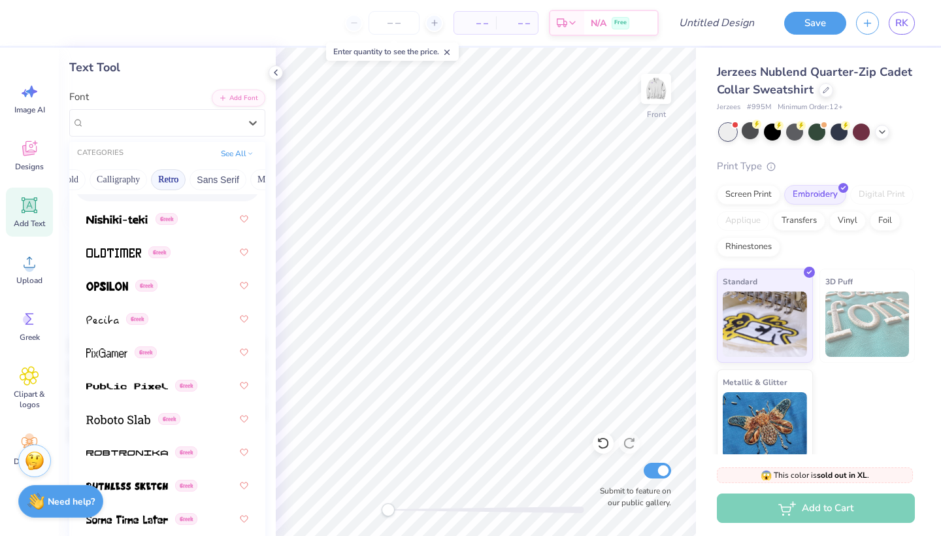
scroll to position [0, 193]
click at [126, 181] on button "Calligraphy" at bounding box center [121, 179] width 58 height 21
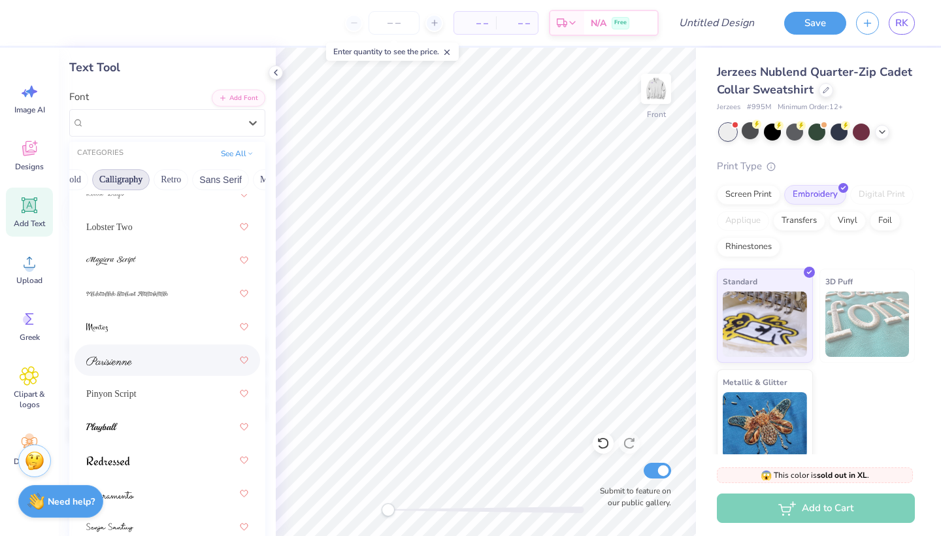
scroll to position [86, 0]
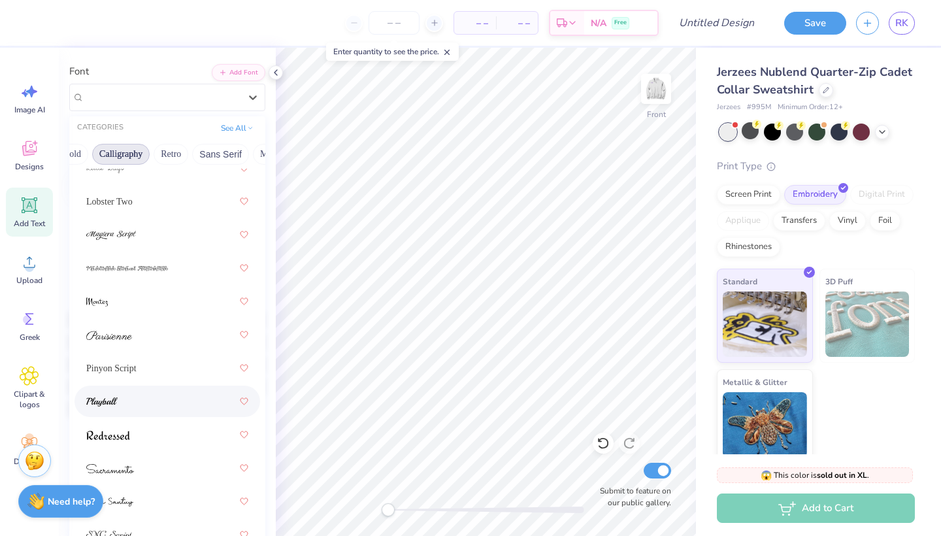
click at [136, 397] on div at bounding box center [167, 402] width 162 height 24
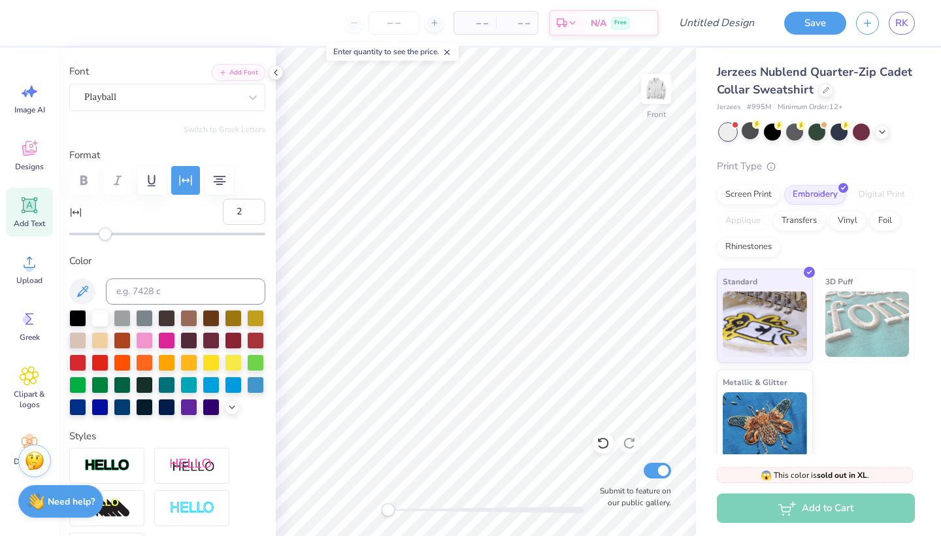
click at [255, 138] on div "Personalized Names Personalized Numbers Text Tool Add Font Font Playball Switch…" at bounding box center [167, 292] width 217 height 488
type input "11.11"
type input "1.42"
type input "22.49"
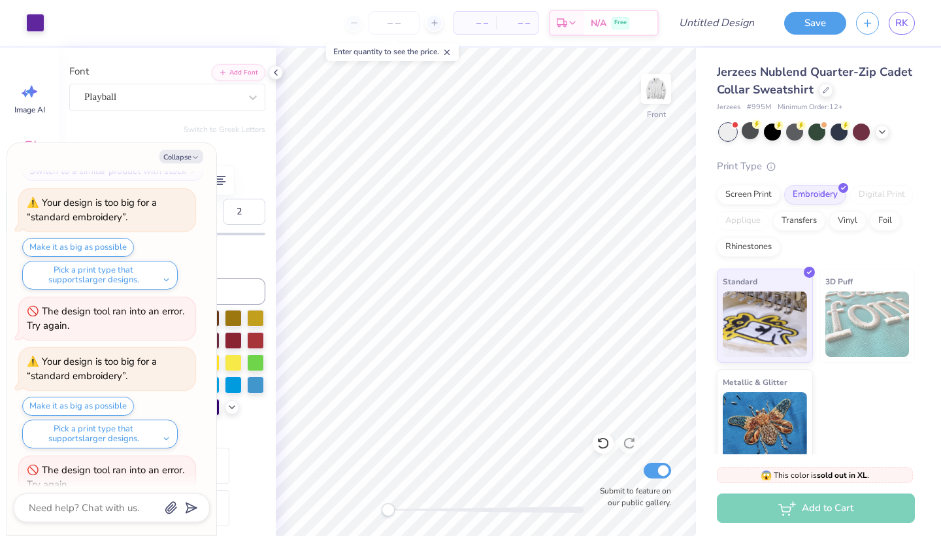
scroll to position [386, 0]
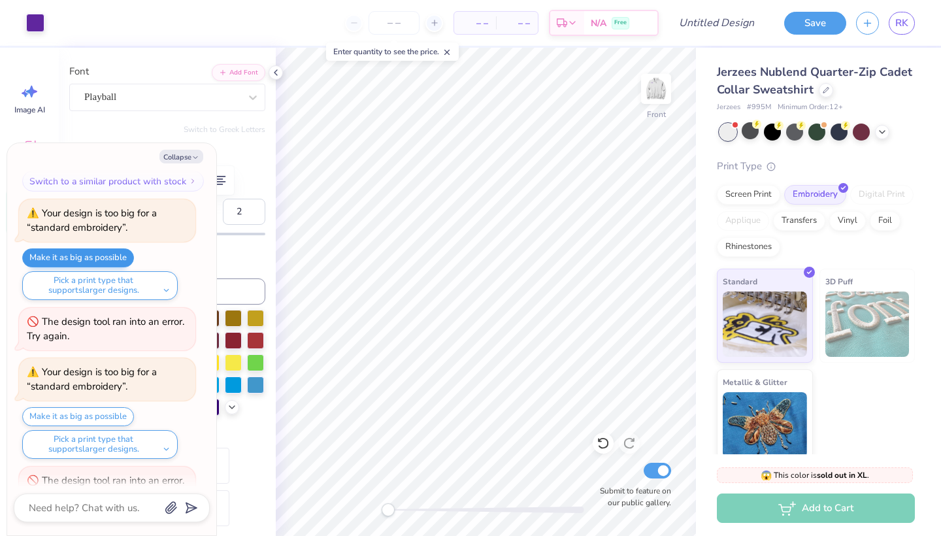
click at [88, 251] on button "Make it as big as possible" at bounding box center [78, 257] width 112 height 19
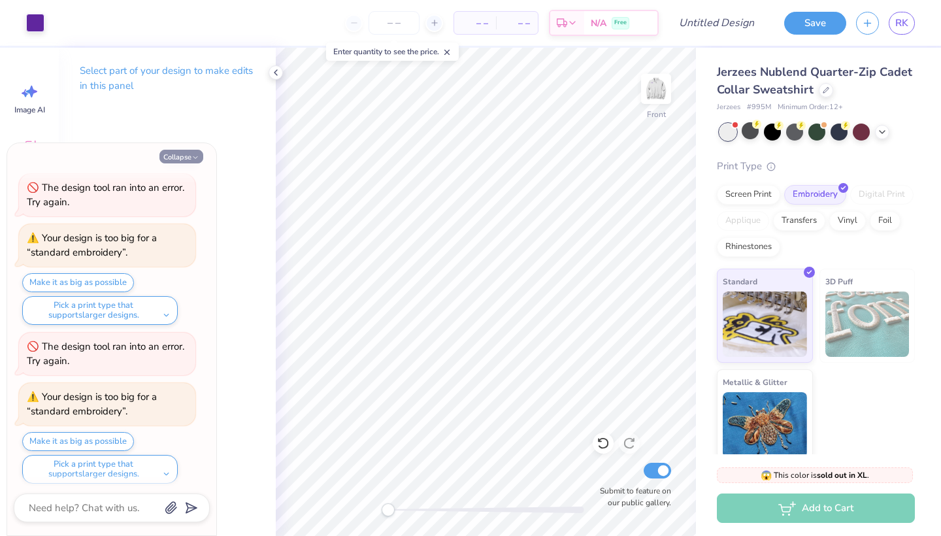
click at [177, 154] on button "Collapse" at bounding box center [181, 157] width 44 height 14
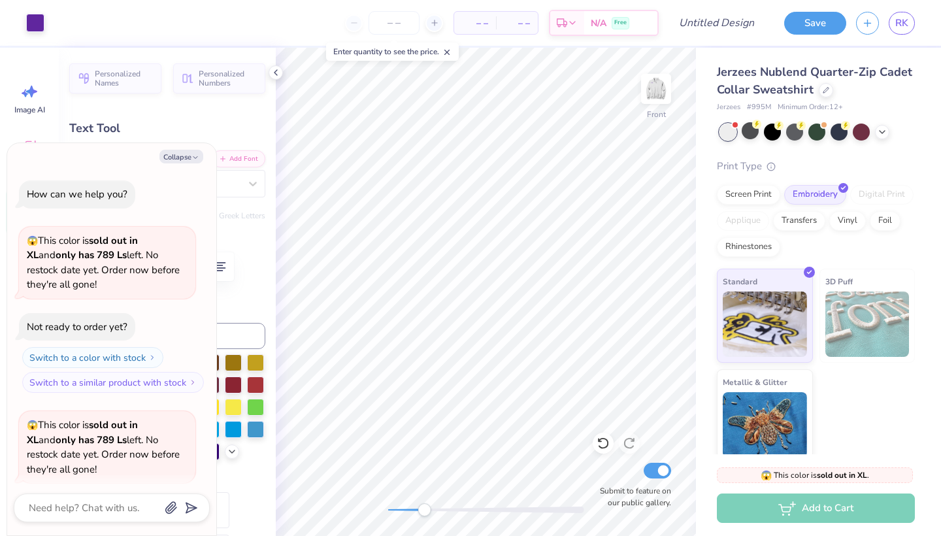
scroll to position [599, 0]
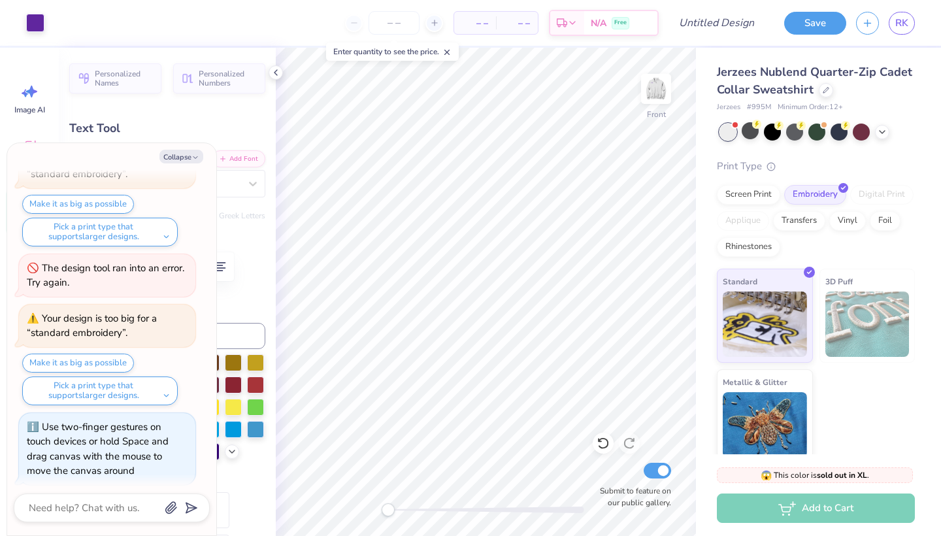
click at [373, 471] on div "Front Submit to feature on our public gallery." at bounding box center [486, 292] width 420 height 488
click at [645, 92] on img at bounding box center [656, 89] width 52 height 52
type textarea "x"
type input "2.74"
type input "1.60"
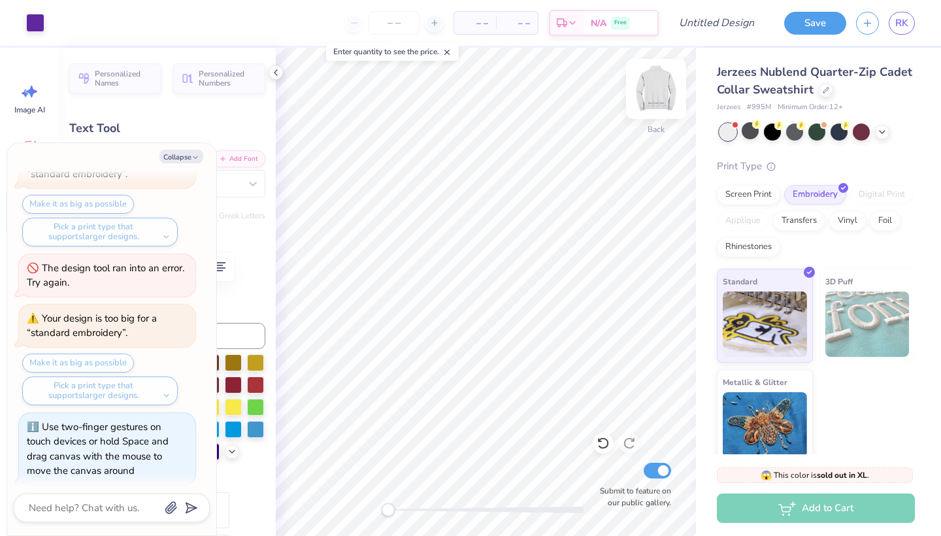
type input "2.66"
click at [175, 154] on button "Collapse" at bounding box center [181, 157] width 44 height 14
type textarea "x"
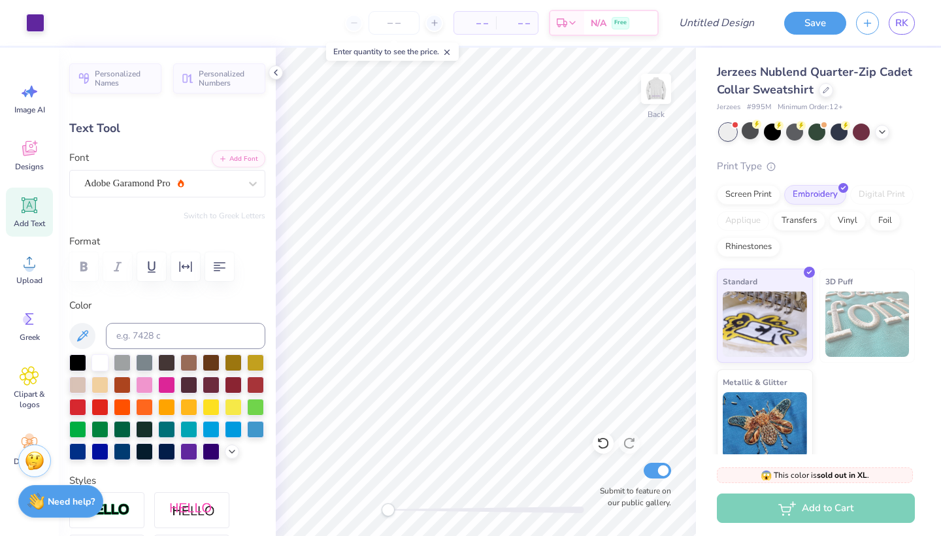
click at [27, 207] on icon at bounding box center [30, 205] width 16 height 16
type input "6.92"
type input "2.00"
type input "11.00"
click at [178, 170] on div "Super Dream" at bounding box center [167, 183] width 196 height 27
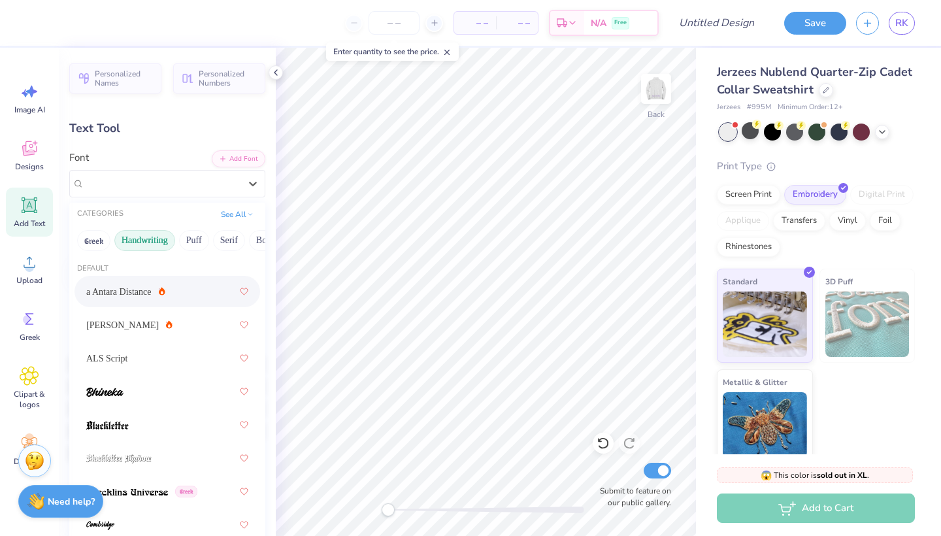
click at [153, 242] on button "Handwriting" at bounding box center [144, 240] width 61 height 21
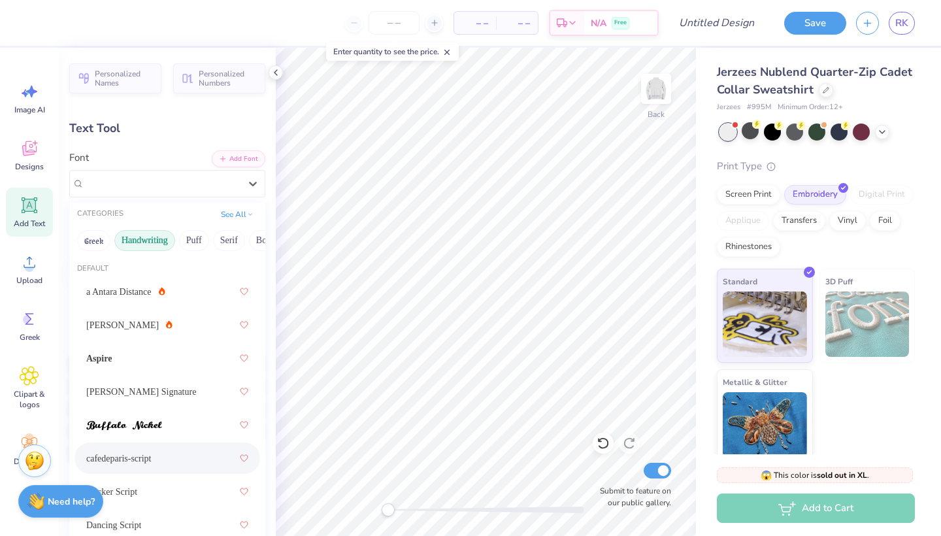
click at [145, 462] on div "cafedeparis-script" at bounding box center [167, 458] width 162 height 24
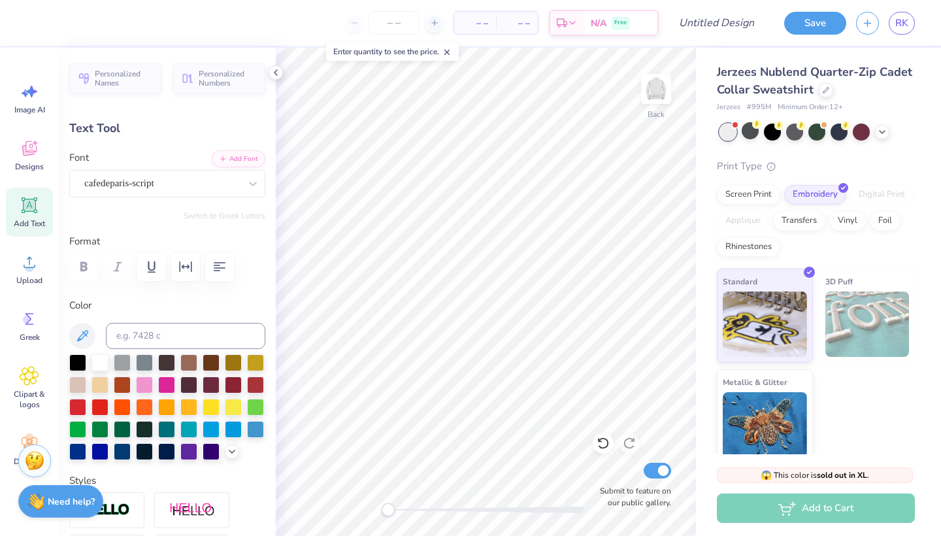
type textarea "j"
click at [186, 454] on div at bounding box center [188, 450] width 17 height 17
type textarea "Fall' 22"
click at [172, 188] on div "cafedeparis-script" at bounding box center [162, 183] width 158 height 20
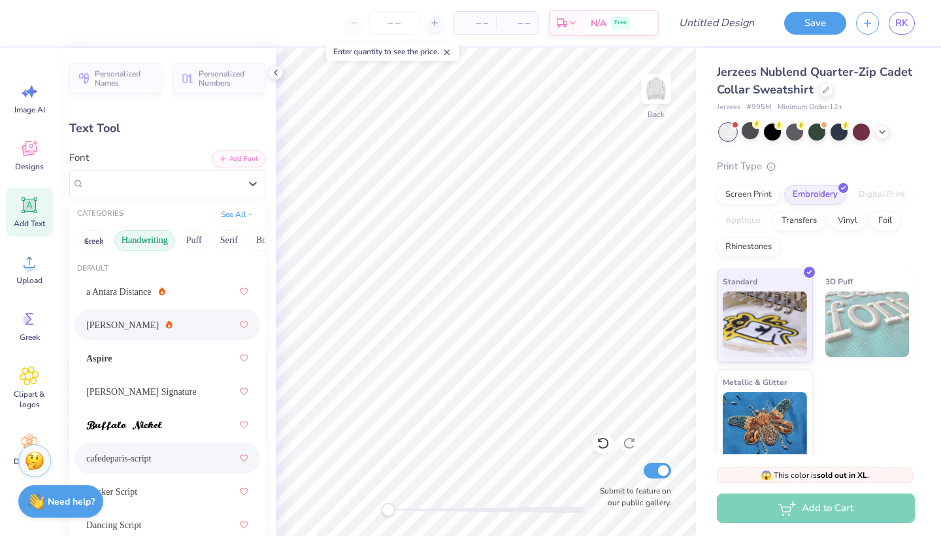
click at [131, 335] on div "[PERSON_NAME]" at bounding box center [167, 325] width 162 height 24
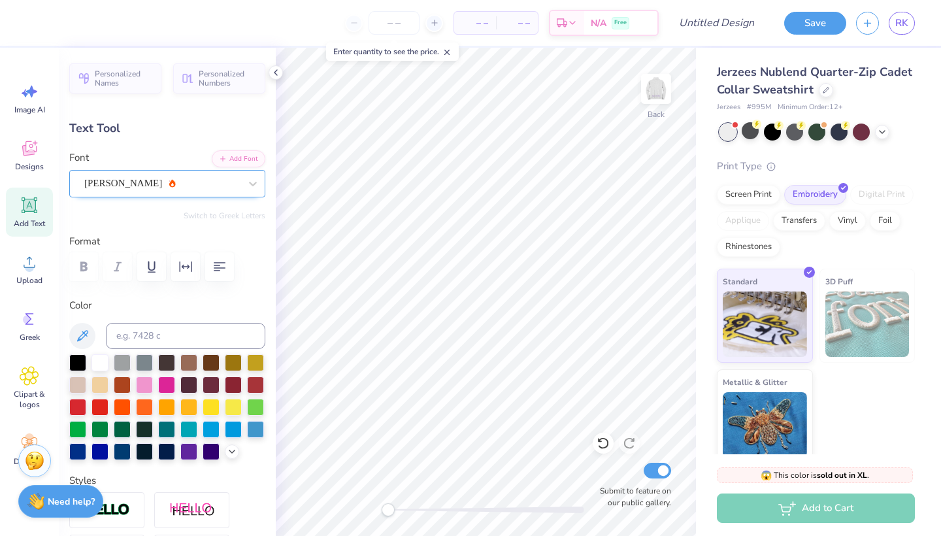
click at [157, 183] on div "[PERSON_NAME]" at bounding box center [162, 183] width 158 height 20
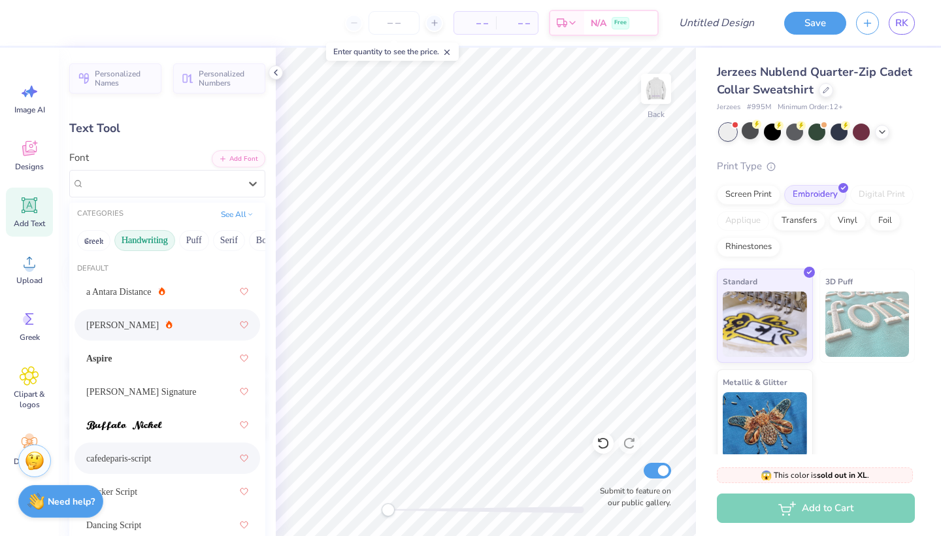
click at [136, 456] on div "cafedeparis-script" at bounding box center [167, 458] width 162 height 24
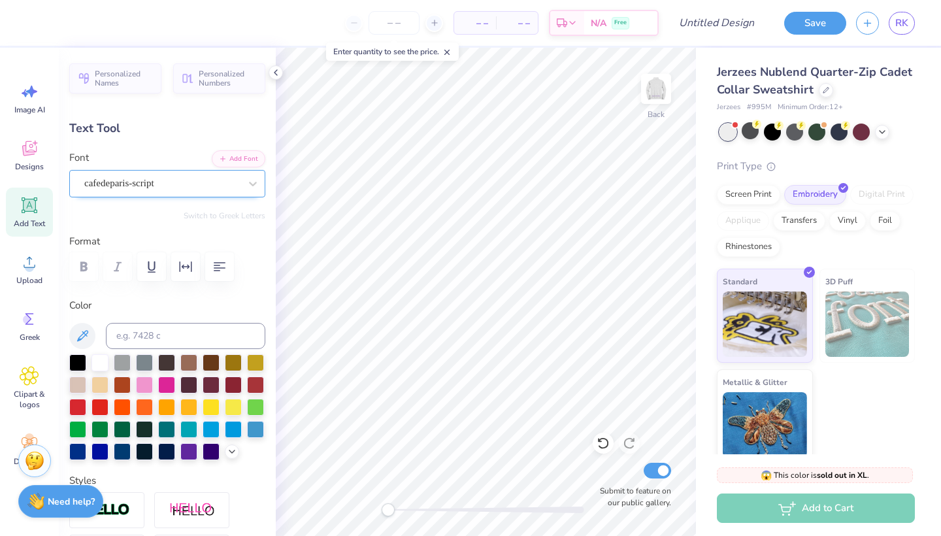
click at [161, 188] on div "cafedeparis-script" at bounding box center [162, 183] width 158 height 20
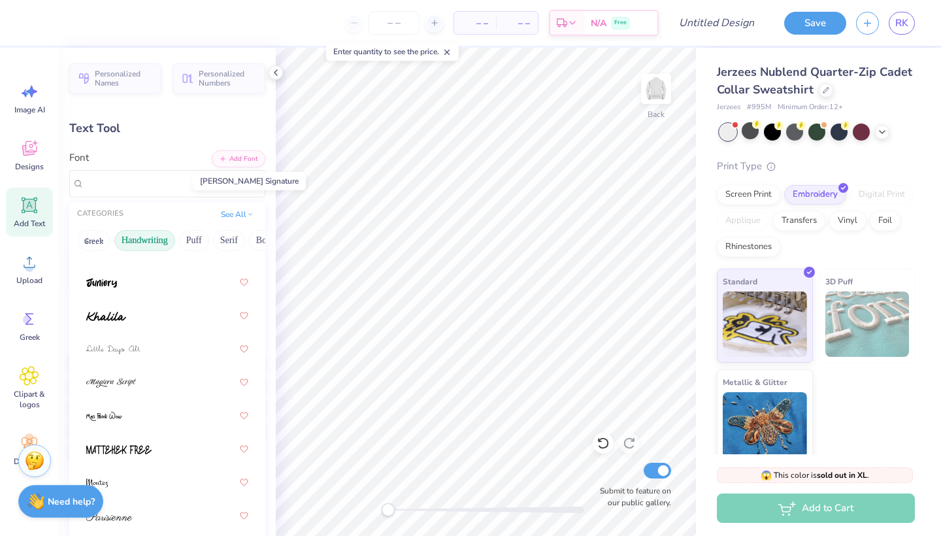
scroll to position [369, 0]
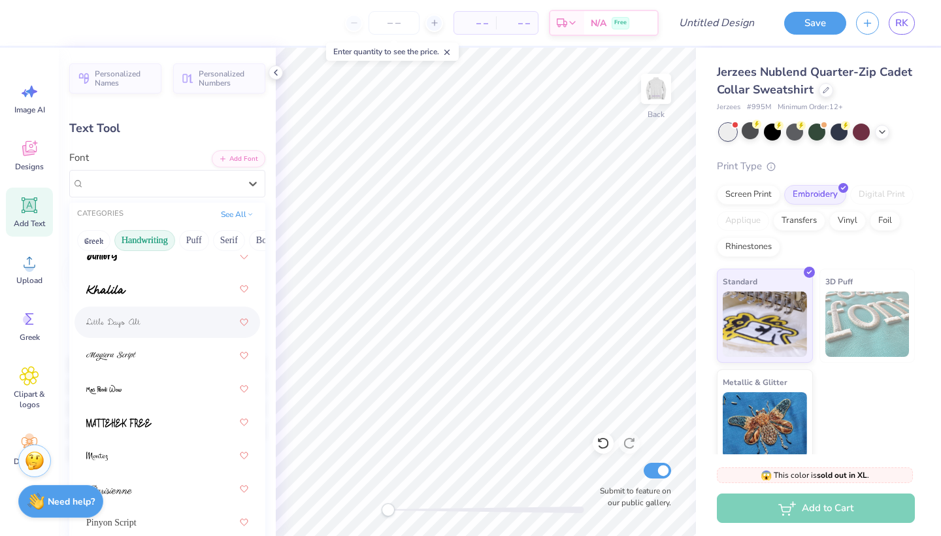
click at [133, 333] on div at bounding box center [167, 322] width 162 height 24
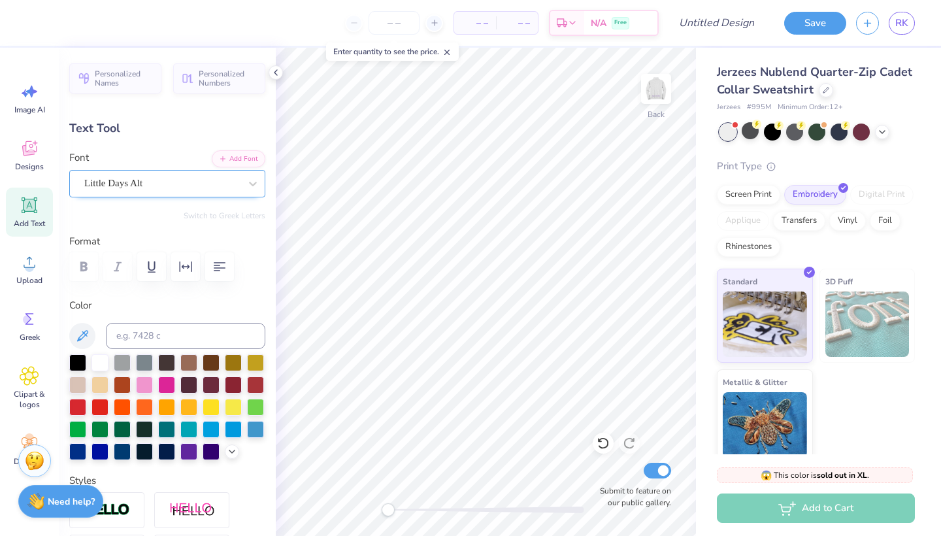
click at [141, 182] on span "Little Days Alt" at bounding box center [113, 183] width 58 height 15
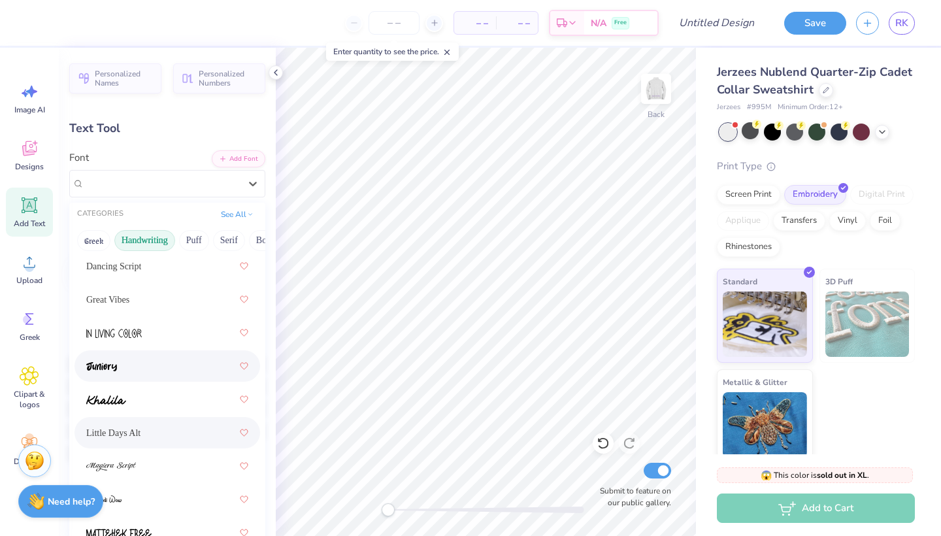
scroll to position [439, 0]
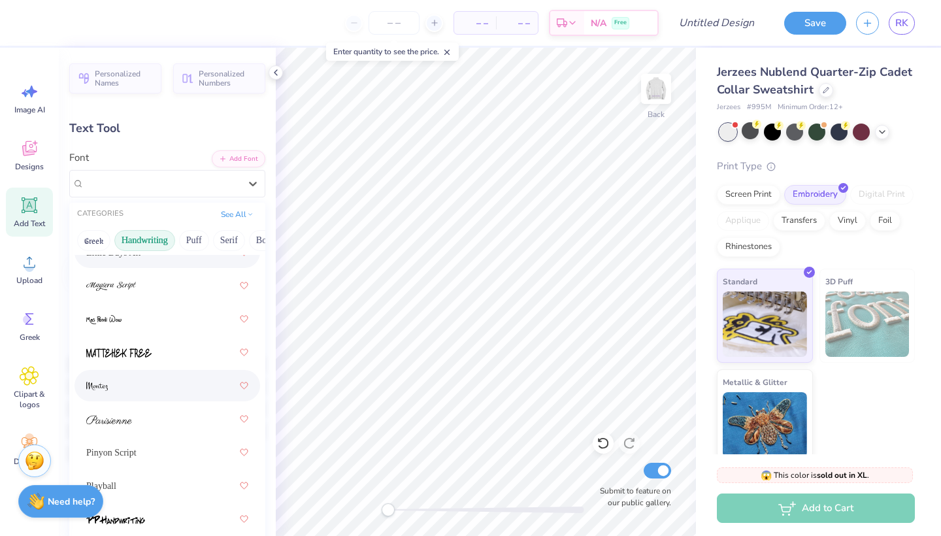
click at [131, 380] on div at bounding box center [167, 386] width 162 height 24
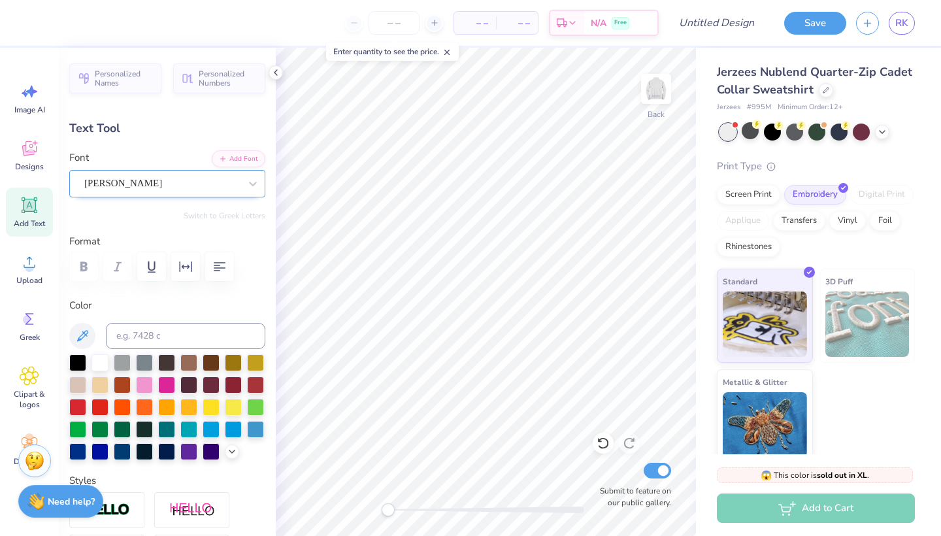
click at [142, 188] on div "[PERSON_NAME]" at bounding box center [162, 183] width 158 height 20
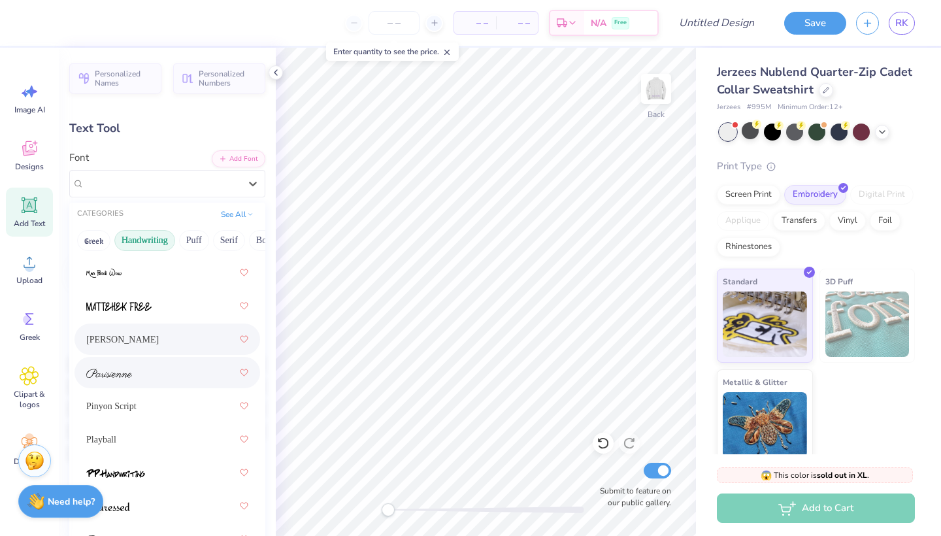
scroll to position [490, 0]
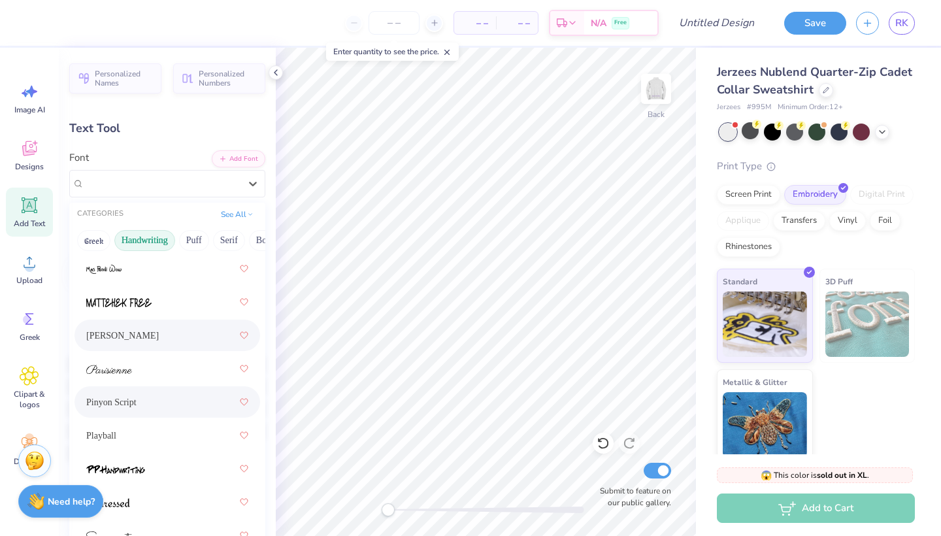
click at [167, 409] on div "Pinyon Script" at bounding box center [167, 402] width 162 height 24
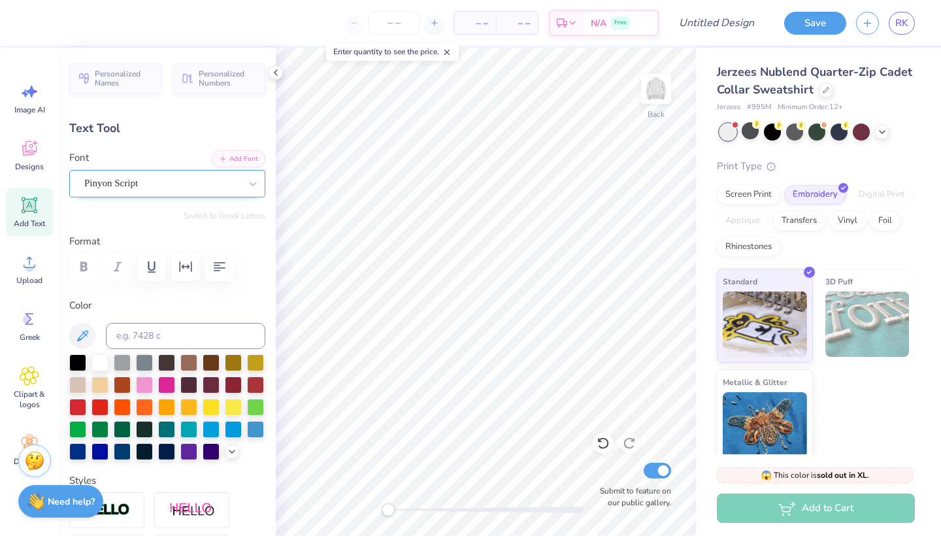
click at [179, 175] on div at bounding box center [162, 184] width 156 height 18
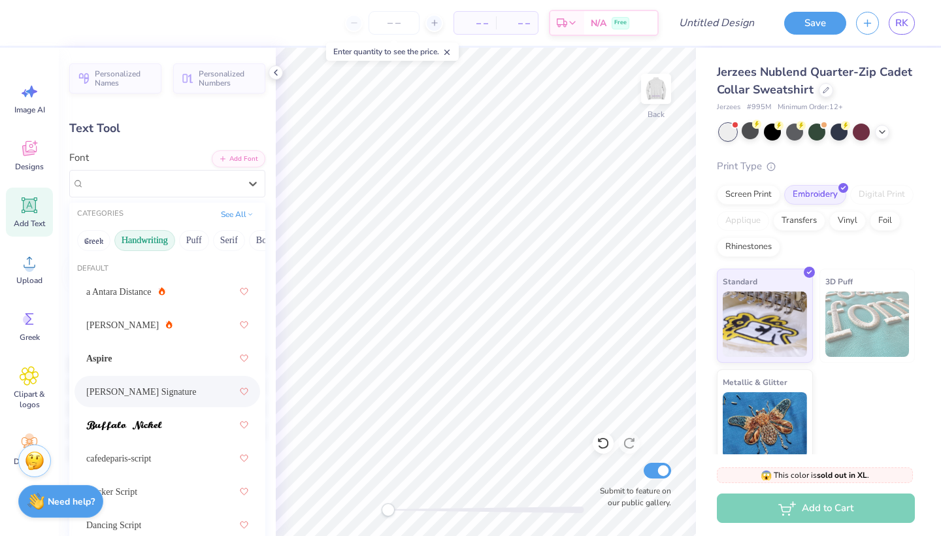
scroll to position [571, 0]
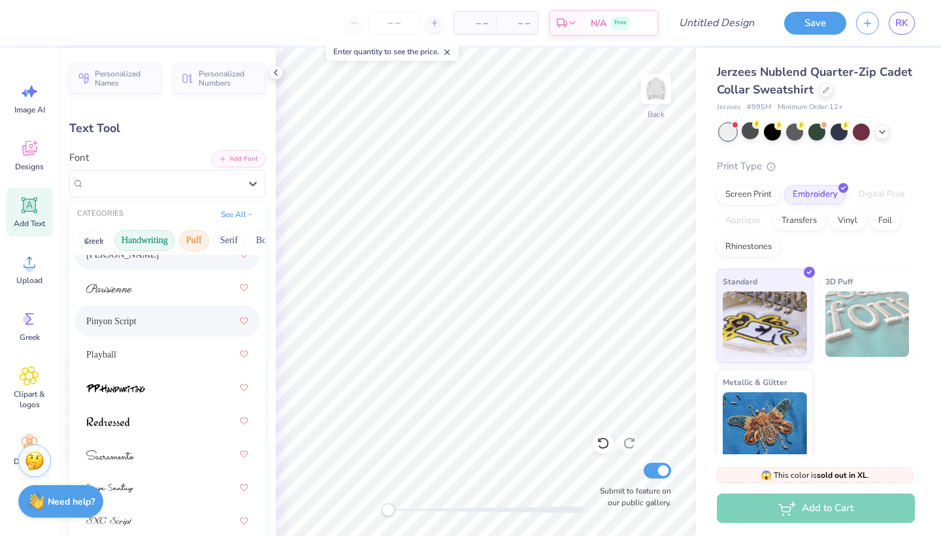
click at [192, 250] on button "Puff" at bounding box center [194, 240] width 30 height 21
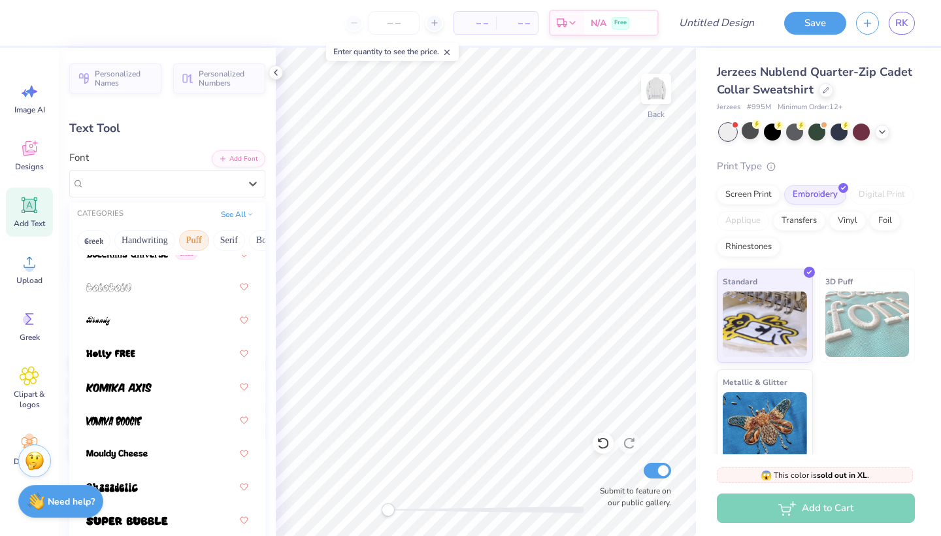
scroll to position [137, 0]
click at [142, 249] on button "Handwriting" at bounding box center [144, 240] width 61 height 21
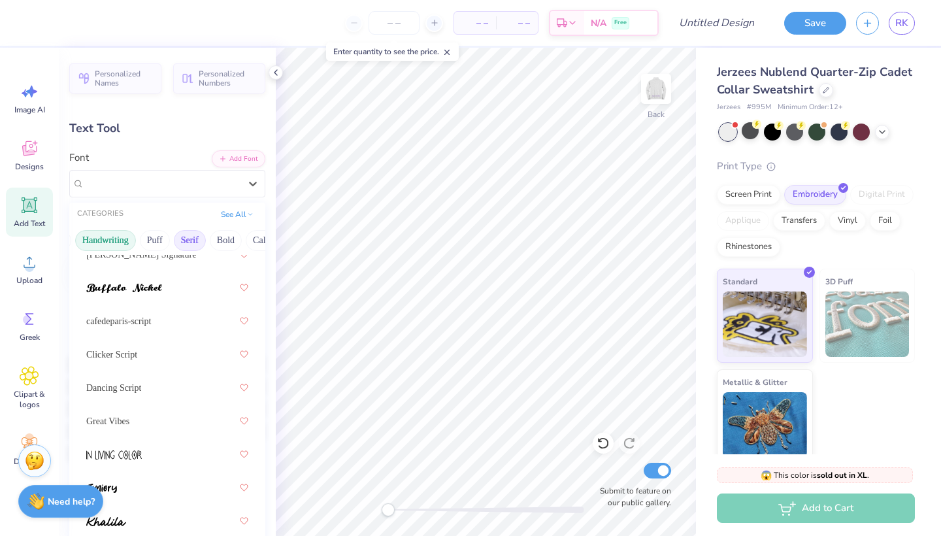
scroll to position [0, 93]
click at [130, 242] on button "Serif" at bounding box center [136, 240] width 32 height 21
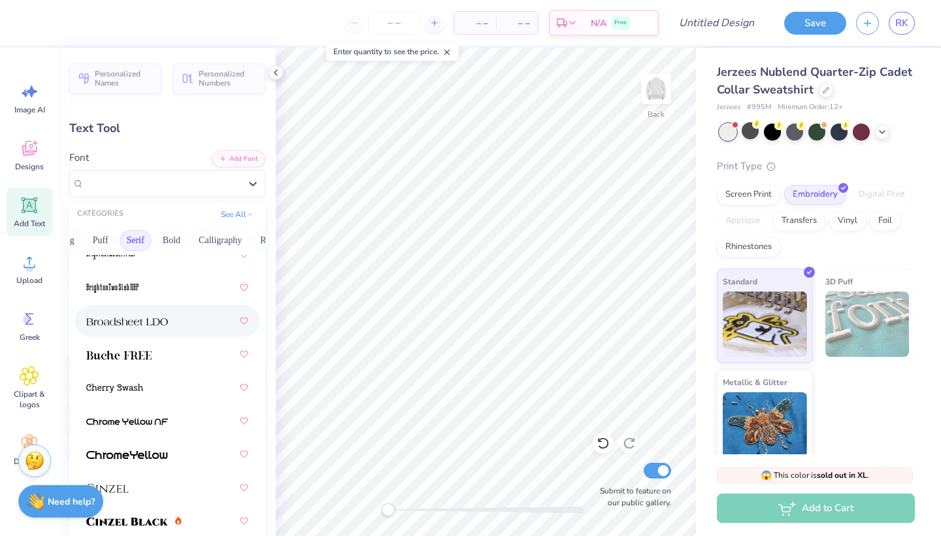
click at [142, 318] on span at bounding box center [127, 321] width 82 height 14
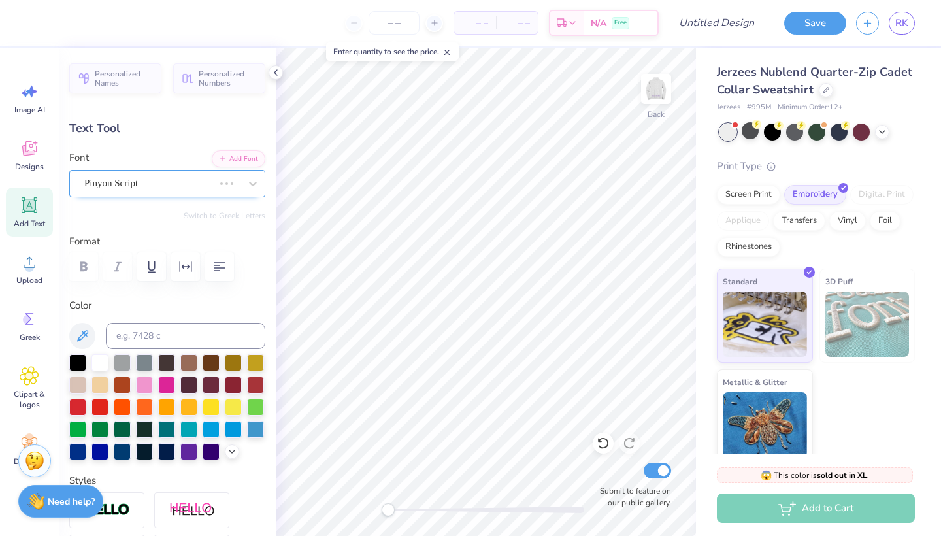
click at [157, 180] on div "Pinyon Script" at bounding box center [149, 183] width 132 height 20
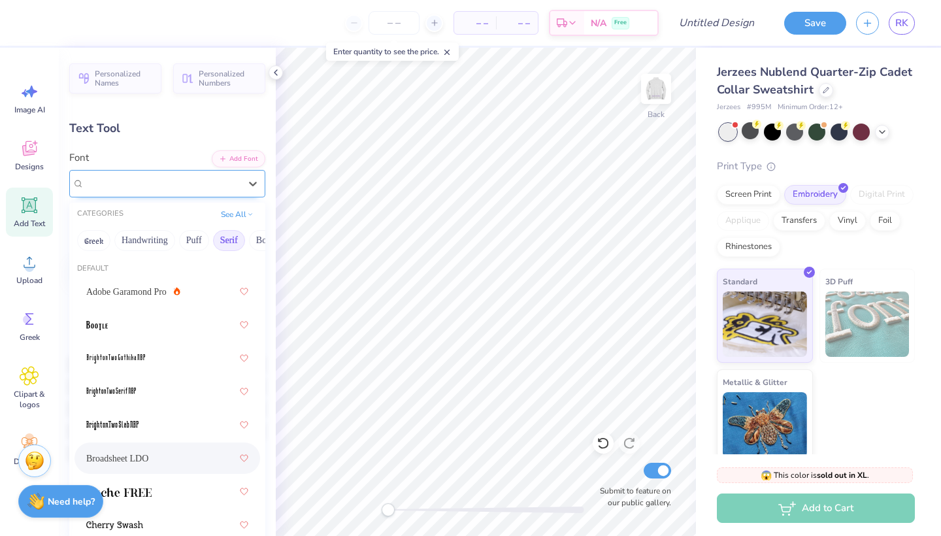
click at [165, 184] on div "Broadsheet LDO" at bounding box center [162, 183] width 158 height 20
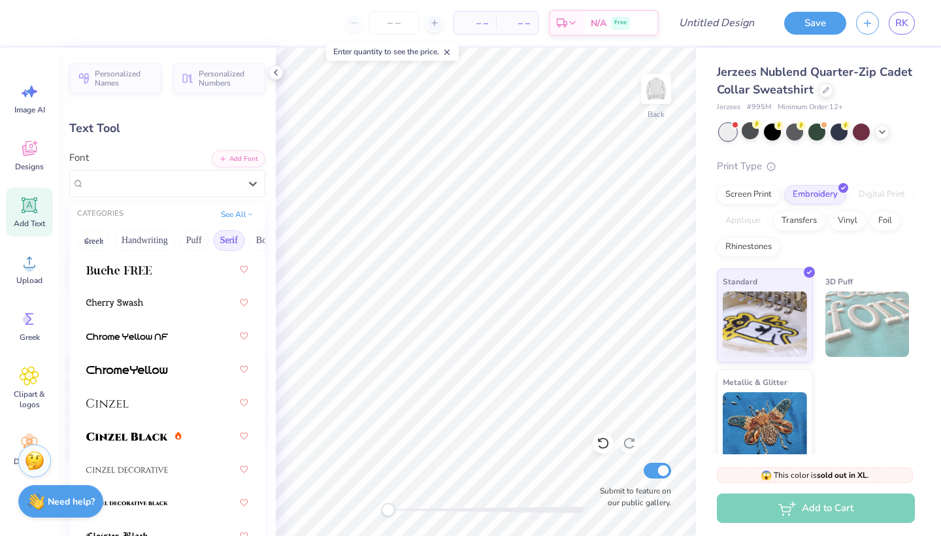
scroll to position [317, 0]
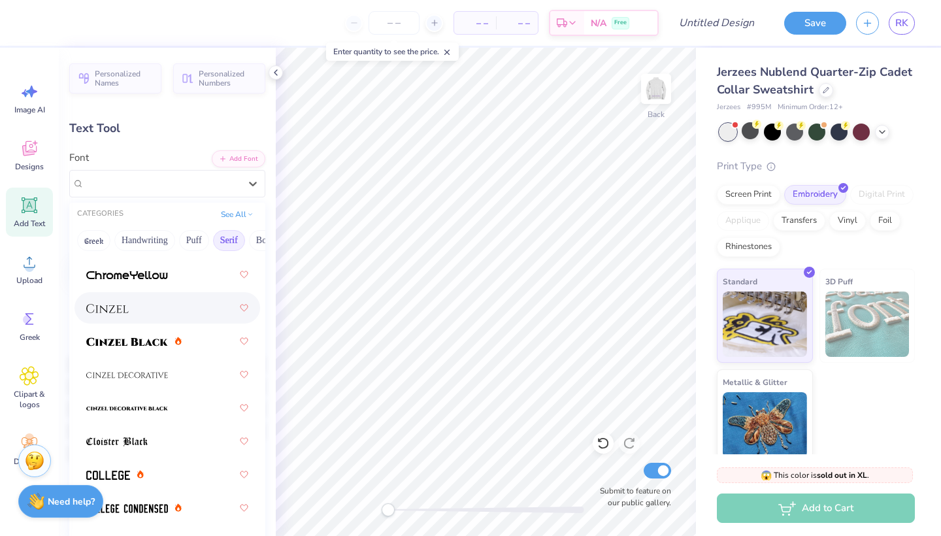
click at [132, 308] on div at bounding box center [167, 308] width 162 height 24
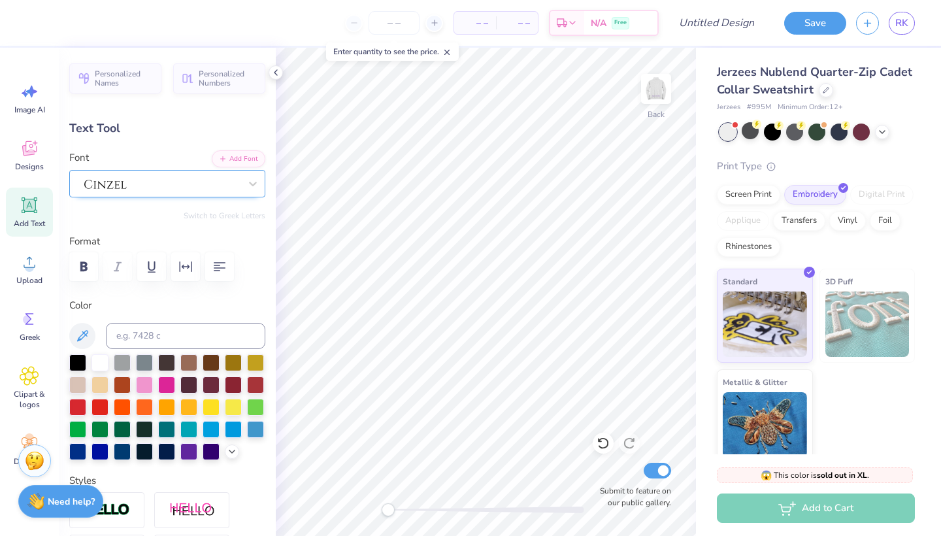
click at [184, 185] on div at bounding box center [162, 183] width 158 height 20
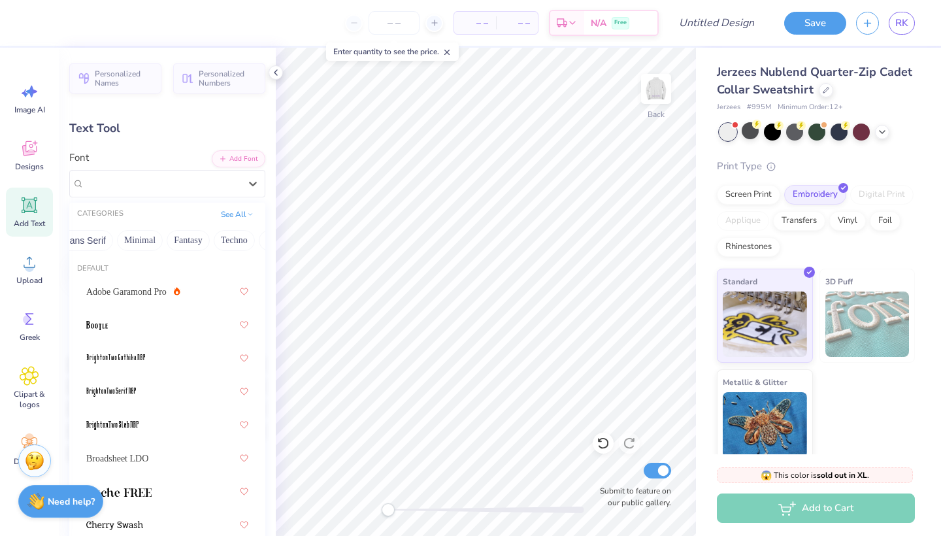
scroll to position [0, 329]
click at [183, 244] on button "Fantasy" at bounding box center [187, 240] width 43 height 21
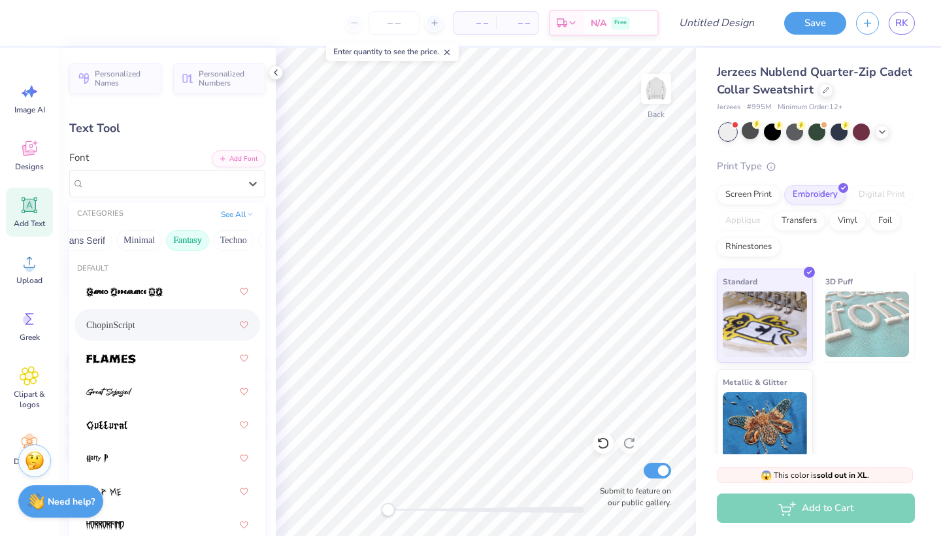
click at [139, 328] on div "ChopinScript" at bounding box center [167, 325] width 162 height 24
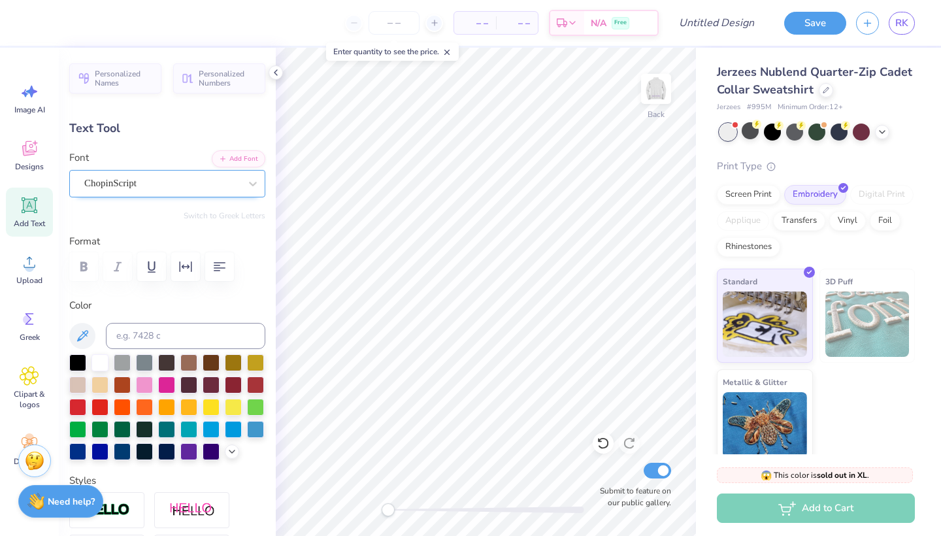
click at [168, 184] on div "ChopinScript" at bounding box center [162, 183] width 158 height 20
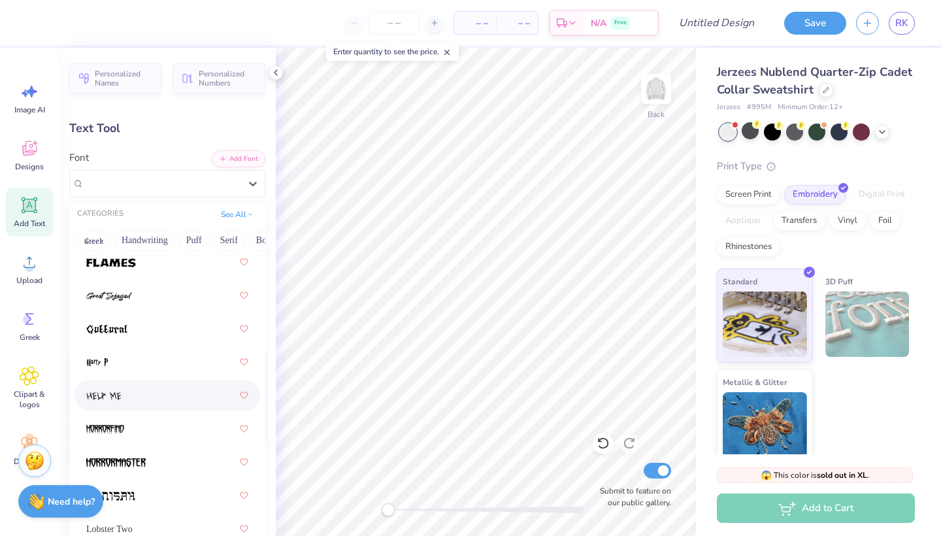
scroll to position [410, 0]
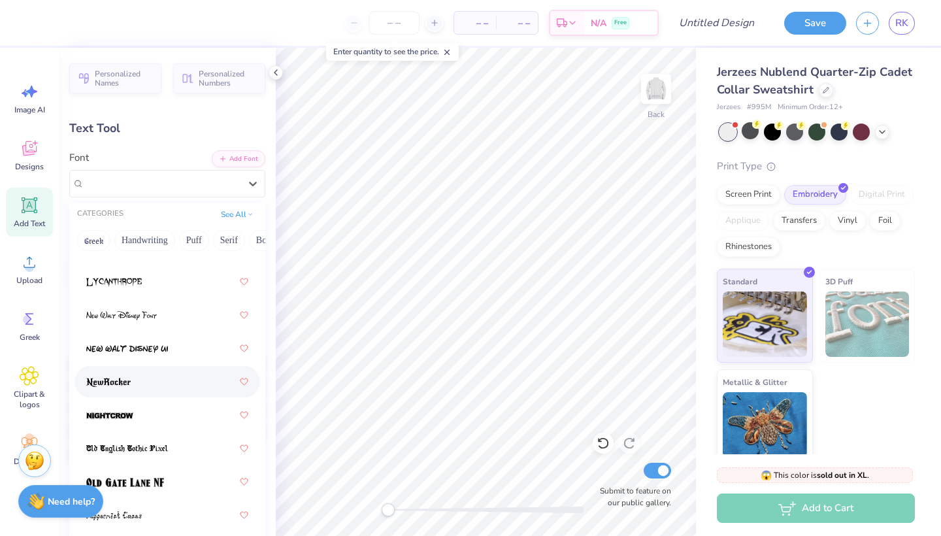
click at [127, 383] on img at bounding box center [108, 382] width 44 height 9
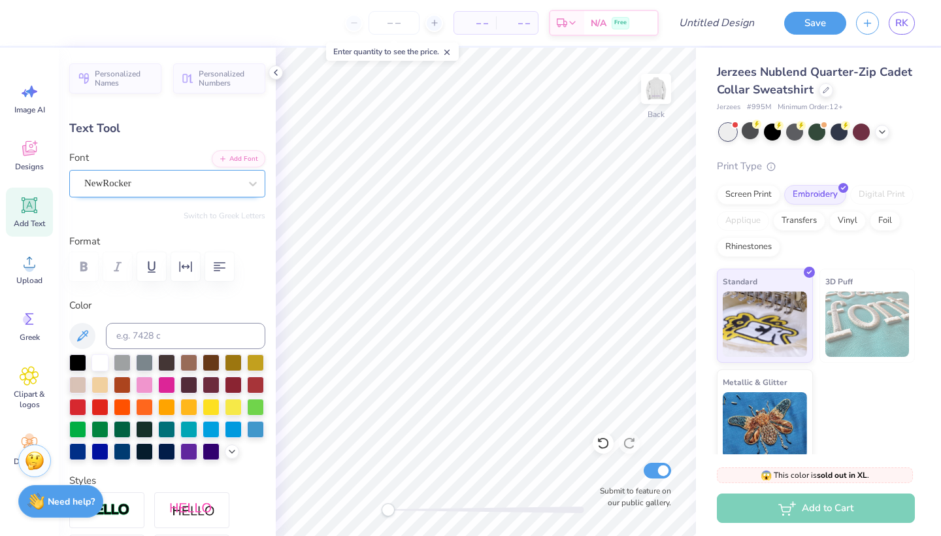
click at [167, 178] on div "NewRocker" at bounding box center [162, 183] width 158 height 20
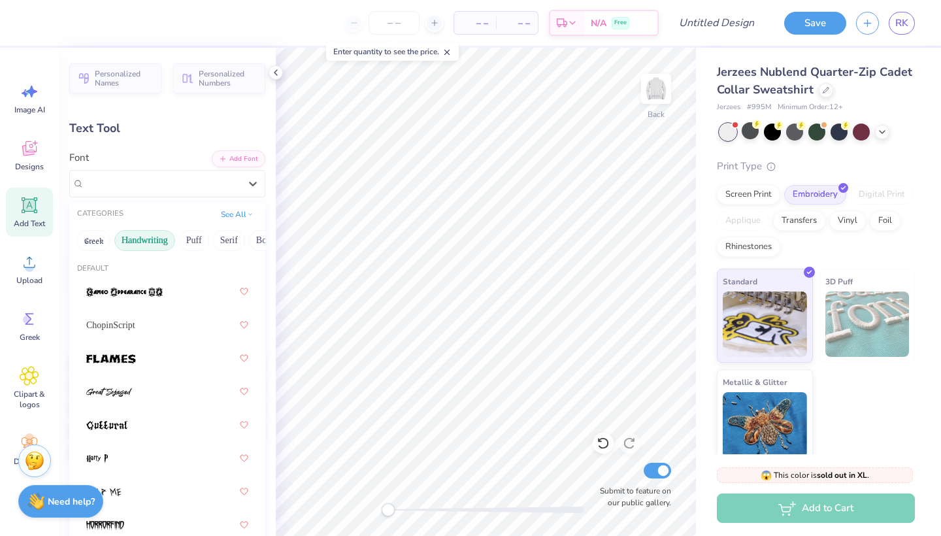
click at [147, 246] on button "Handwriting" at bounding box center [144, 240] width 61 height 21
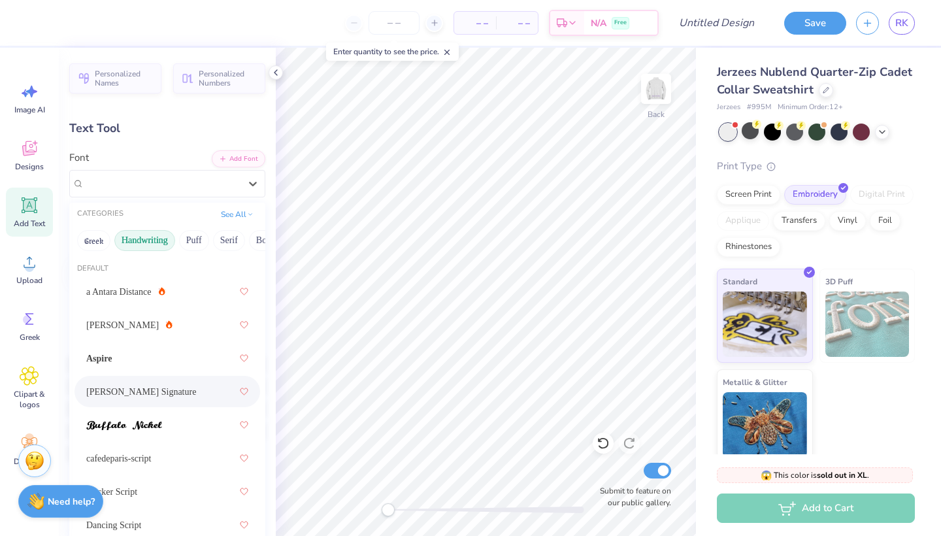
click at [150, 387] on span "[PERSON_NAME] Signature" at bounding box center [141, 392] width 110 height 14
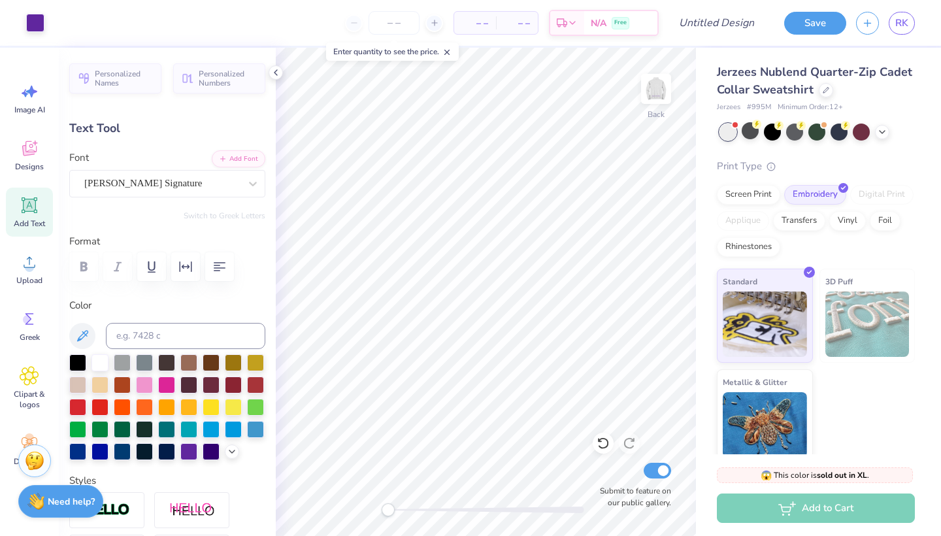
type input "7.94"
type input "3.22"
type input "4.19"
type input "4.29"
type input "1.74"
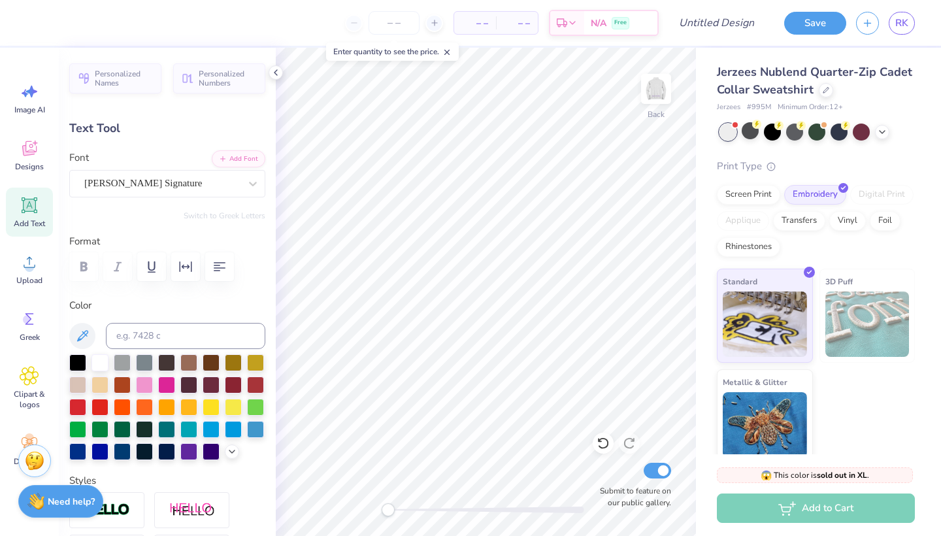
type input "2.39"
type input "0.97"
click at [437, 471] on div "Back Submit to feature on our public gallery." at bounding box center [486, 292] width 420 height 488
drag, startPoint x: 392, startPoint y: 510, endPoint x: 400, endPoint y: 514, distance: 9.1
click at [400, 471] on div "Accessibility label" at bounding box center [399, 509] width 13 height 13
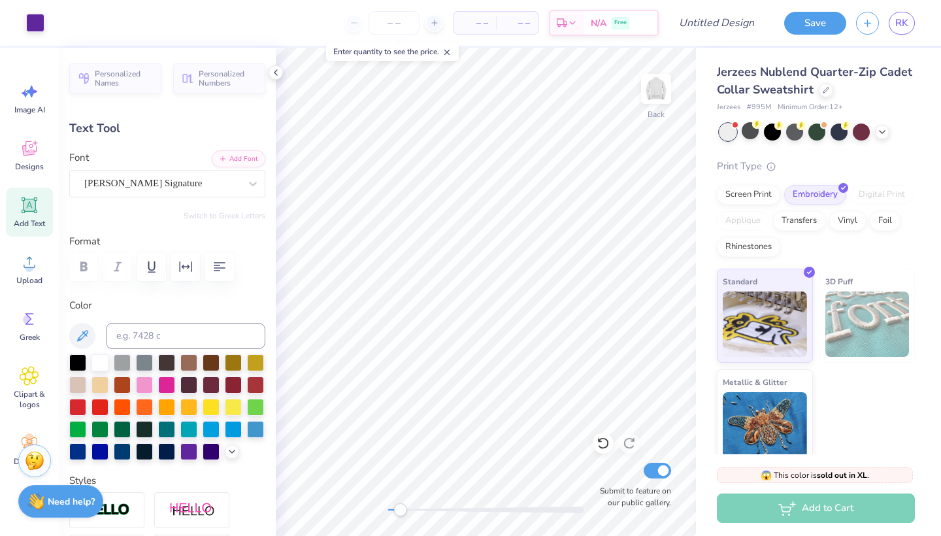
type input "4.25"
drag, startPoint x: 401, startPoint y: 509, endPoint x: 388, endPoint y: 509, distance: 13.1
click at [388, 471] on div "Accessibility label" at bounding box center [388, 509] width 13 height 13
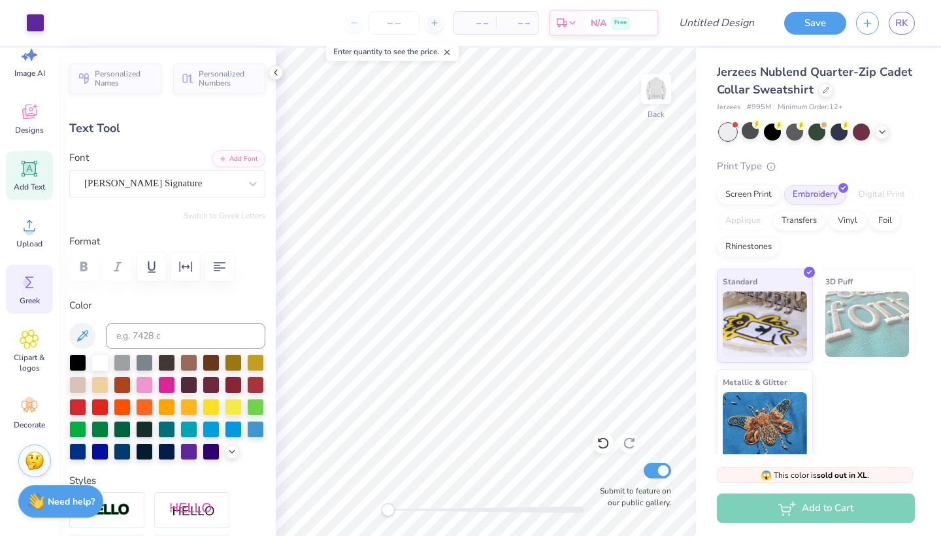
scroll to position [37, 0]
click at [661, 101] on img at bounding box center [656, 89] width 52 height 52
click at [661, 102] on img at bounding box center [656, 89] width 52 height 52
click at [34, 289] on icon at bounding box center [30, 283] width 20 height 20
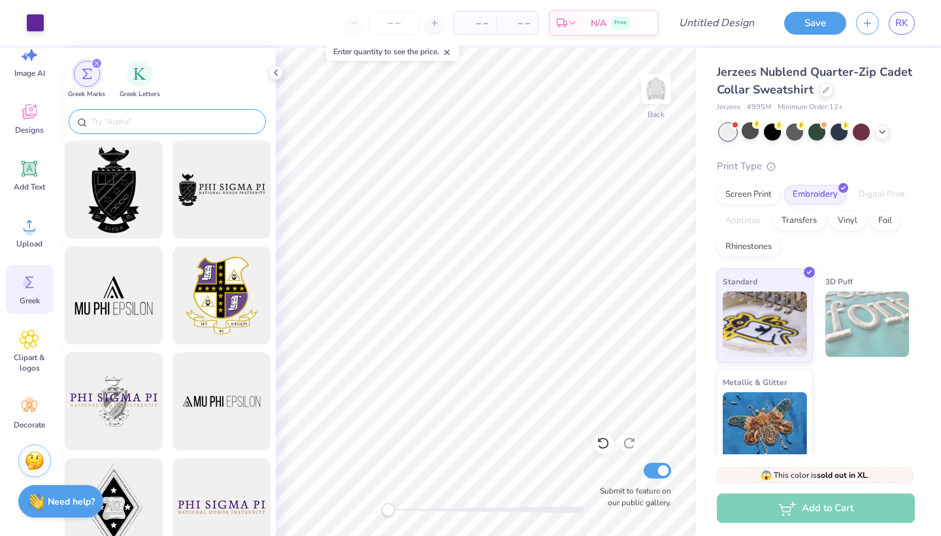
click at [190, 122] on input "text" at bounding box center [173, 121] width 167 height 13
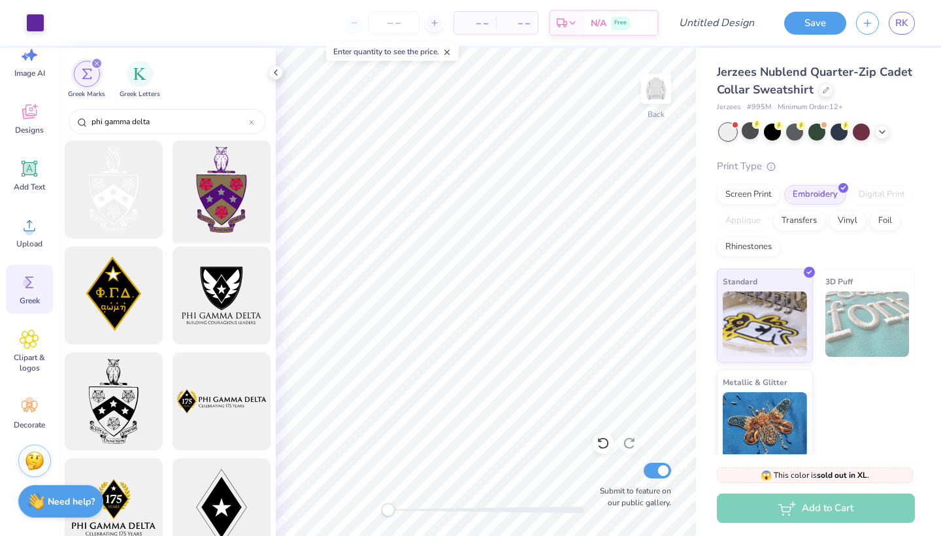
type input "phi gamma delta"
click at [233, 188] on div at bounding box center [221, 190] width 108 height 108
click at [216, 188] on div at bounding box center [221, 190] width 108 height 108
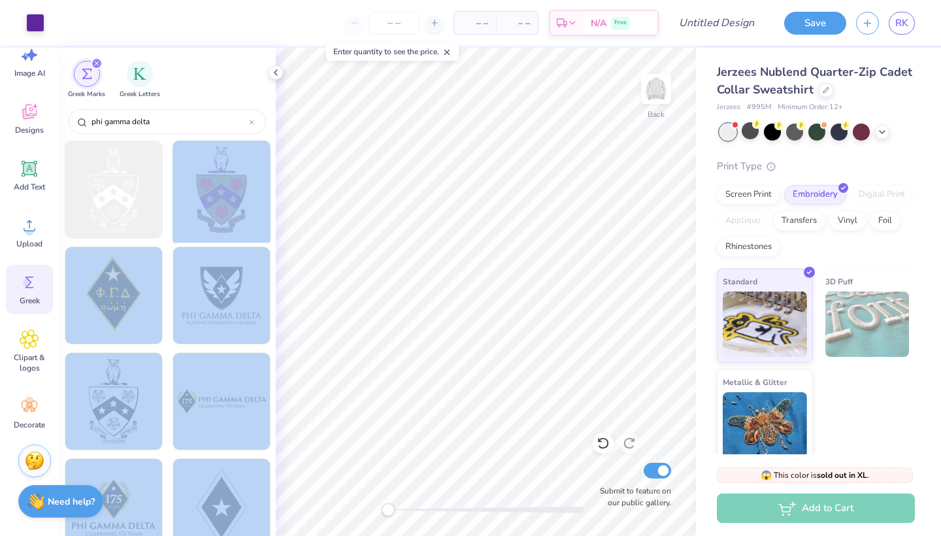
click at [439, 197] on div "Art colors – – Per Item – – Total Est. Delivery N/A Free Design Title Save RK I…" at bounding box center [470, 268] width 941 height 536
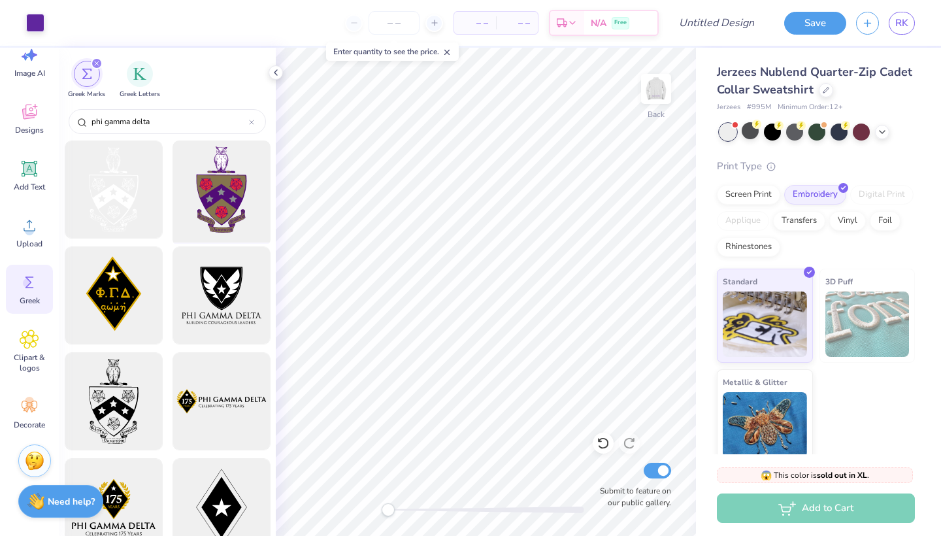
click at [228, 186] on div at bounding box center [221, 190] width 108 height 108
click at [748, 195] on div "Screen Print" at bounding box center [748, 193] width 63 height 20
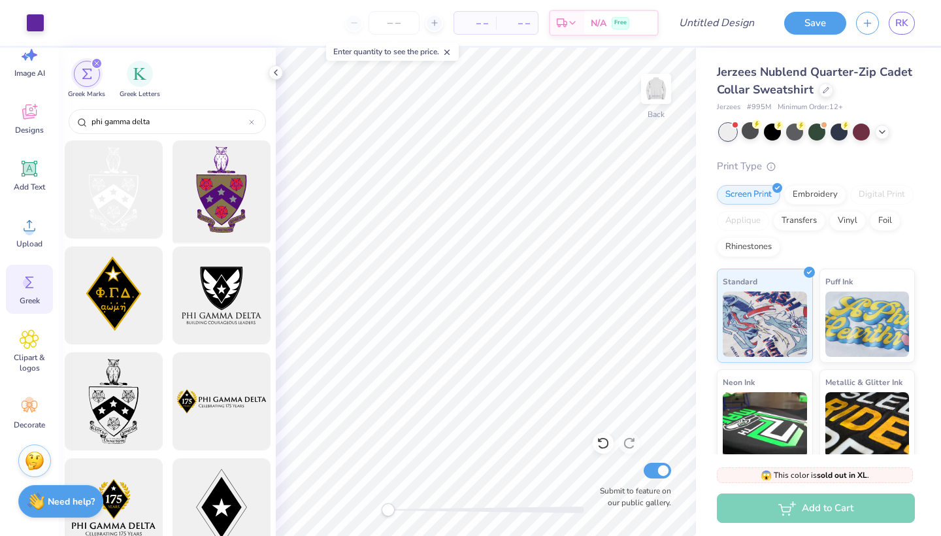
click at [222, 195] on div at bounding box center [221, 190] width 108 height 108
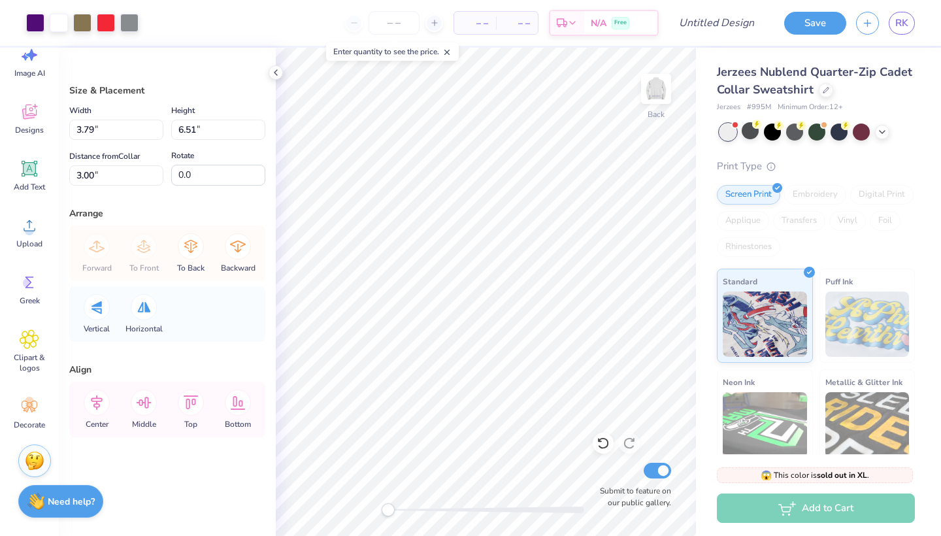
type input "3.79"
type input "6.51"
type input "2.51"
type input "4.32"
type input "3.46"
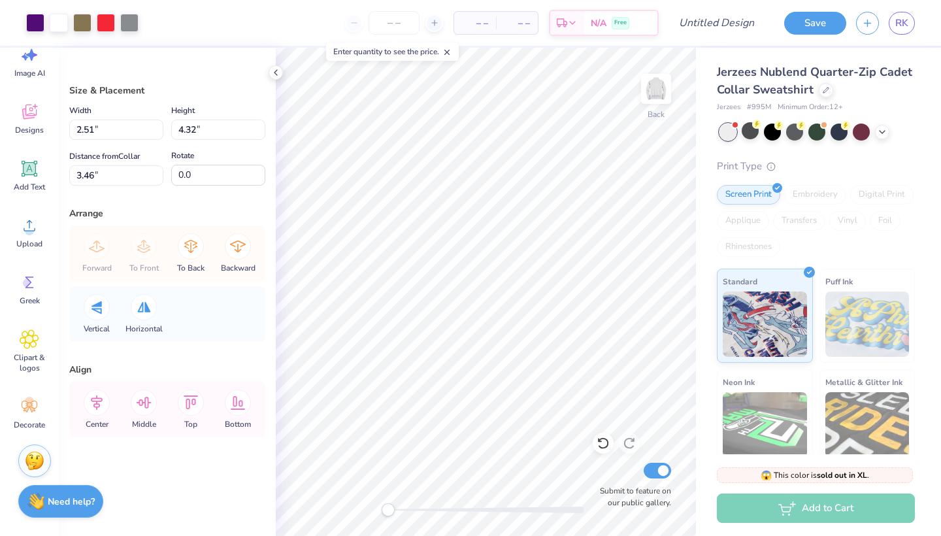
type input "2.81"
type input "4.83"
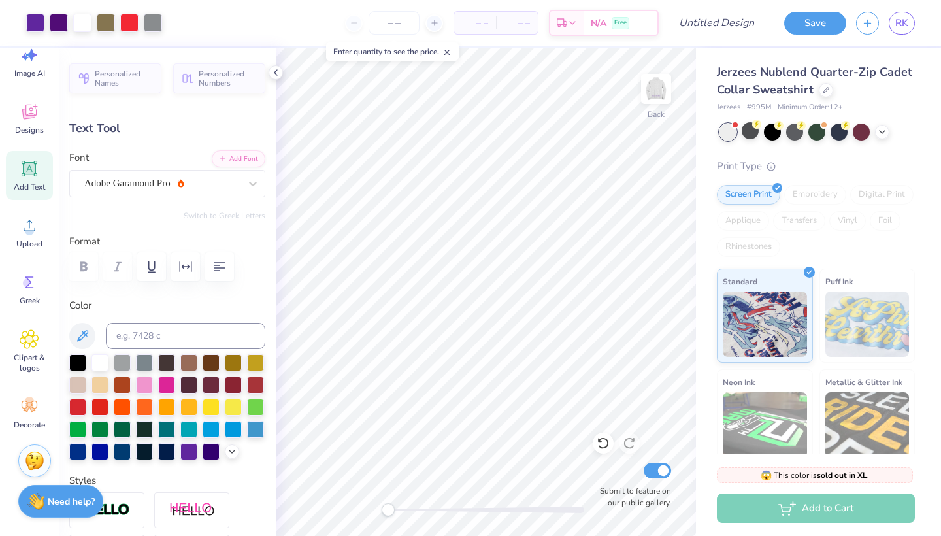
type input "2.39"
type input "0.97"
type input "4.25"
type input "2.74"
type input "1.60"
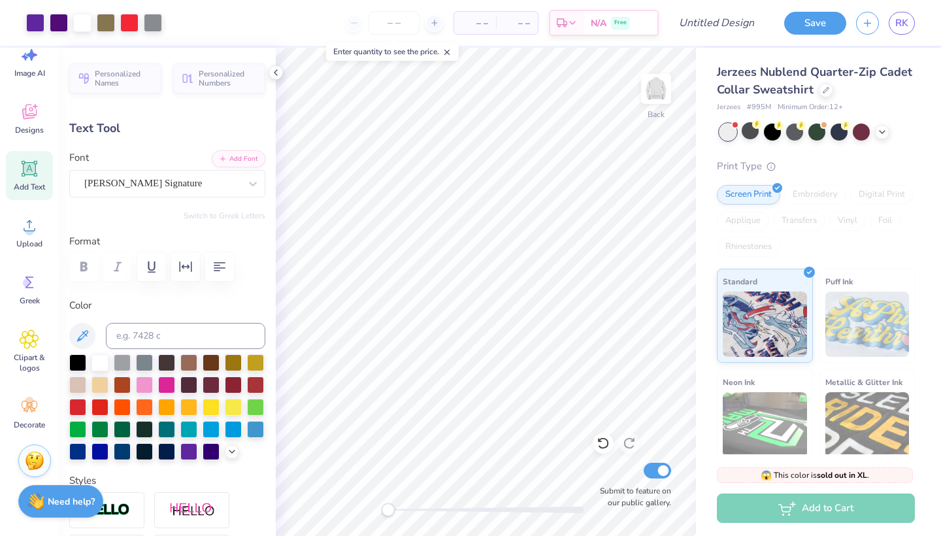
type input "2.66"
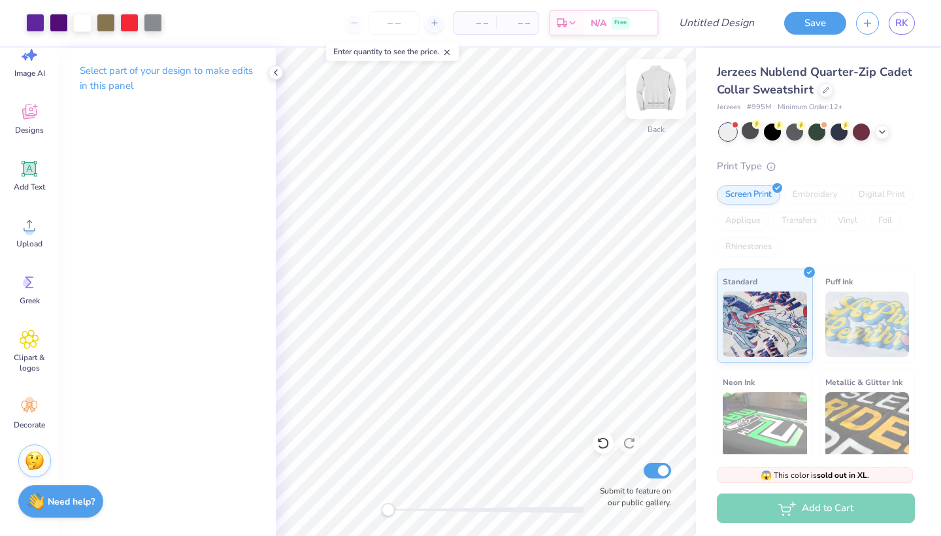
click at [650, 90] on img at bounding box center [656, 89] width 52 height 52
click at [656, 97] on img at bounding box center [656, 89] width 52 height 52
click at [655, 102] on img at bounding box center [656, 89] width 52 height 52
click at [661, 86] on img at bounding box center [656, 89] width 52 height 52
click at [277, 71] on icon at bounding box center [276, 72] width 10 height 10
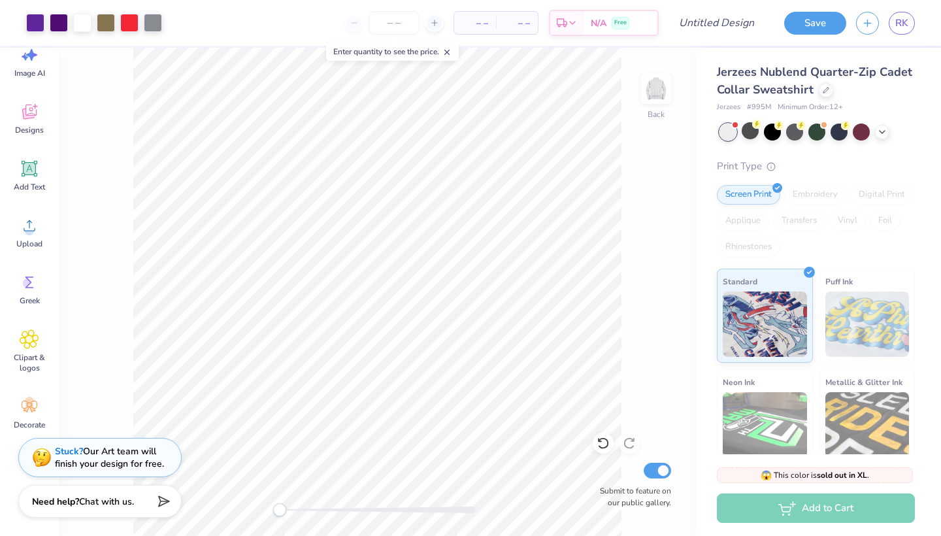
click at [633, 4] on div "– – Per Item – – Total Est. Delivery N/A Free" at bounding box center [415, 23] width 487 height 46
